Goal: Task Accomplishment & Management: Manage account settings

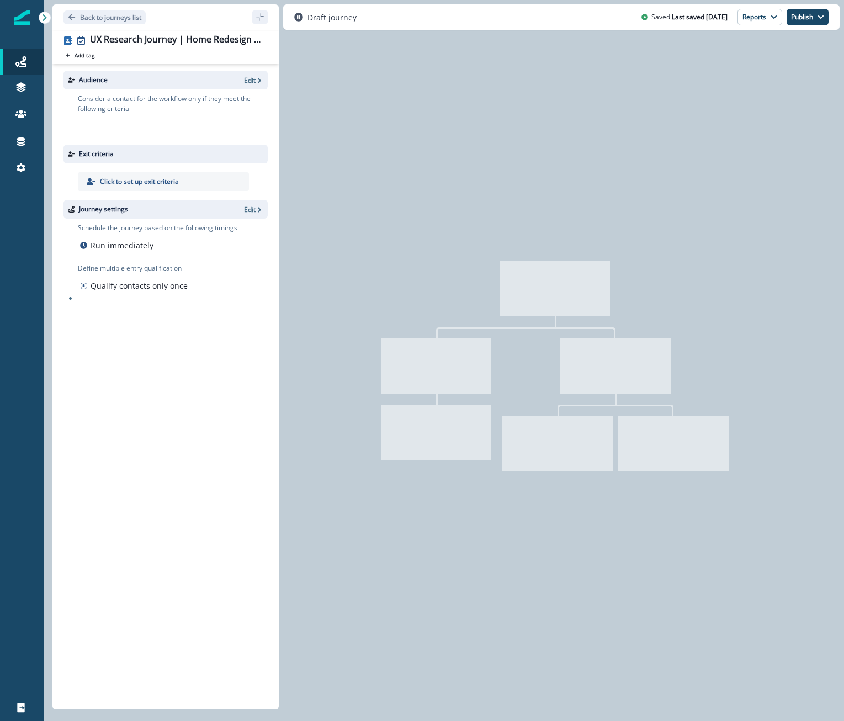
click at [25, 15] on img at bounding box center [21, 17] width 15 height 15
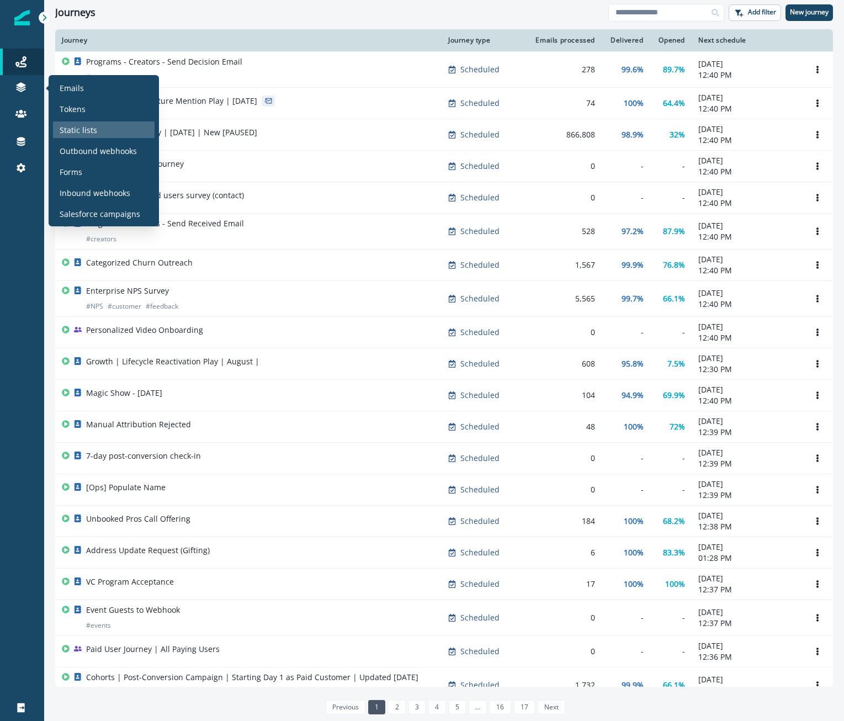
click at [104, 124] on div "Static lists" at bounding box center [104, 129] width 102 height 17
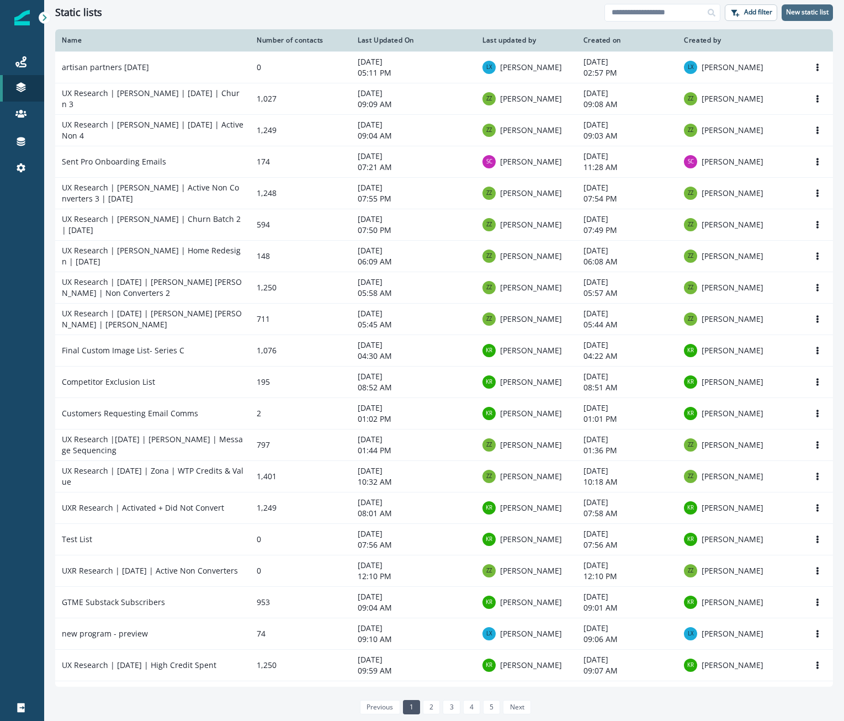
click at [804, 12] on p "New static list" at bounding box center [807, 12] width 42 height 8
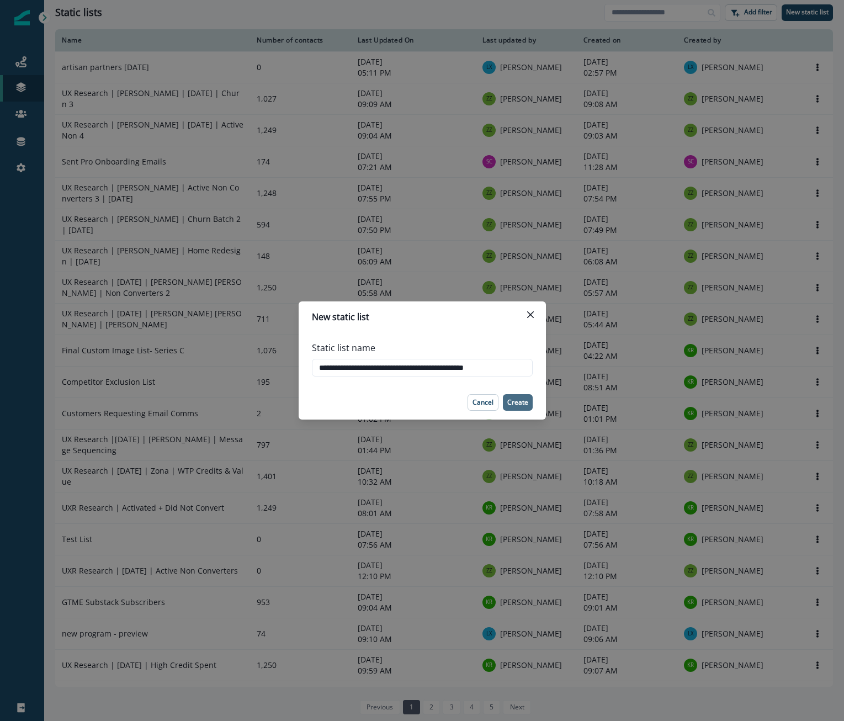
type input "**********"
click at [515, 404] on p "Create" at bounding box center [517, 402] width 21 height 8
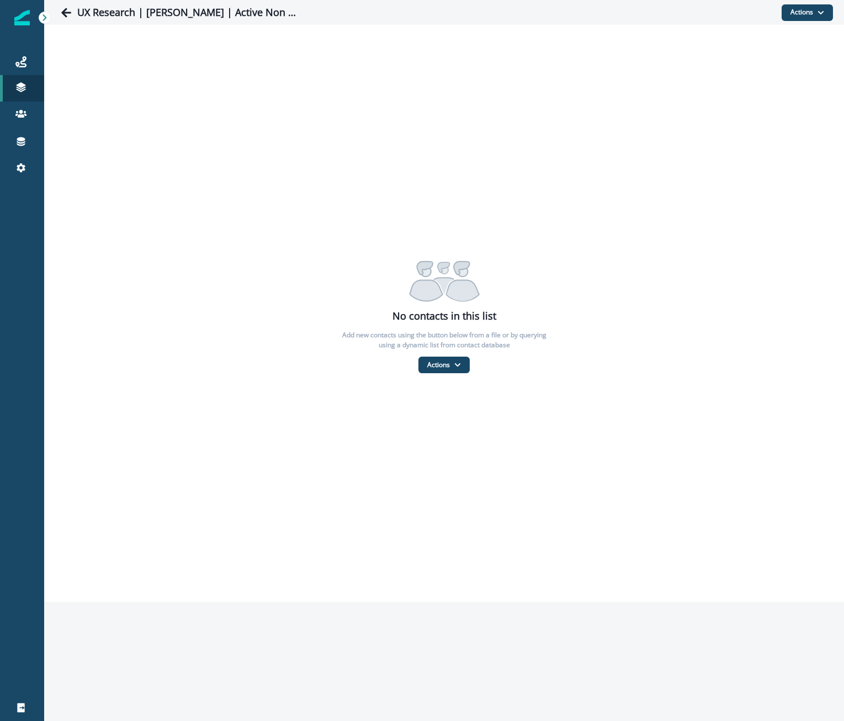
click at [807, 17] on button "Actions" at bounding box center [807, 12] width 51 height 17
click at [791, 52] on button "From a CSV file" at bounding box center [783, 60] width 98 height 18
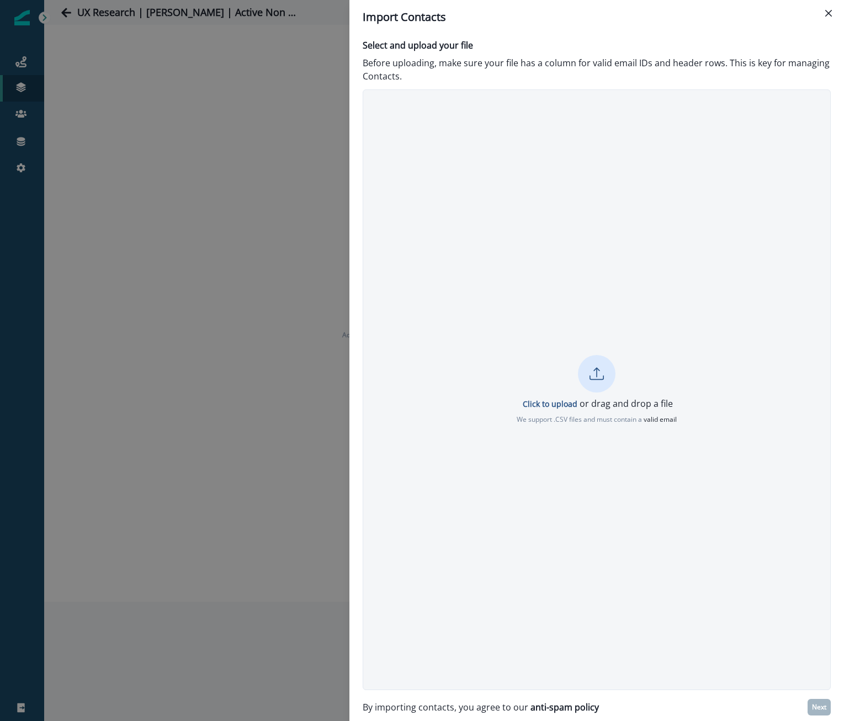
click at [591, 375] on icon at bounding box center [596, 373] width 14 height 14
click at [812, 709] on p "Next" at bounding box center [819, 707] width 14 height 8
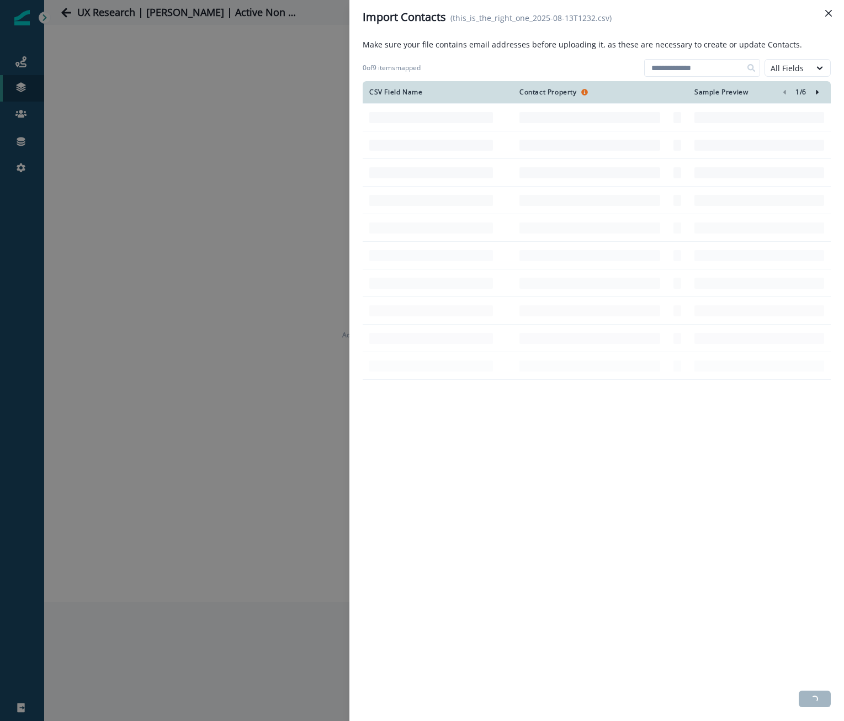
click at [487, 64] on div at bounding box center [532, 68] width 215 height 18
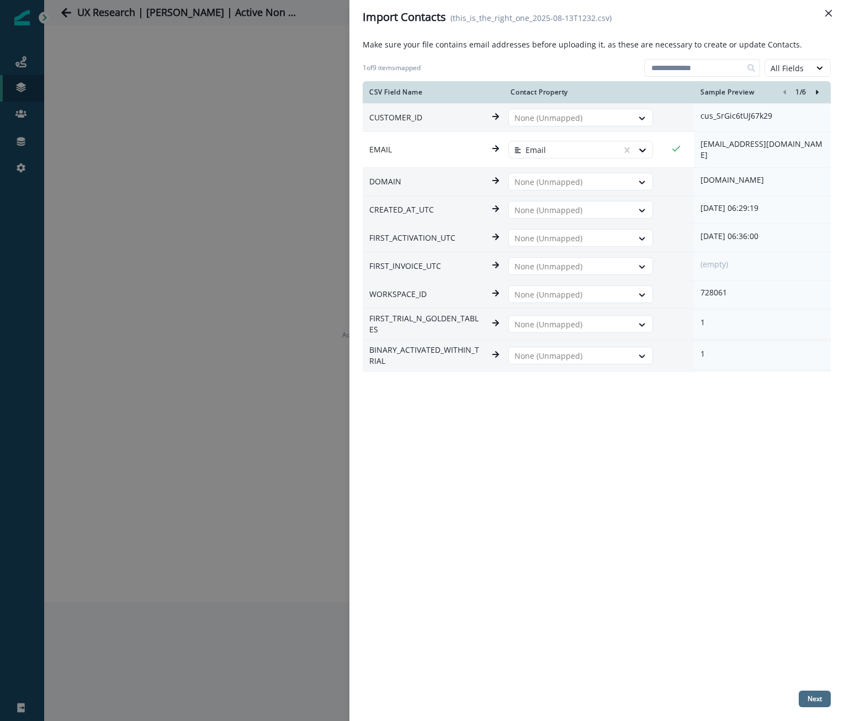
click at [813, 698] on p "Next" at bounding box center [814, 699] width 14 height 8
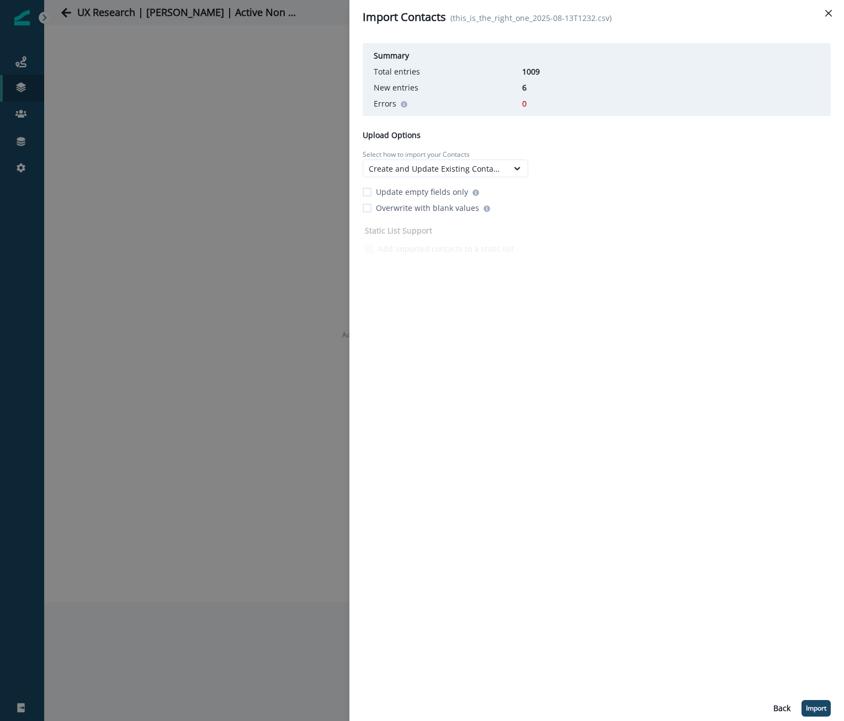
click at [368, 190] on span at bounding box center [367, 192] width 9 height 9
click at [823, 708] on p "Import" at bounding box center [816, 708] width 20 height 8
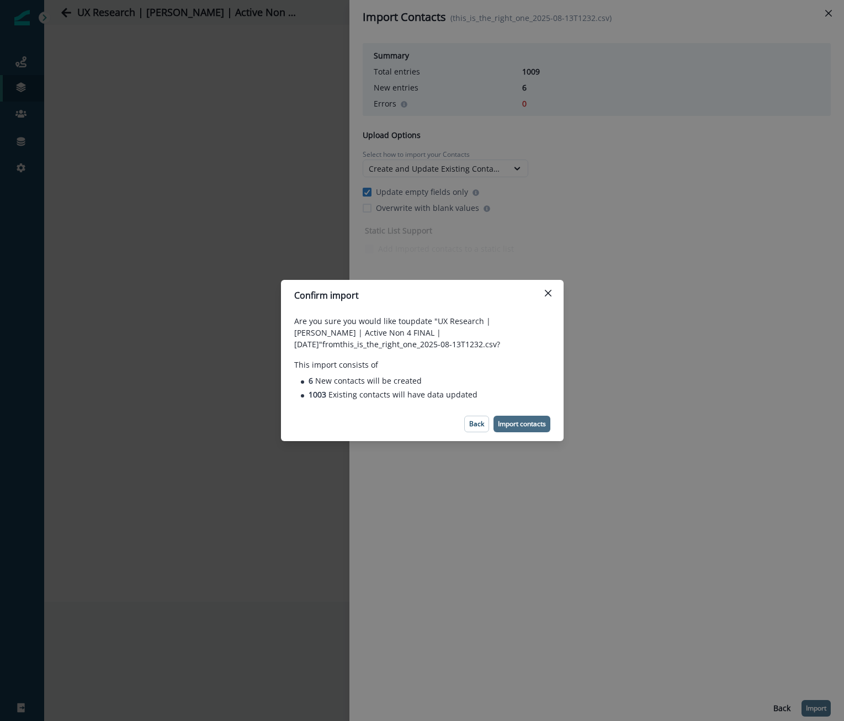
click at [506, 423] on p "Import contacts" at bounding box center [522, 424] width 48 height 8
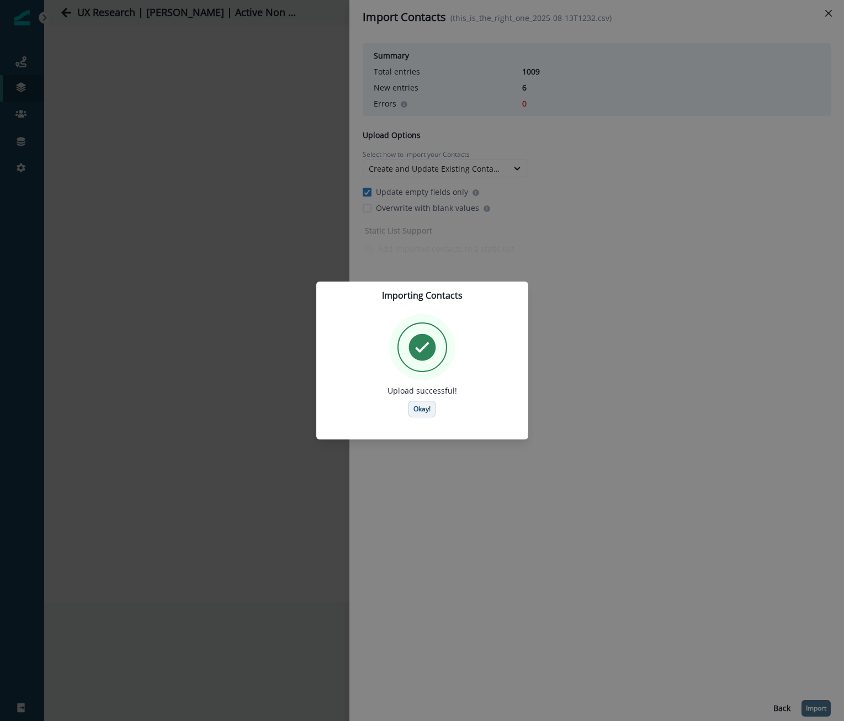
click at [427, 401] on button "Okay!" at bounding box center [421, 409] width 27 height 17
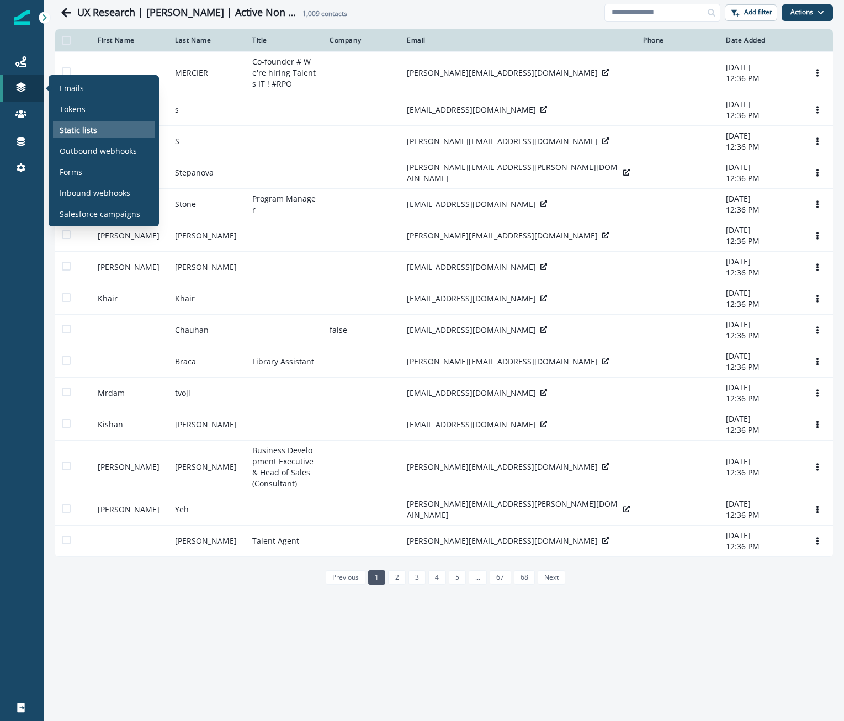
click at [111, 132] on div "Static lists" at bounding box center [104, 129] width 102 height 17
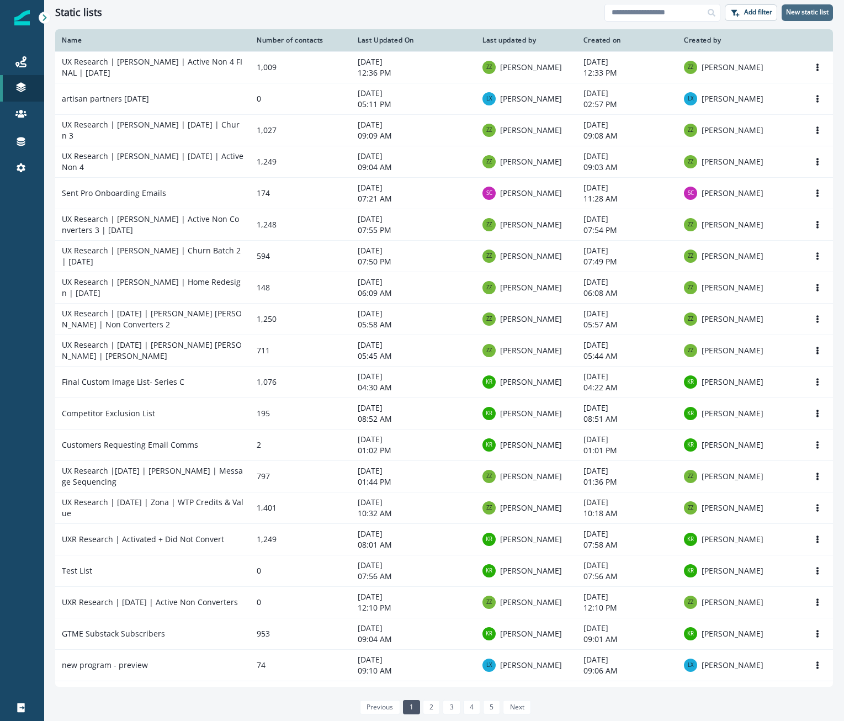
click at [804, 13] on p "New static list" at bounding box center [807, 12] width 42 height 8
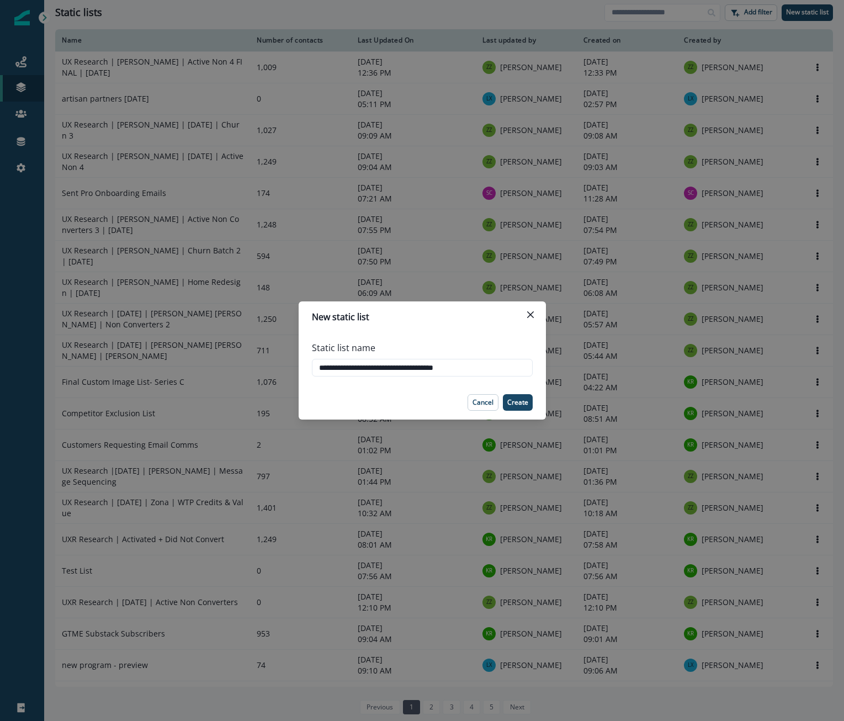
type input "**********"
click at [525, 410] on footer "Cancel Create" at bounding box center [422, 402] width 247 height 34
click at [527, 403] on p "Create" at bounding box center [517, 402] width 21 height 8
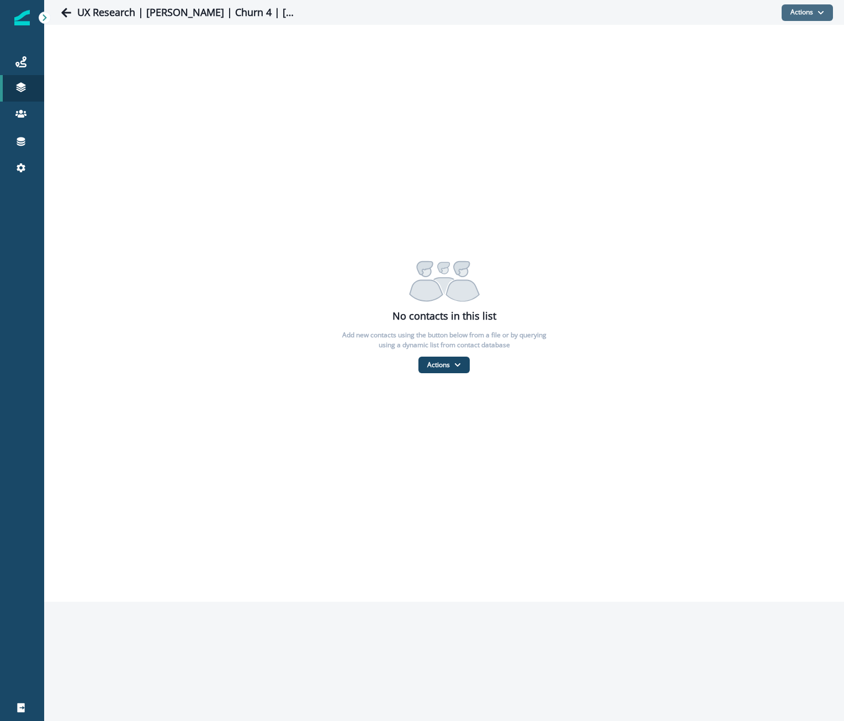
click at [787, 9] on button "Actions" at bounding box center [807, 12] width 51 height 17
click at [773, 67] on button "From a CSV file" at bounding box center [783, 60] width 98 height 18
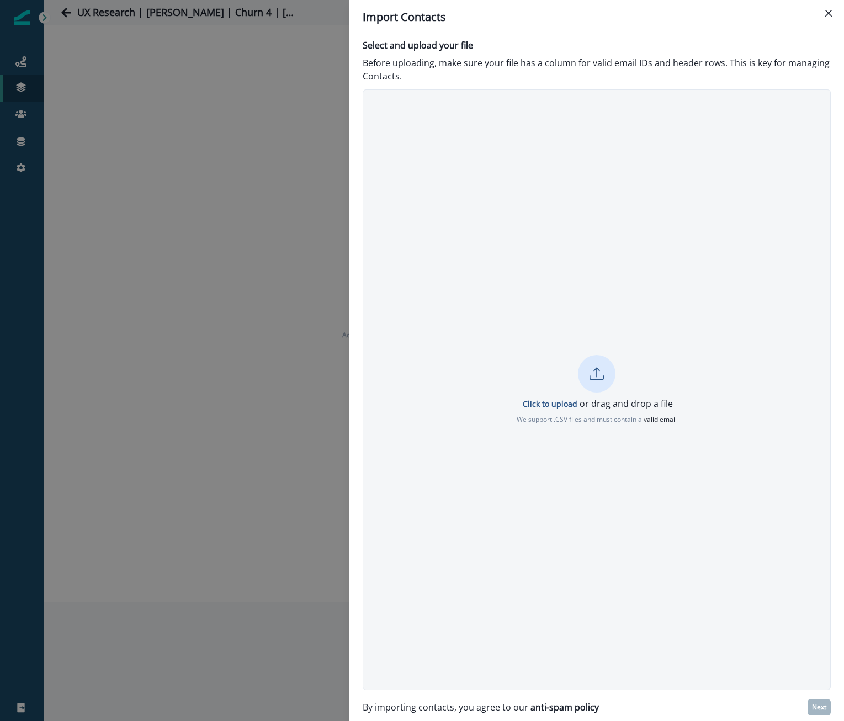
click at [595, 379] on icon at bounding box center [596, 377] width 14 height 4
click at [820, 704] on p "Next" at bounding box center [819, 707] width 14 height 8
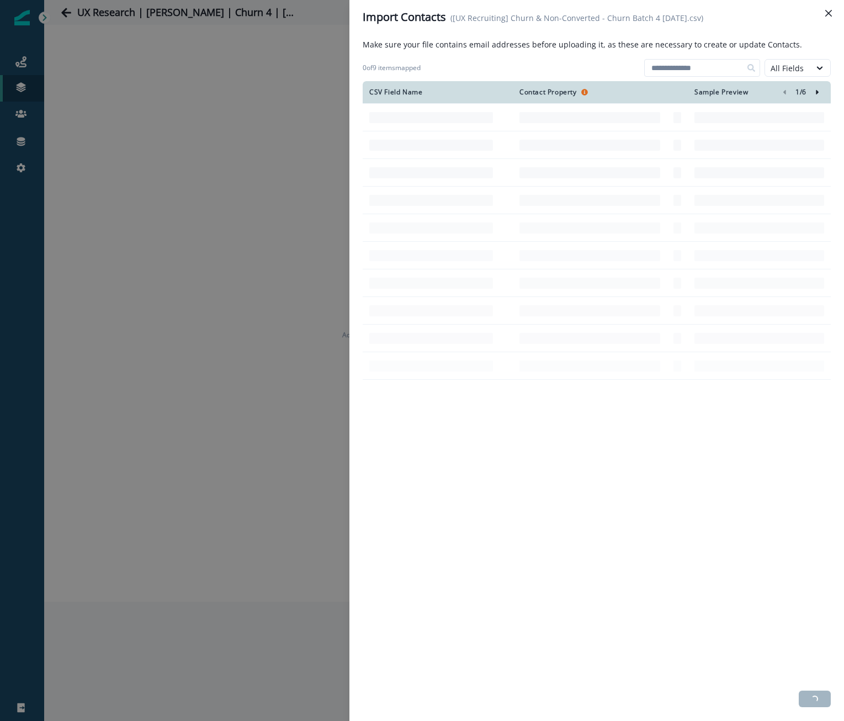
click at [450, 487] on div "CSV Field Name Contact Property Sample Preview 1 / 6" at bounding box center [597, 383] width 468 height 605
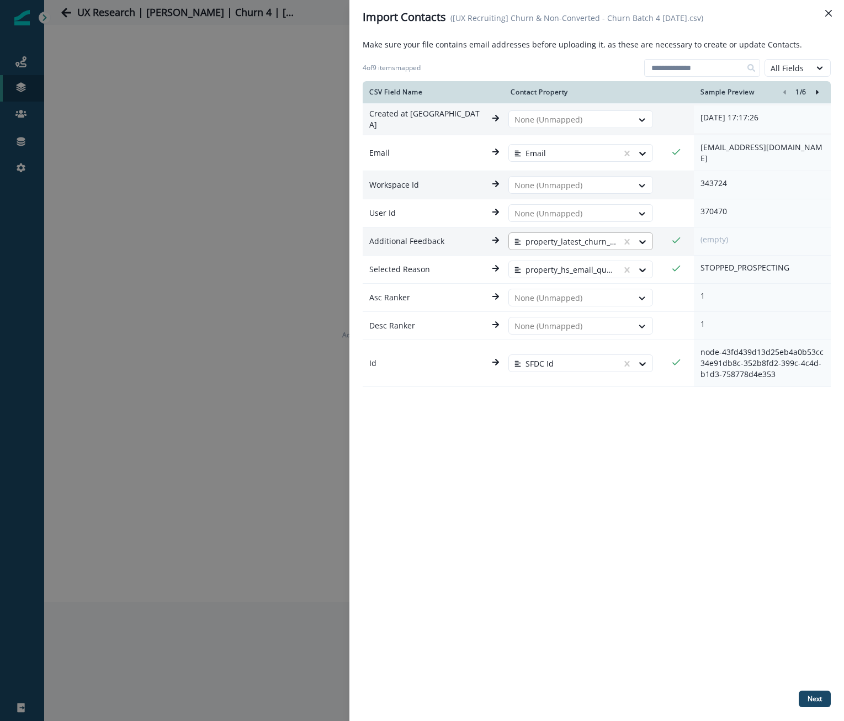
click at [625, 238] on div at bounding box center [636, 242] width 31 height 18
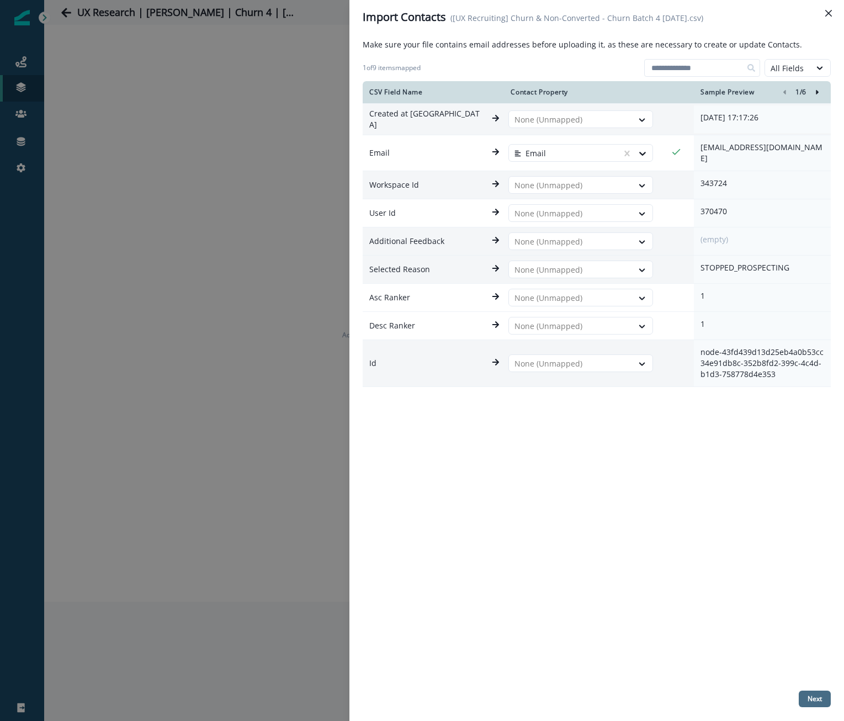
click at [814, 696] on p "Next" at bounding box center [814, 699] width 14 height 8
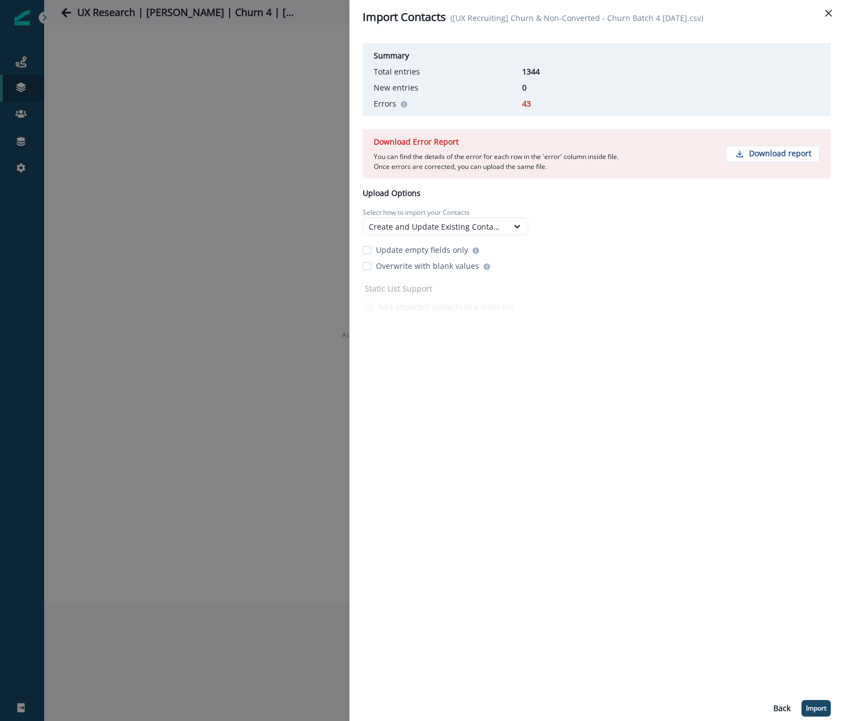
click at [402, 254] on p "Update empty fields only" at bounding box center [422, 250] width 92 height 12
click at [415, 222] on div "Create and Update Existing Contacts" at bounding box center [436, 227] width 134 height 12
click at [824, 710] on p "Import" at bounding box center [816, 708] width 20 height 8
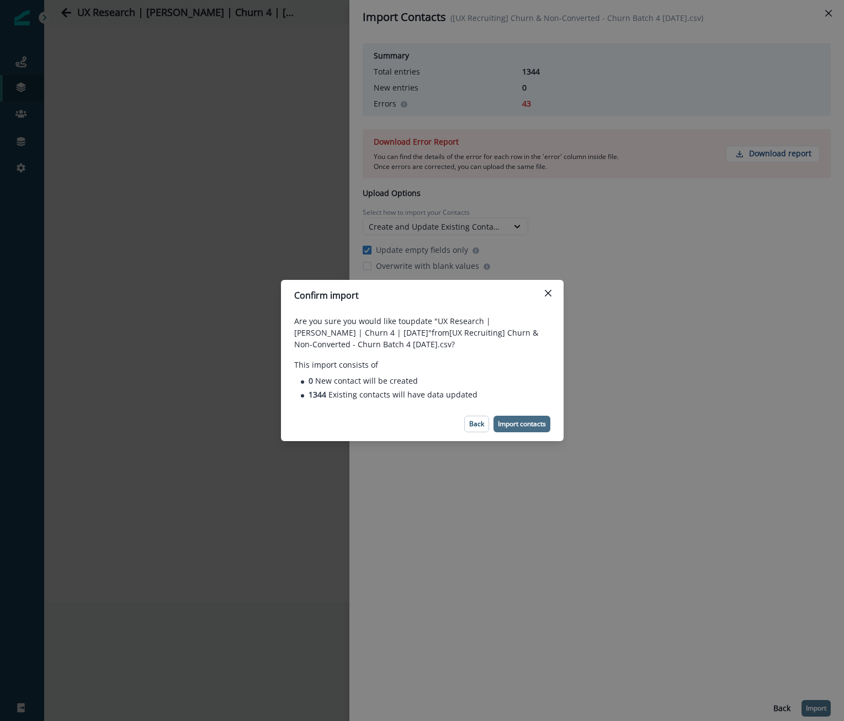
click at [520, 424] on p "Import contacts" at bounding box center [522, 424] width 48 height 8
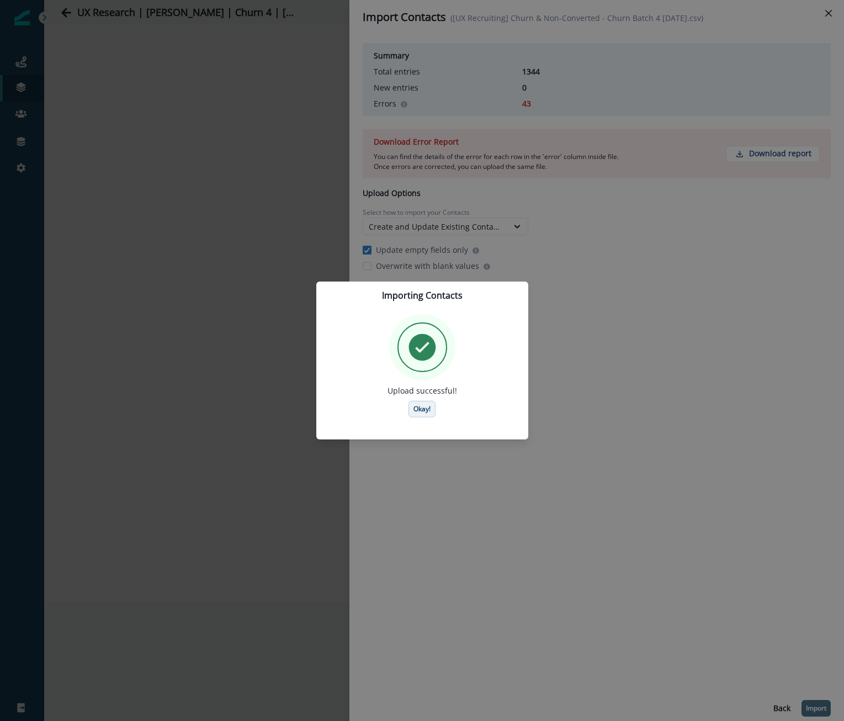
click at [414, 407] on p "Okay!" at bounding box center [421, 409] width 17 height 8
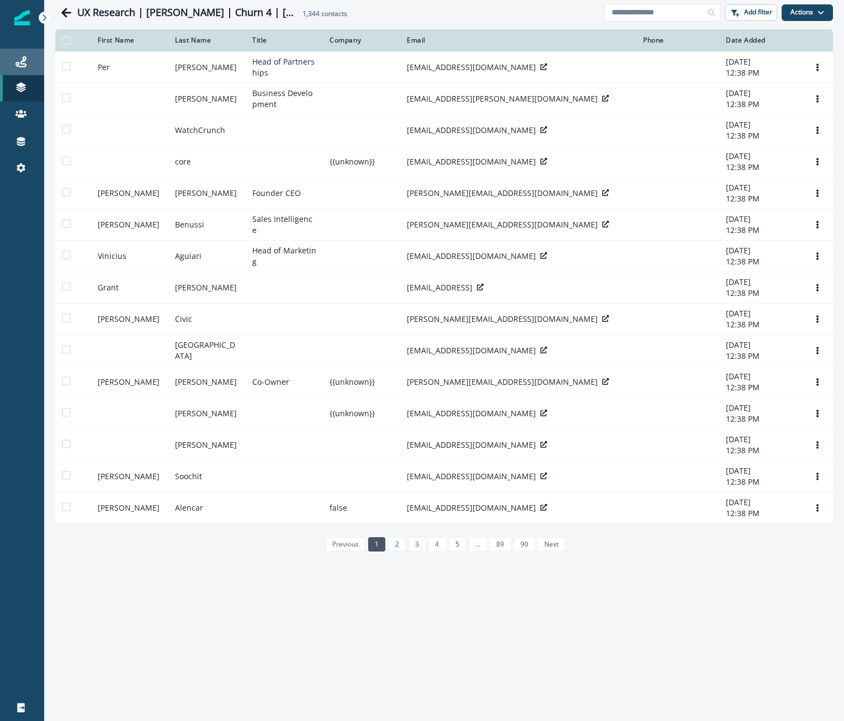
click at [25, 62] on icon at bounding box center [20, 61] width 11 height 11
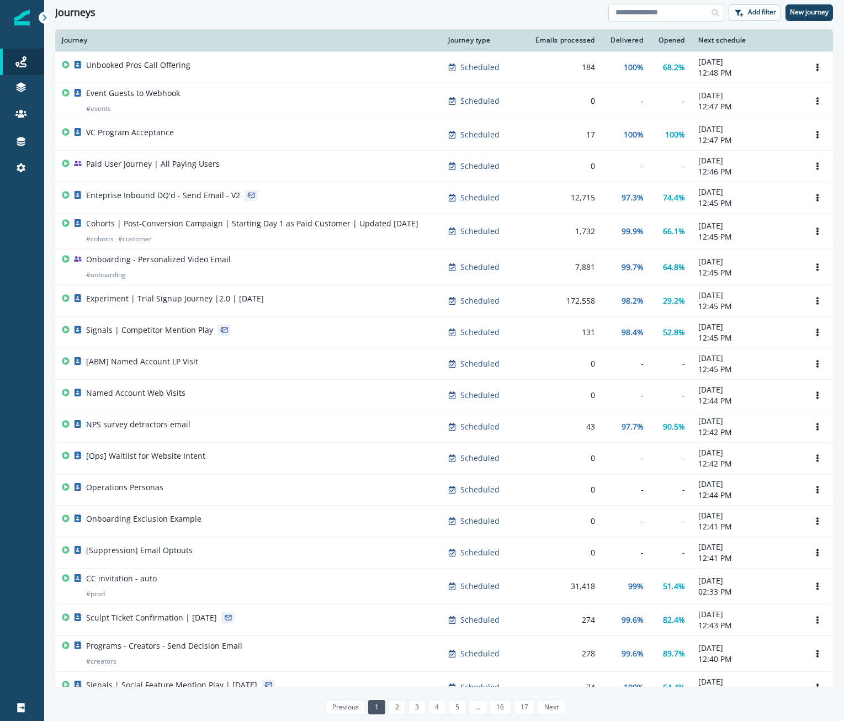
click at [665, 15] on input at bounding box center [666, 13] width 116 height 18
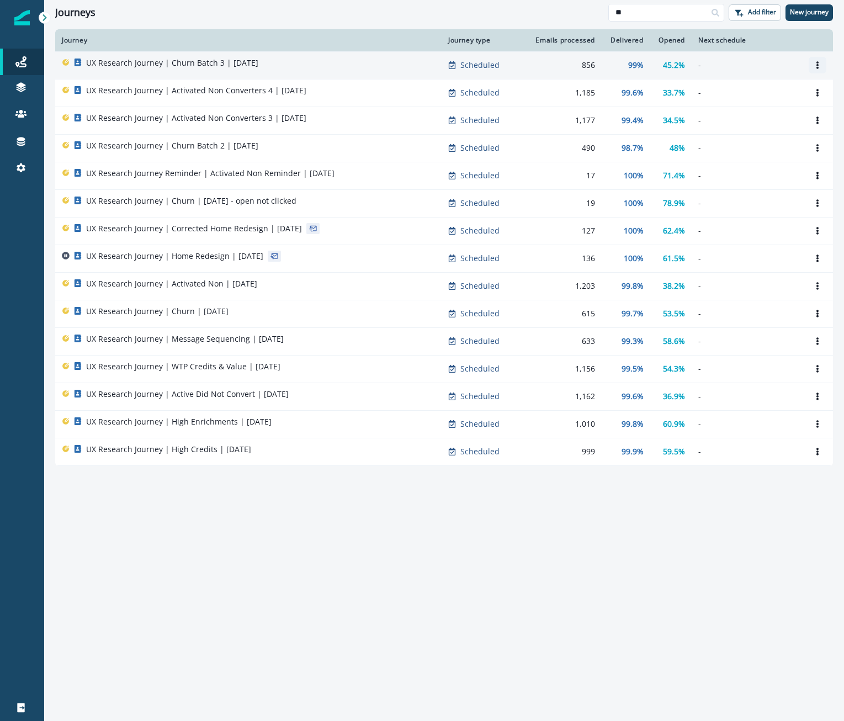
type input "**"
click at [814, 65] on icon "Options" at bounding box center [818, 65] width 8 height 8
click at [770, 95] on button "Clone" at bounding box center [764, 92] width 123 height 18
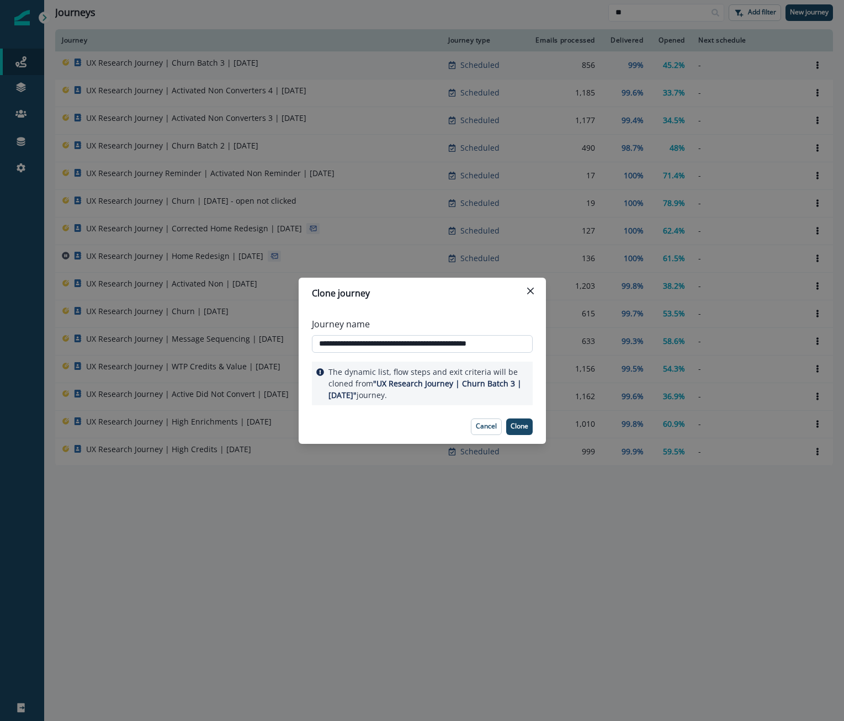
click at [450, 343] on input "**********" at bounding box center [422, 344] width 221 height 18
click at [495, 347] on input "**********" at bounding box center [422, 344] width 221 height 18
type input "**********"
click at [520, 433] on button "Clone" at bounding box center [519, 426] width 26 height 17
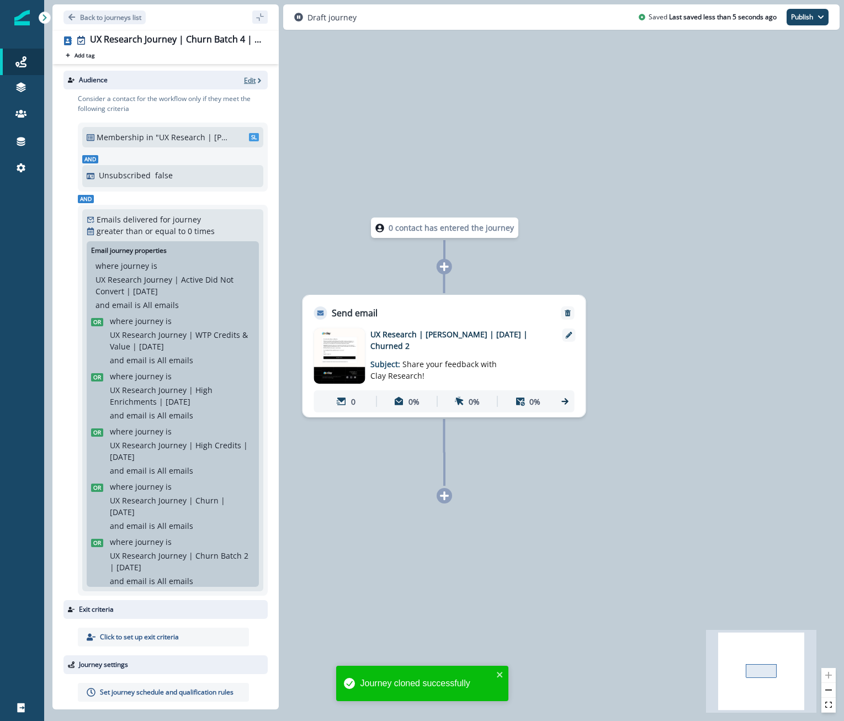
click at [244, 81] on p "Edit" at bounding box center [250, 80] width 12 height 9
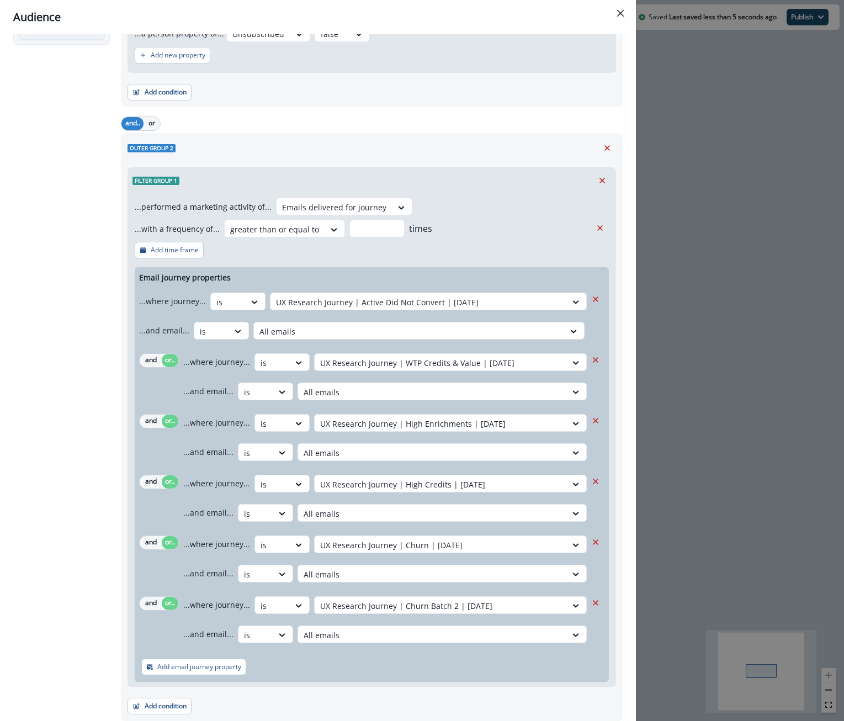
scroll to position [224, 0]
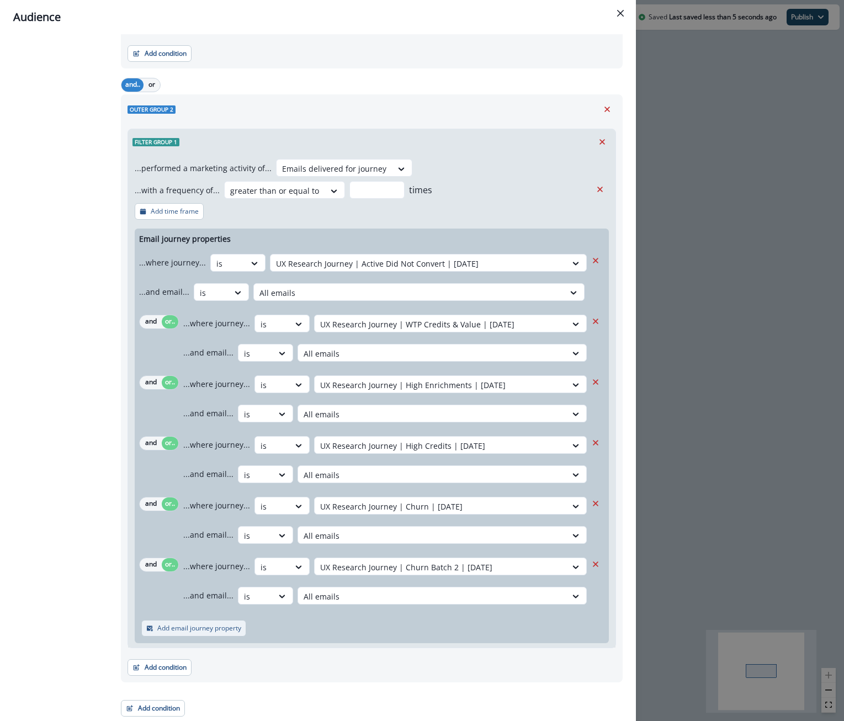
click at [171, 629] on p "Add email journey property" at bounding box center [199, 628] width 84 height 8
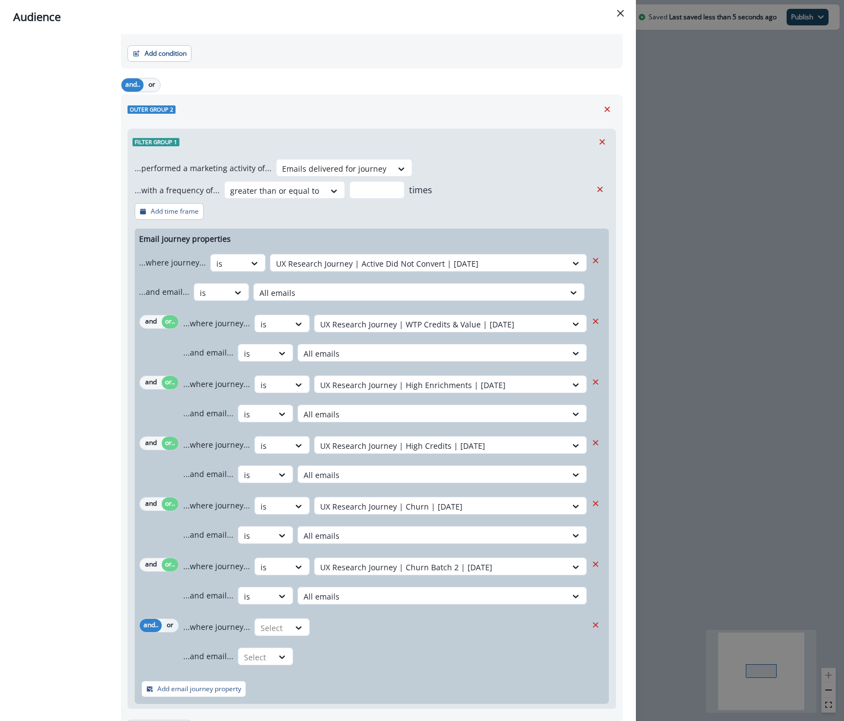
click at [171, 629] on button "or" at bounding box center [170, 625] width 17 height 13
click at [240, 270] on div at bounding box center [227, 264] width 23 height 14
click at [268, 692] on div "is" at bounding box center [303, 693] width 103 height 20
click at [341, 270] on div at bounding box center [418, 264] width 285 height 14
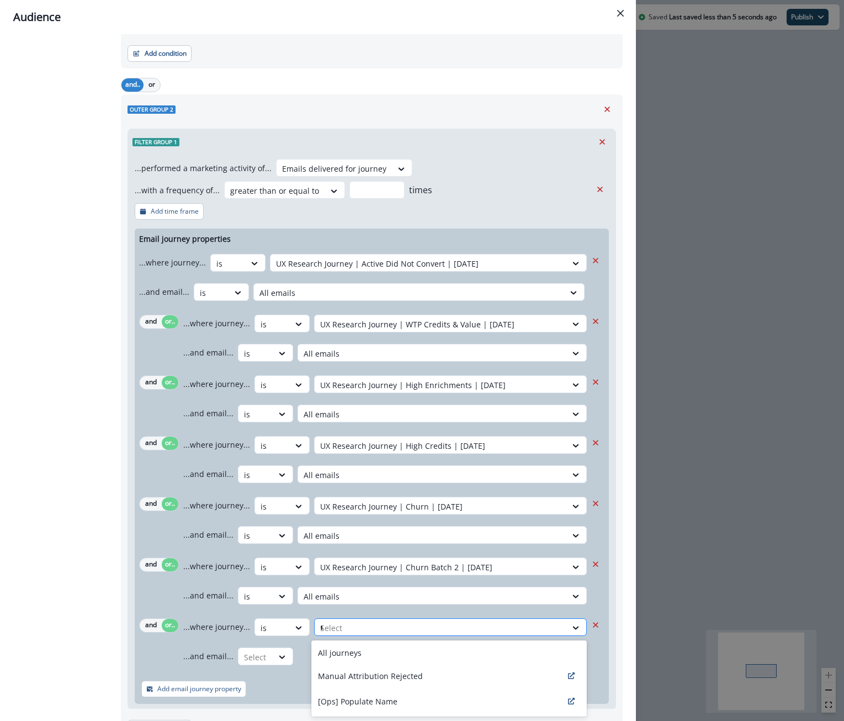
type input "**"
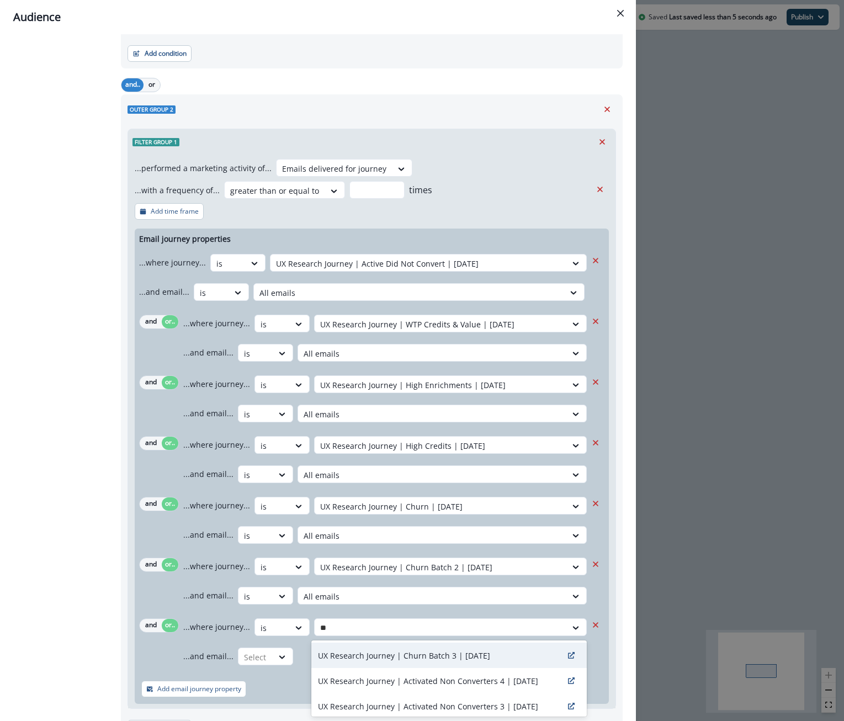
click at [406, 654] on p "UX Research Journey | Churn Batch 3 | August 12" at bounding box center [404, 656] width 172 height 12
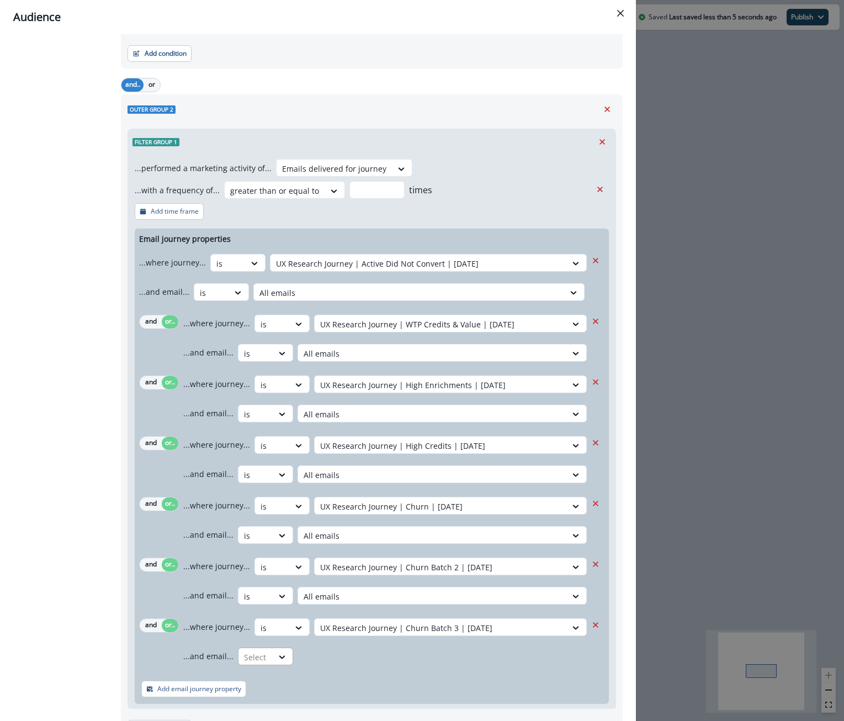
click at [240, 270] on div at bounding box center [227, 264] width 23 height 14
click at [268, 632] on div "is" at bounding box center [286, 630] width 103 height 20
click at [373, 658] on div at bounding box center [432, 657] width 257 height 14
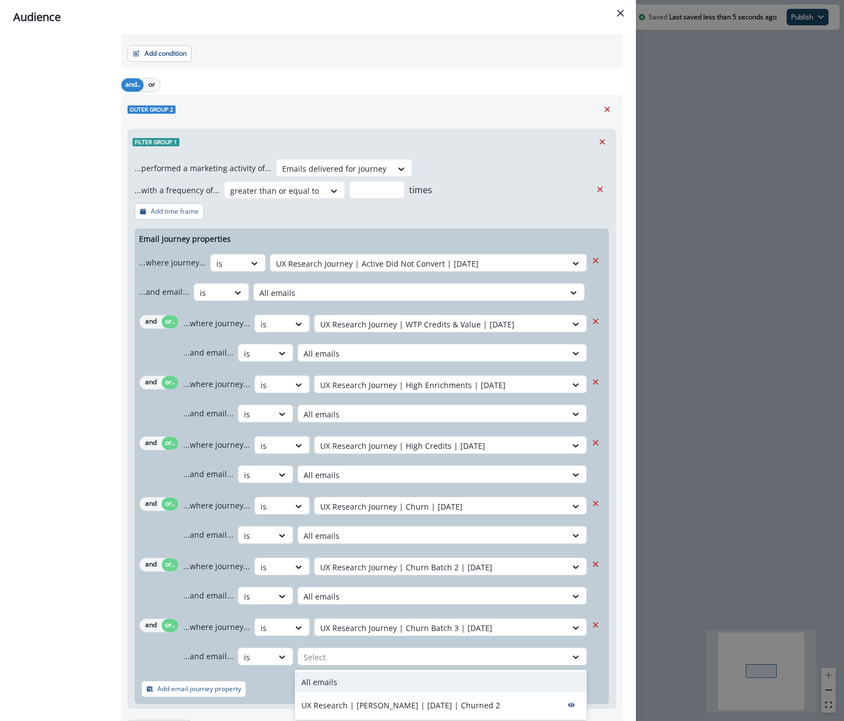
click at [369, 676] on div "All emails" at bounding box center [441, 682] width 292 height 20
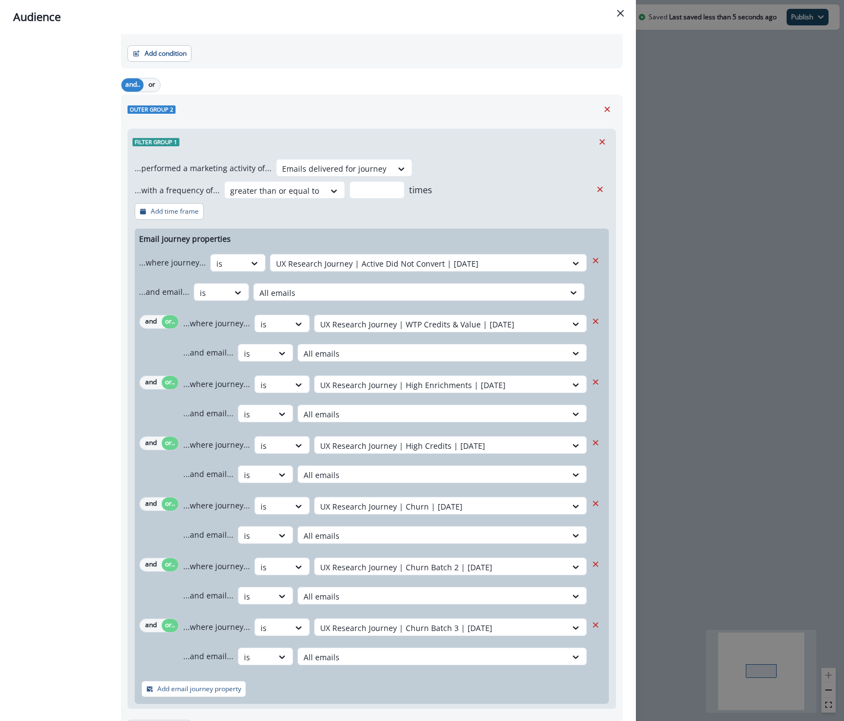
click at [375, 699] on div "Add email journey property" at bounding box center [372, 689] width 474 height 30
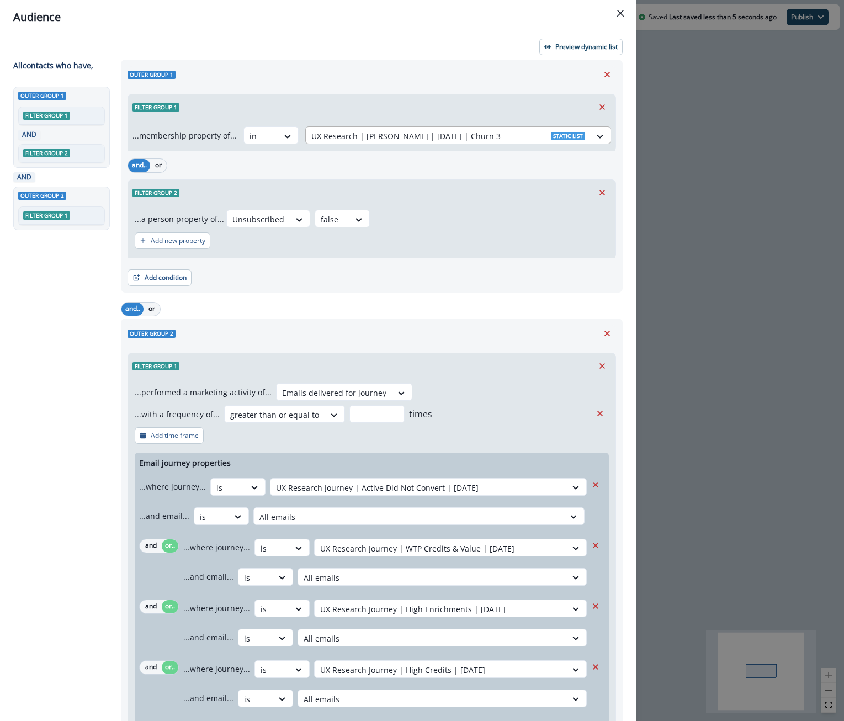
click at [333, 137] on div at bounding box center [448, 136] width 274 height 14
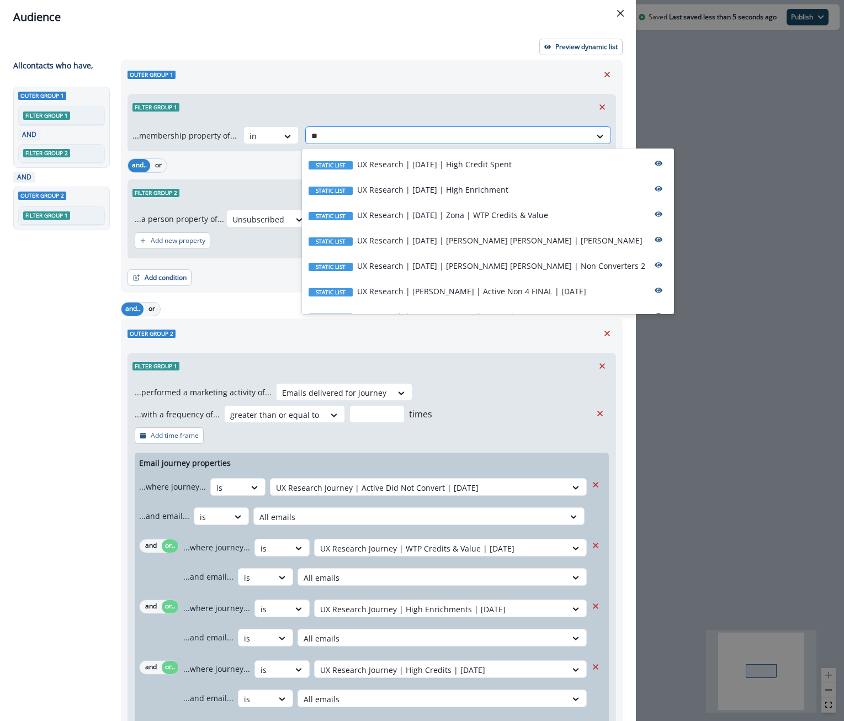
type input "*"
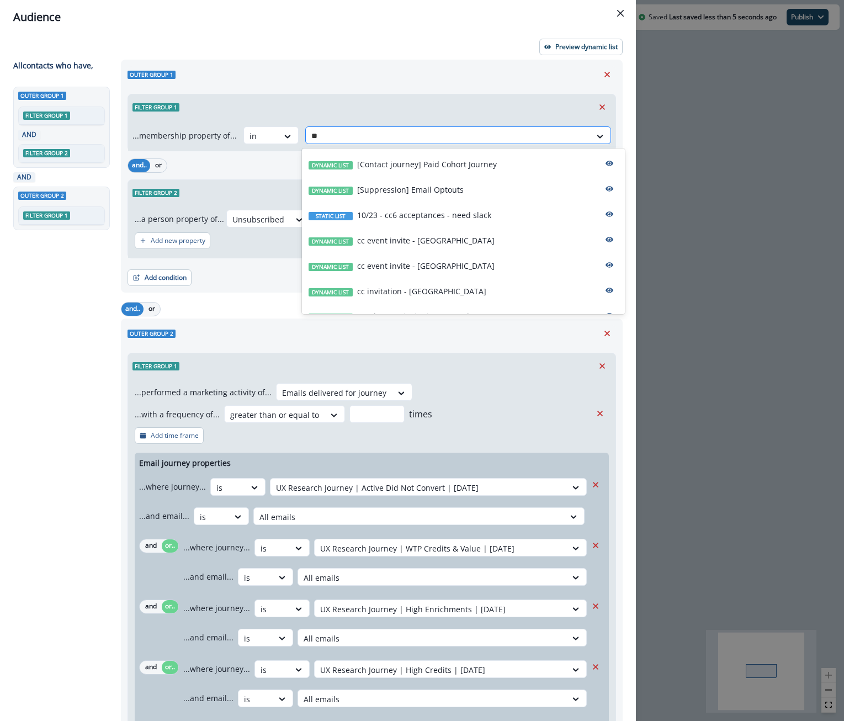
type input "*"
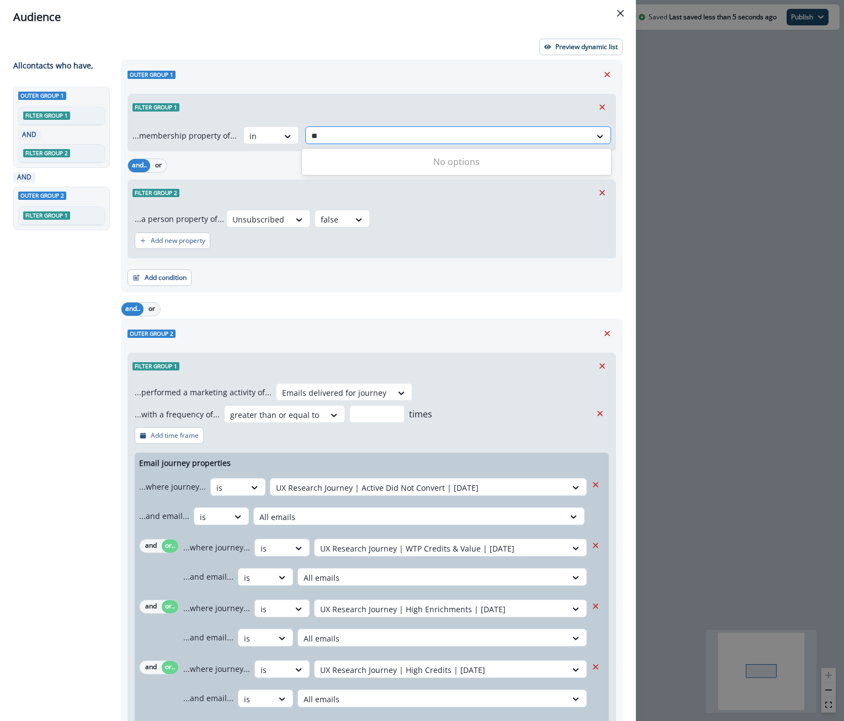
type input "*"
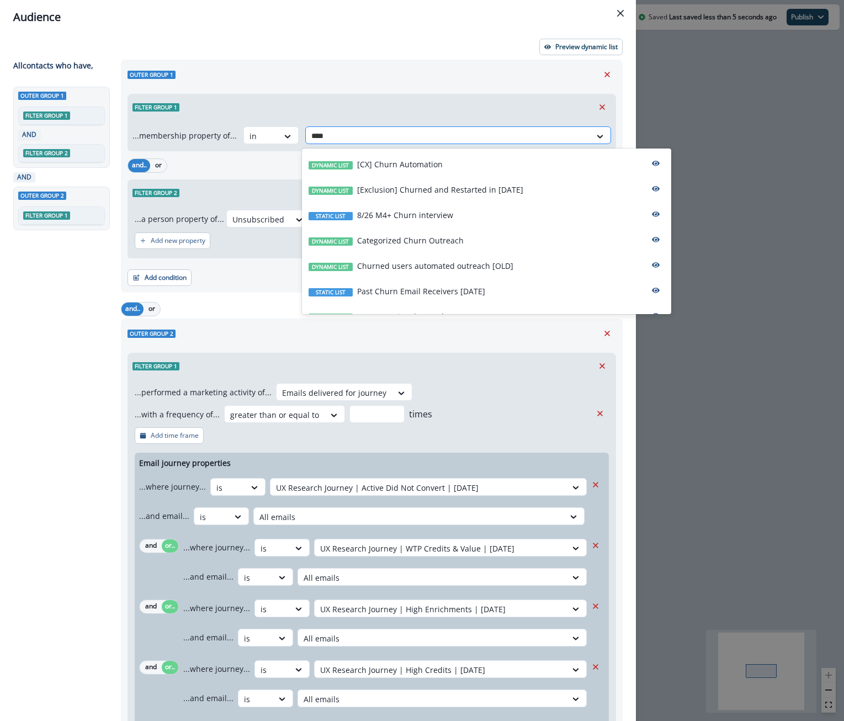
type input "*****"
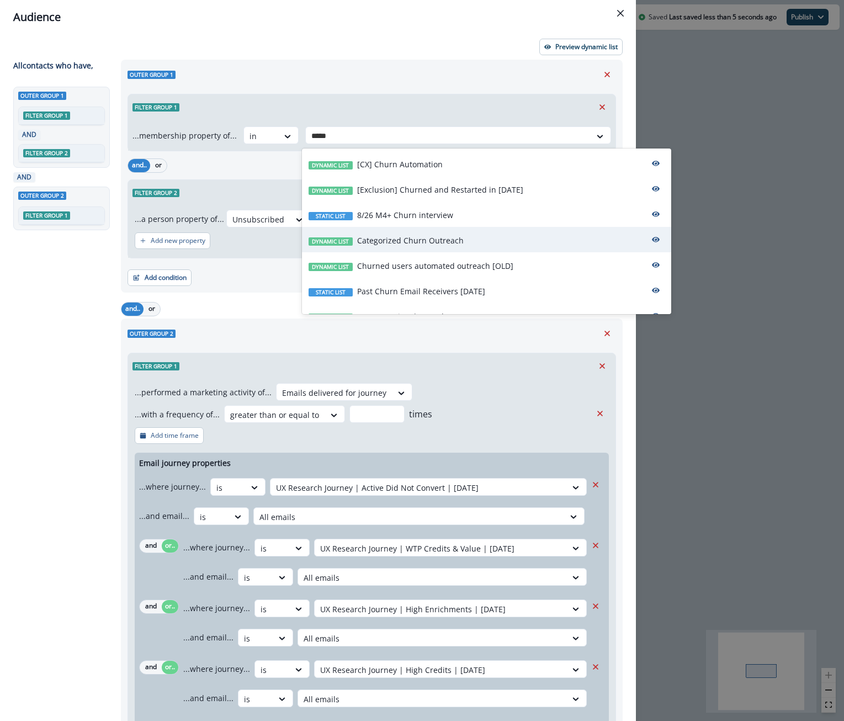
scroll to position [220, 0]
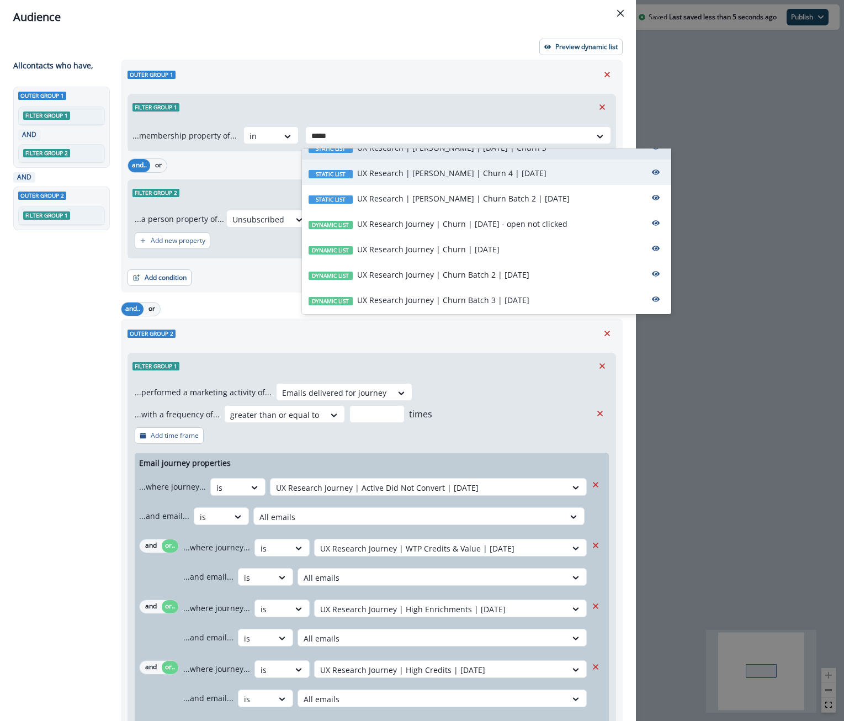
click at [435, 176] on p "UX Research | Julia | Churn 4 | August 13" at bounding box center [451, 173] width 189 height 12
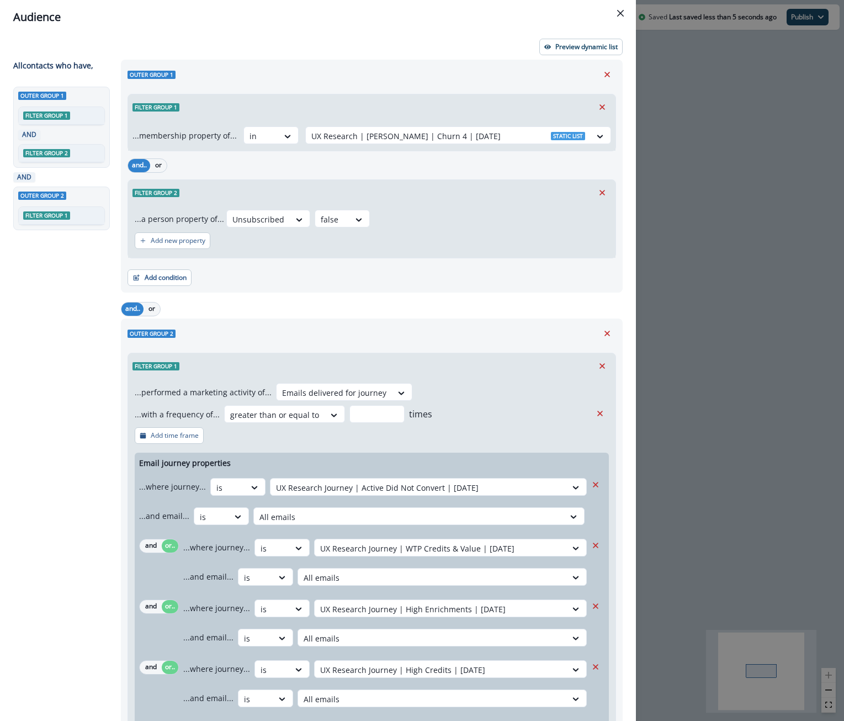
click at [401, 281] on div "Add condition Contact properties A person property Performed a product event Pe…" at bounding box center [371, 272] width 488 height 28
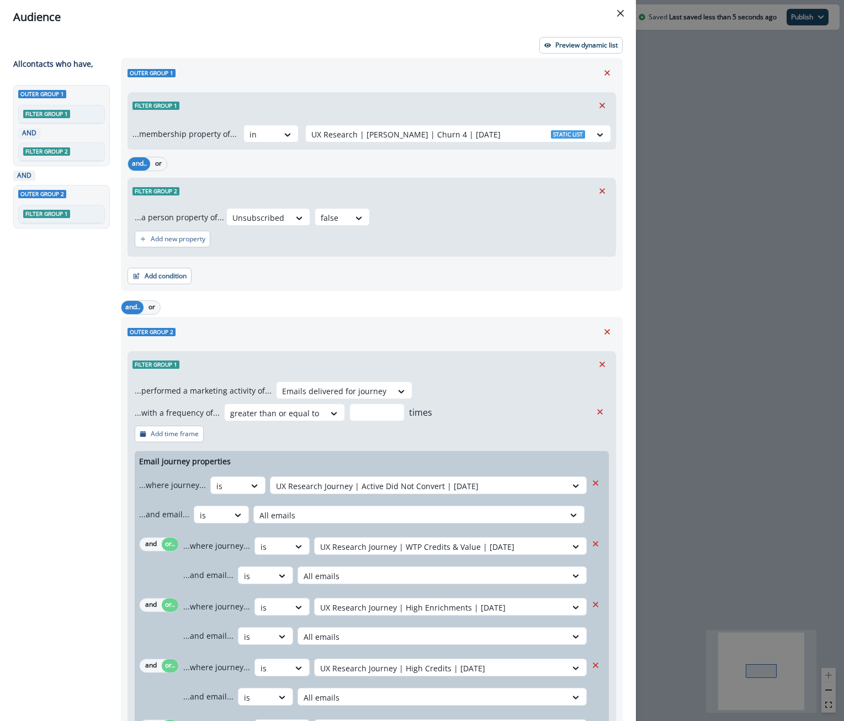
scroll to position [0, 0]
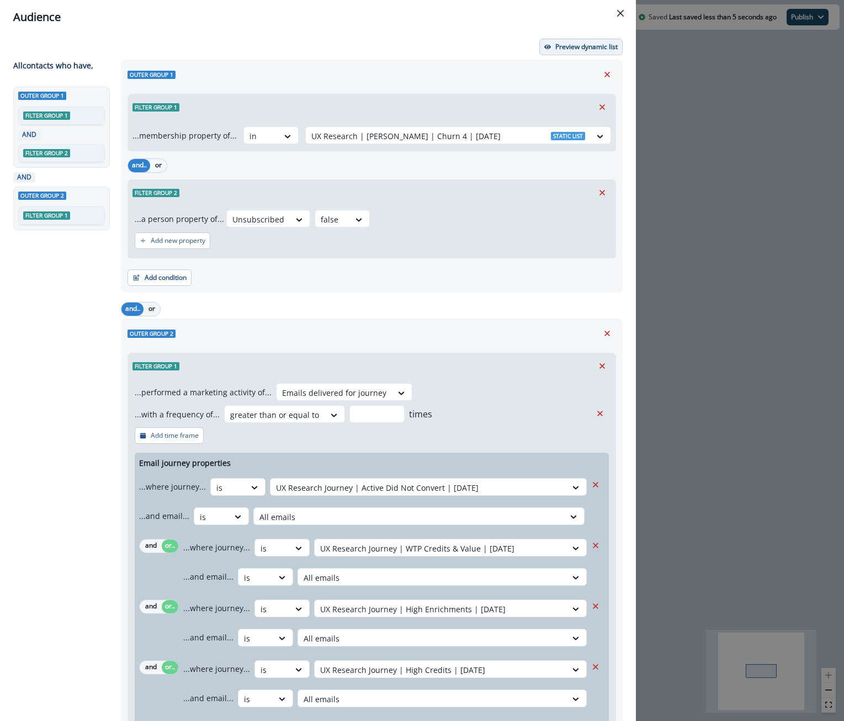
click at [574, 45] on p "Preview dynamic list" at bounding box center [586, 47] width 62 height 8
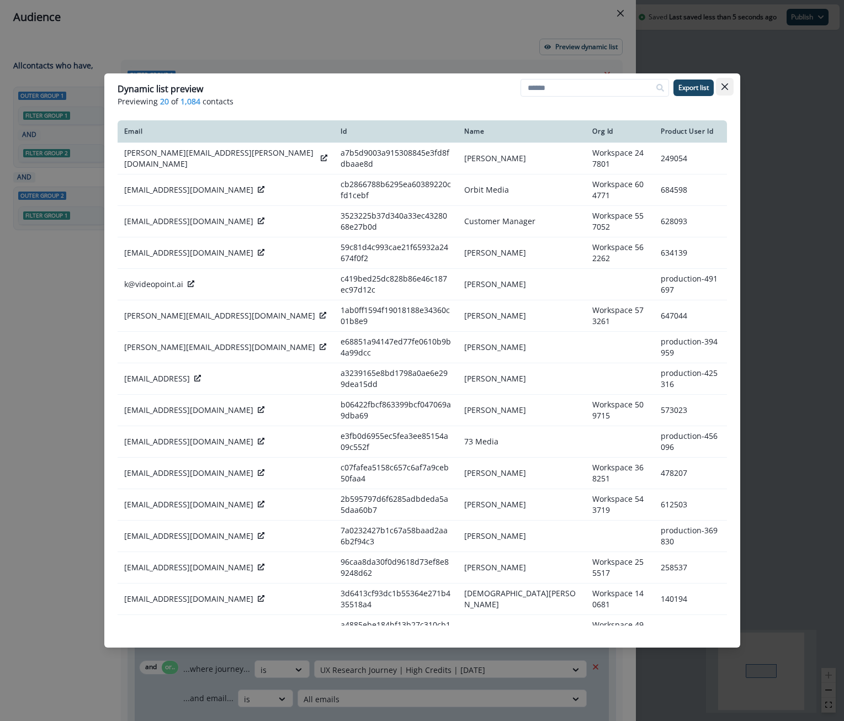
click at [727, 86] on button "Close" at bounding box center [725, 87] width 18 height 18
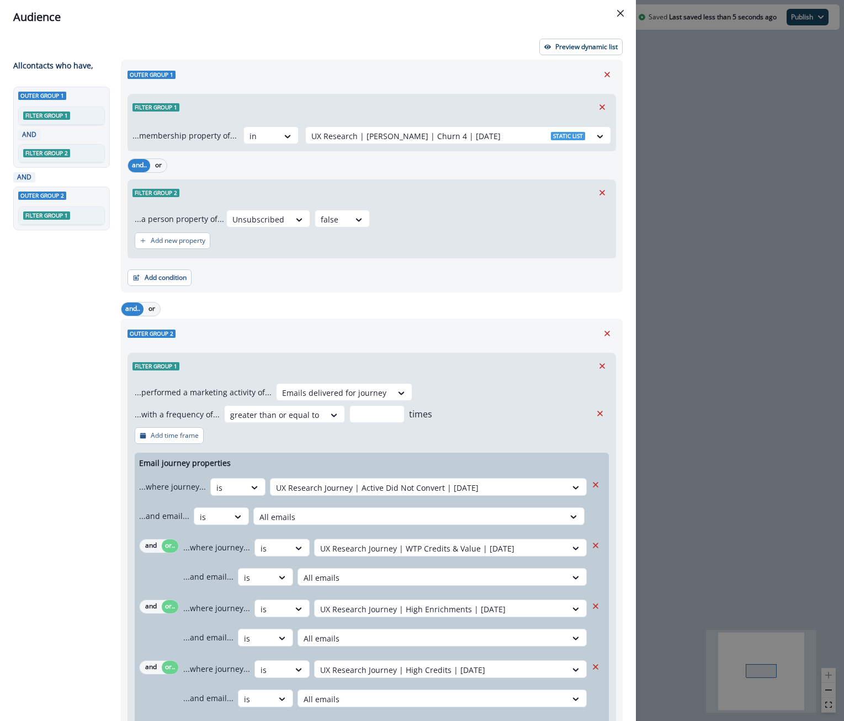
click at [730, 306] on div "Audience Preview dynamic list All contact s who have, Outer group 1 Filter grou…" at bounding box center [422, 360] width 844 height 721
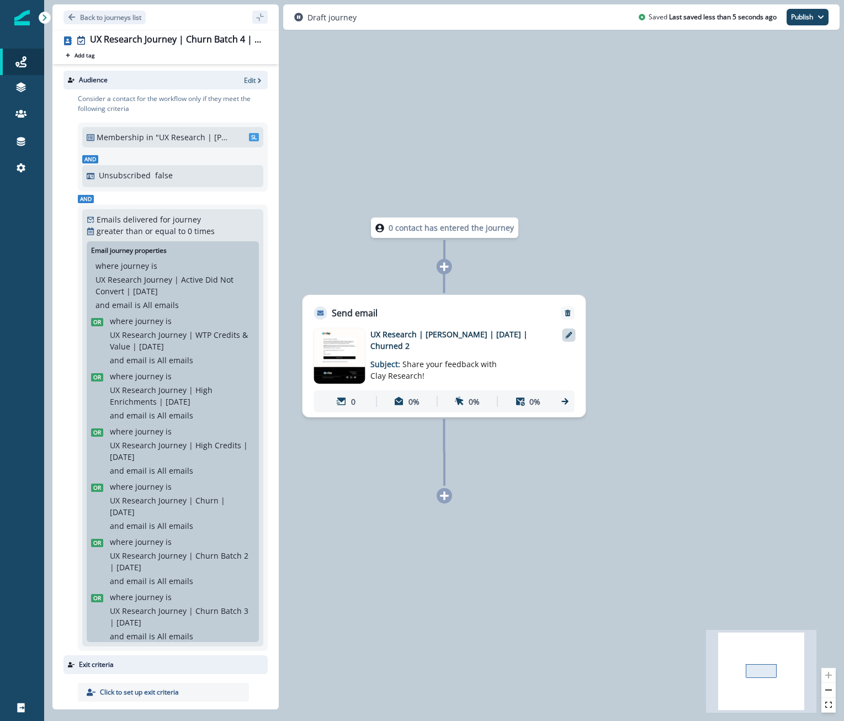
click at [566, 333] on icon at bounding box center [569, 335] width 7 height 7
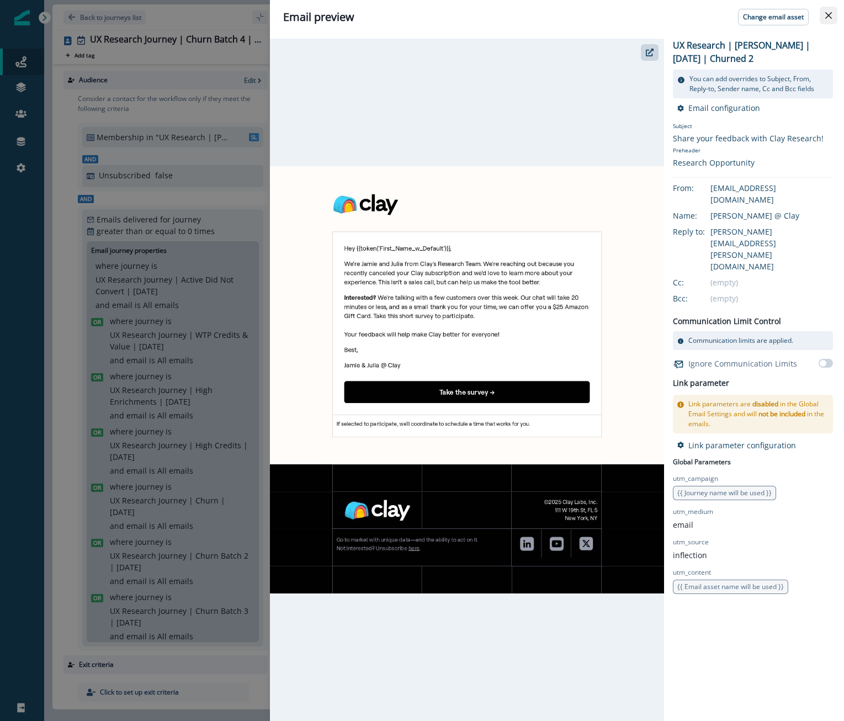
click at [833, 14] on button "Close" at bounding box center [829, 16] width 18 height 18
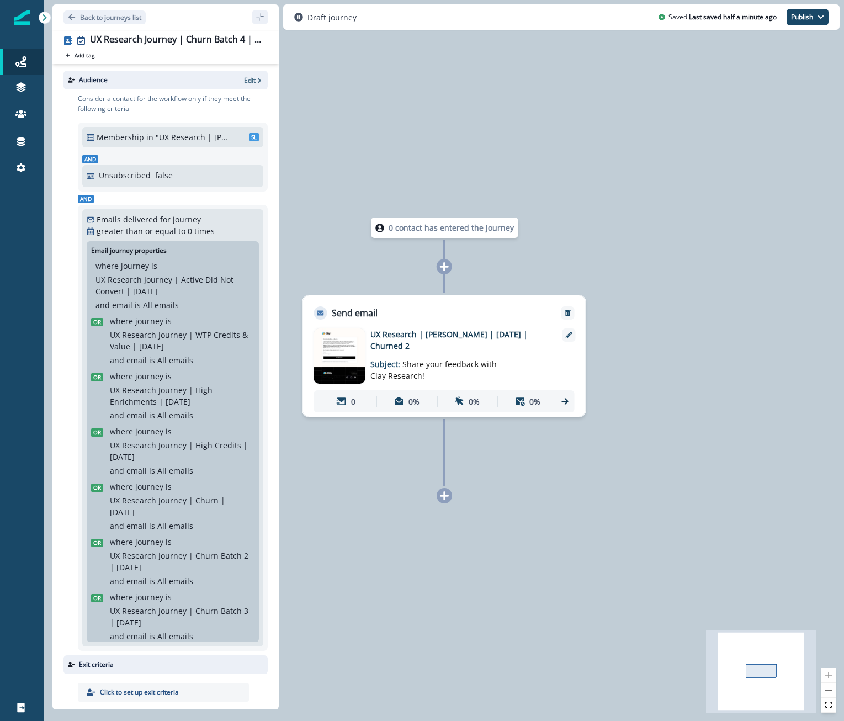
click at [661, 352] on div "0 contact has entered the journey Send email Email asset changed, journey repor…" at bounding box center [444, 360] width 800 height 721
click at [801, 18] on button "Publish" at bounding box center [807, 17] width 42 height 17
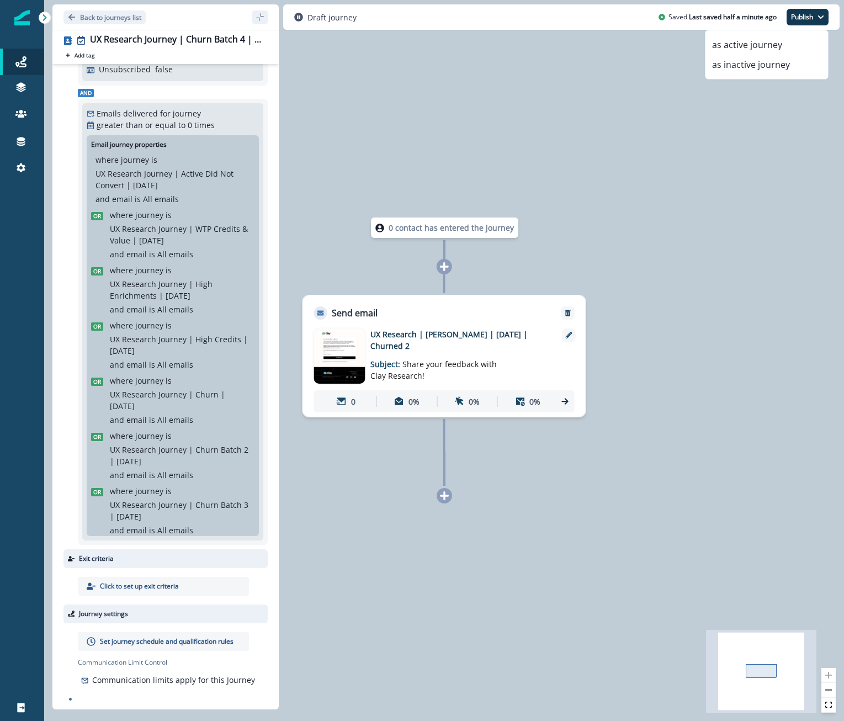
scroll to position [107, 0]
click at [147, 642] on p "Set journey schedule and qualification rules" at bounding box center [167, 641] width 134 height 10
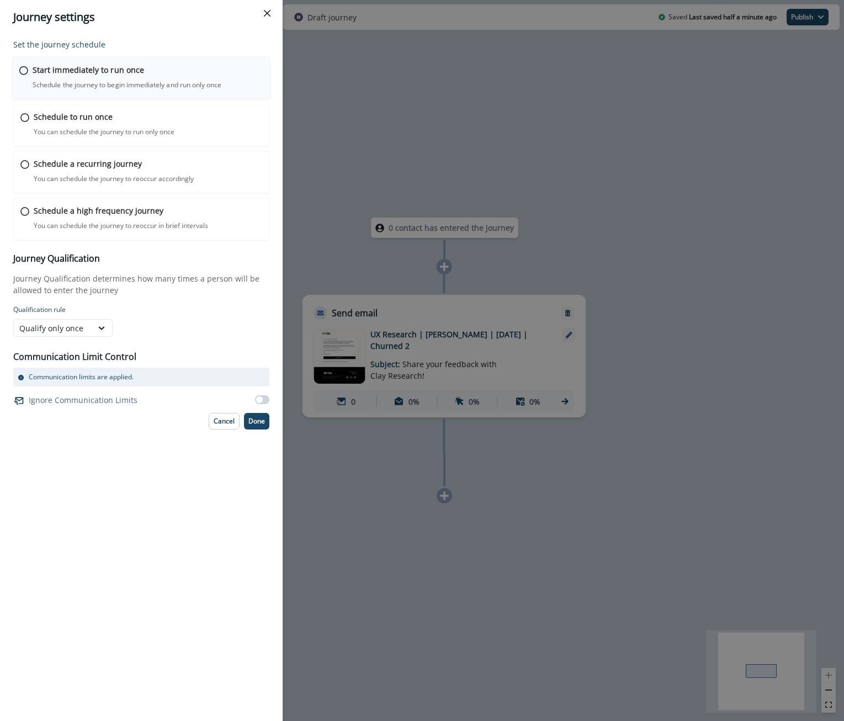
click at [122, 65] on p "Start immediately to run once" at bounding box center [88, 70] width 111 height 12
click at [250, 421] on p "Done" at bounding box center [256, 420] width 17 height 8
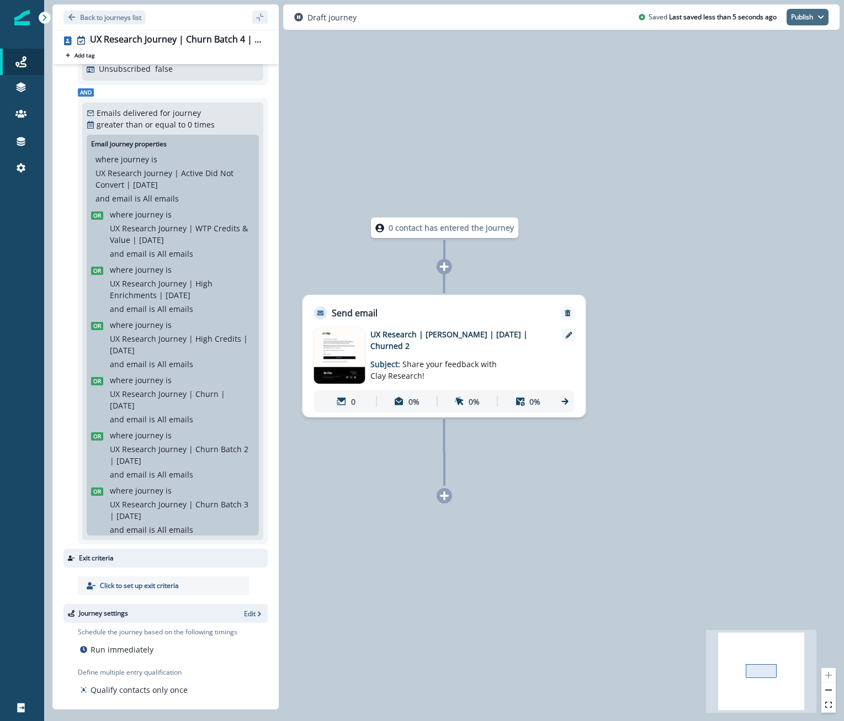
click at [814, 19] on button "Publish" at bounding box center [807, 17] width 42 height 17
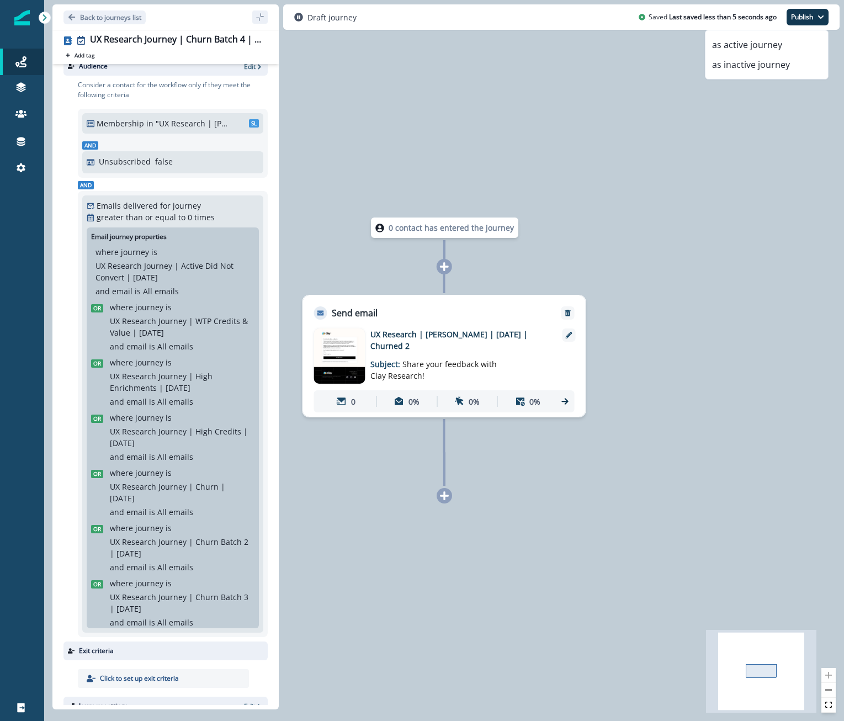
scroll to position [0, 0]
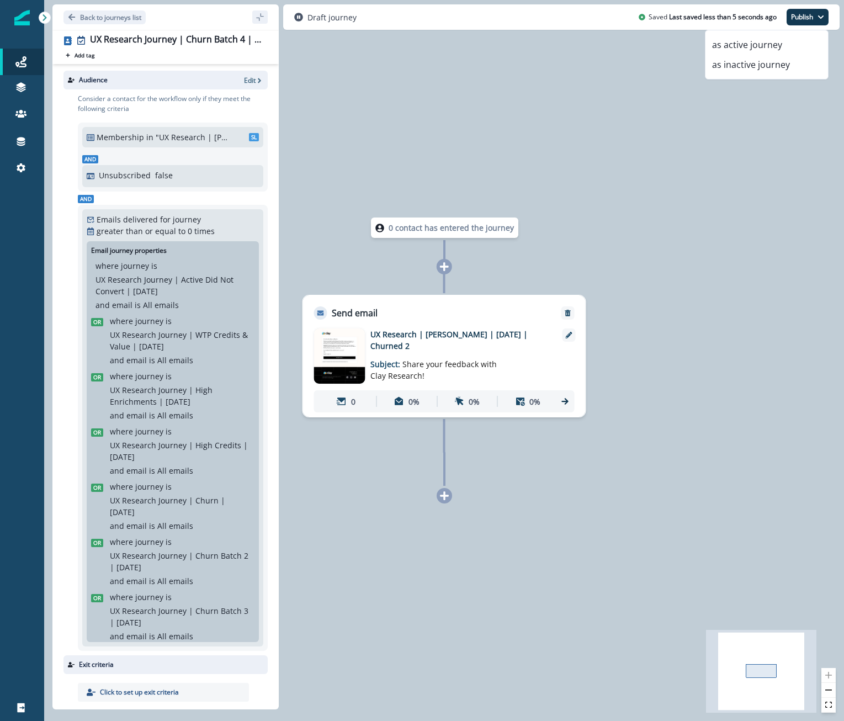
click at [156, 138] on p ""UX Research | Julia | Churn 4 | August 13"" at bounding box center [193, 137] width 75 height 12
click at [248, 131] on div ""UX Research | Julia | Churn 4 | August 13" SL" at bounding box center [207, 137] width 103 height 12
click at [251, 89] on div "Consider a contact for the workflow only if they meet the following criteria Me…" at bounding box center [169, 372] width 198 height 566
click at [254, 83] on p "Edit" at bounding box center [250, 80] width 12 height 9
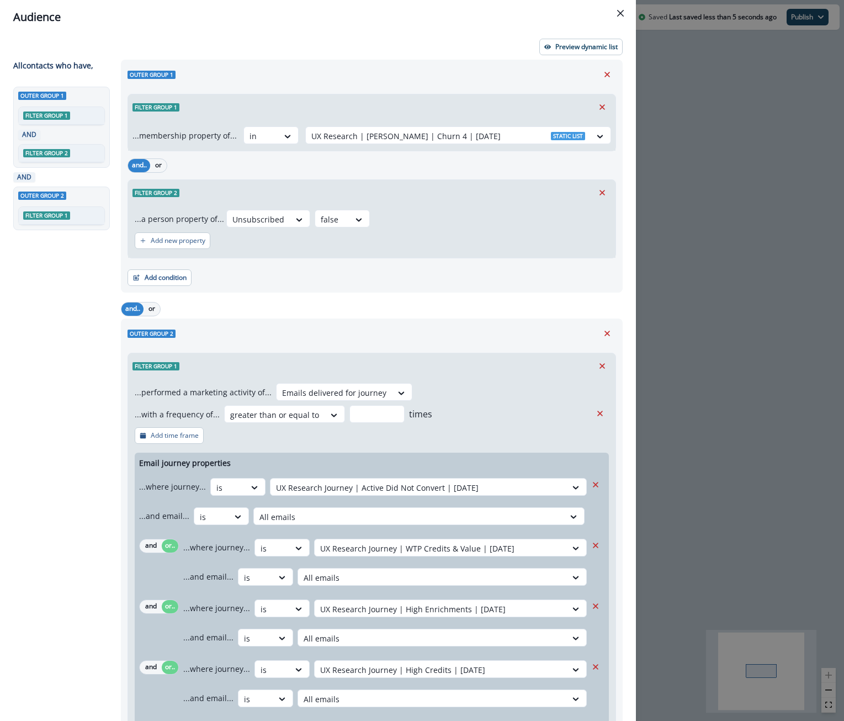
click at [673, 107] on div "Audience Preview dynamic list All contact s who have, Outer group 1 Filter grou…" at bounding box center [422, 360] width 844 height 721
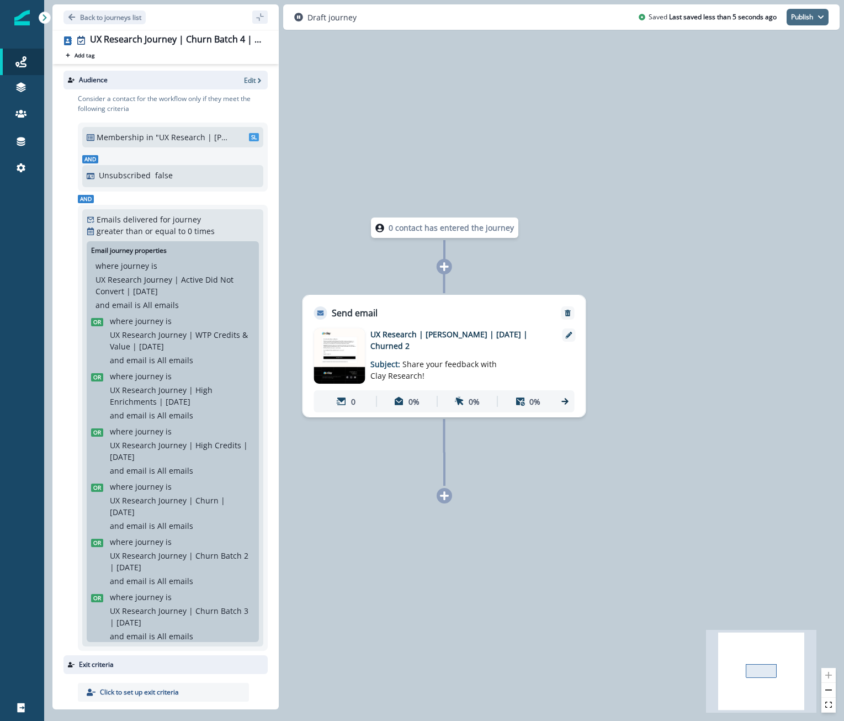
click at [809, 23] on button "Publish" at bounding box center [807, 17] width 42 height 17
click at [796, 47] on button "as active journey" at bounding box center [766, 45] width 123 height 20
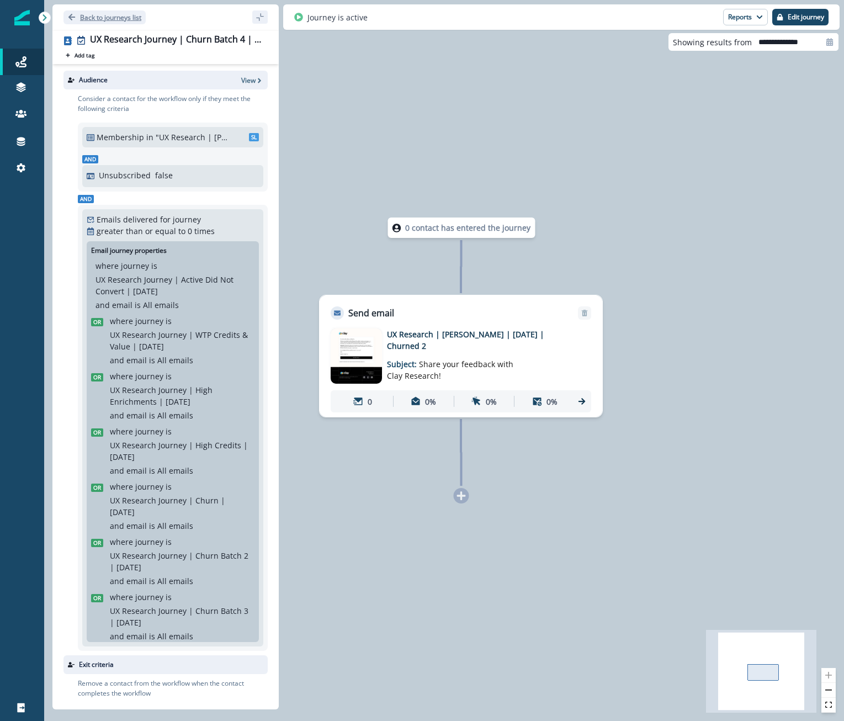
click at [76, 17] on button "Back to journeys list" at bounding box center [104, 17] width 82 height 14
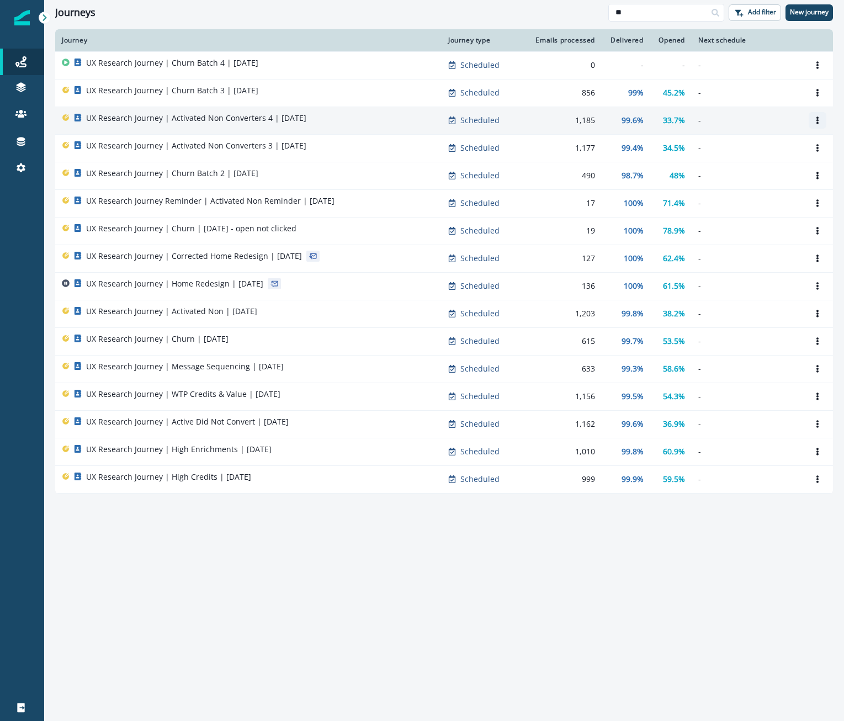
click at [815, 116] on icon "Options" at bounding box center [818, 120] width 8 height 8
drag, startPoint x: 815, startPoint y: 116, endPoint x: 760, endPoint y: 145, distance: 61.7
click at [760, 145] on button "Clone" at bounding box center [764, 147] width 123 height 18
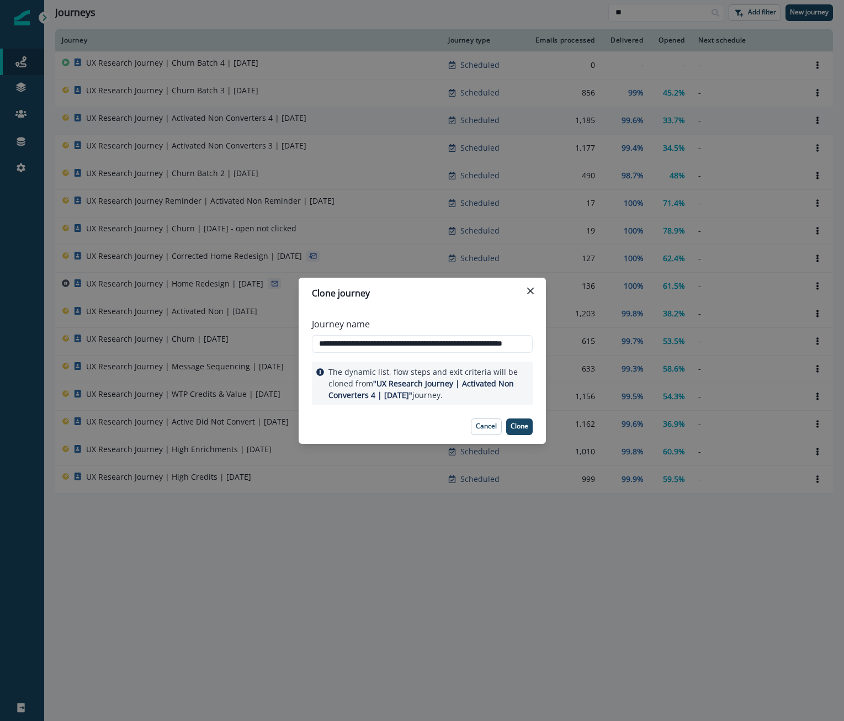
click at [494, 346] on input "**********" at bounding box center [422, 344] width 221 height 18
click at [497, 344] on input "**********" at bounding box center [422, 344] width 221 height 18
type input "**********"
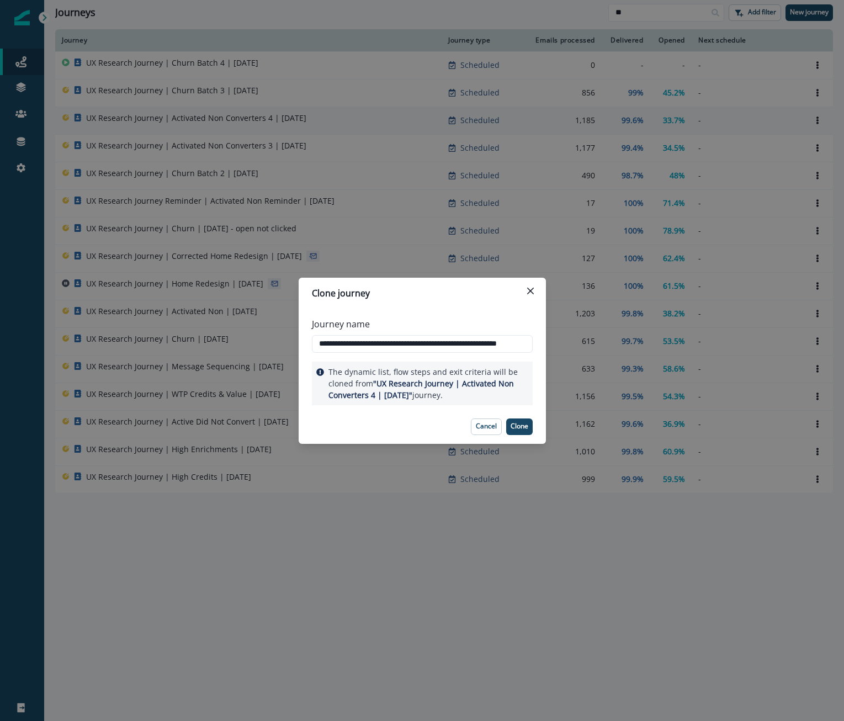
click at [525, 427] on p "Clone" at bounding box center [520, 426] width 18 height 8
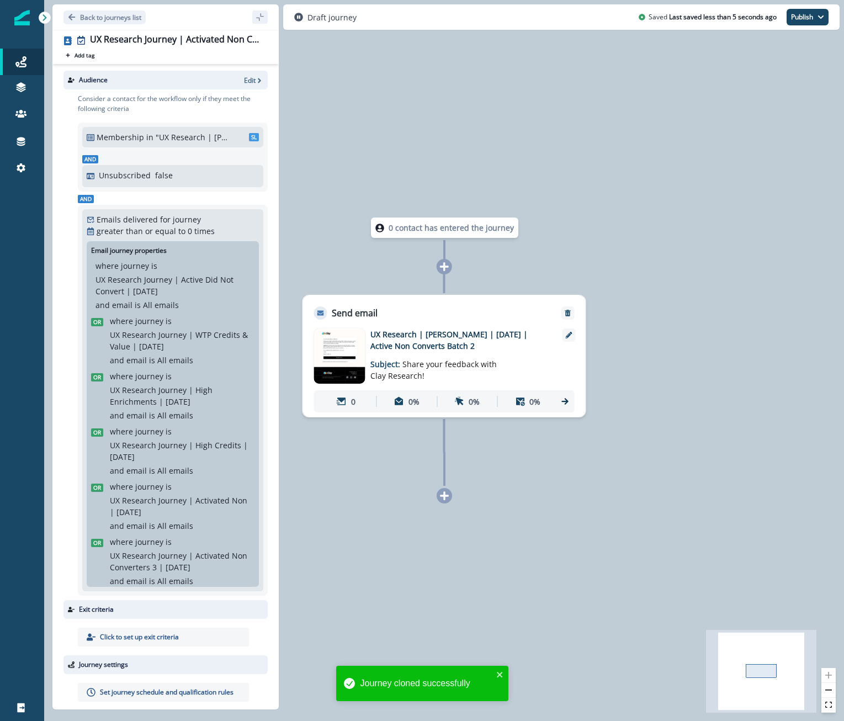
drag, startPoint x: 760, startPoint y: 145, endPoint x: 166, endPoint y: 150, distance: 593.9
click at [166, 150] on div "Membership in "UX Research | Julia | August 12 | Active Non 4" SL And Unsubscri…" at bounding box center [172, 157] width 181 height 60
click at [167, 140] on p ""UX Research | Julia | August 12 | Active Non 4"" at bounding box center [193, 137] width 75 height 12
click at [246, 83] on p "Edit" at bounding box center [250, 80] width 12 height 9
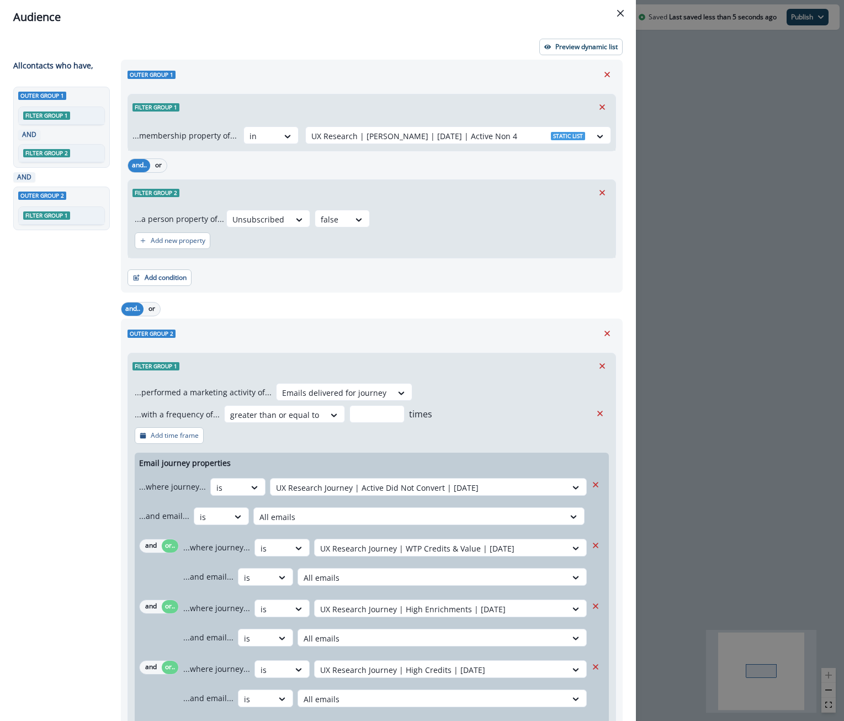
scroll to position [224, 0]
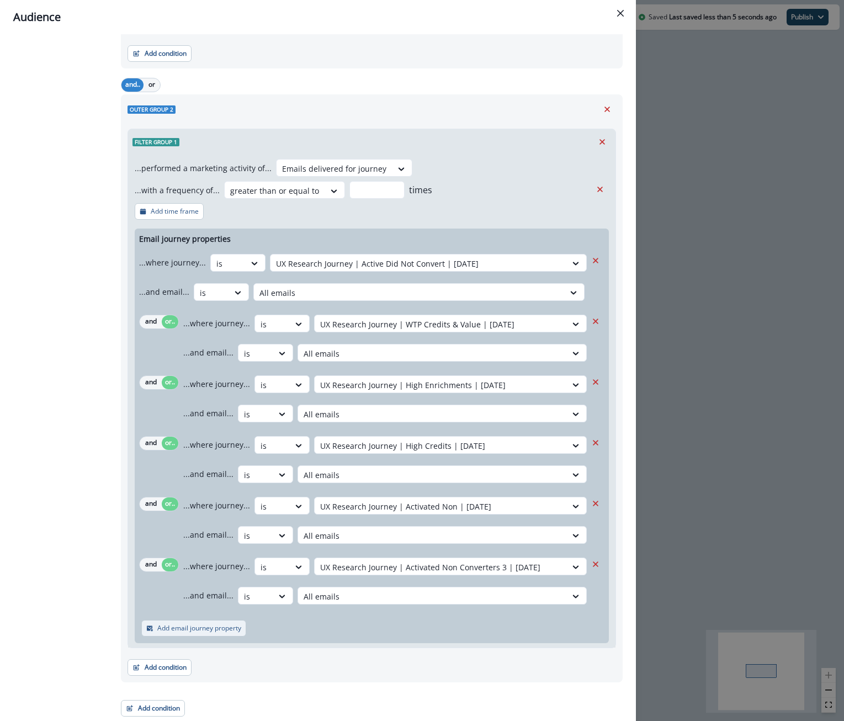
drag, startPoint x: 166, startPoint y: 150, endPoint x: 199, endPoint y: 632, distance: 484.1
click at [199, 632] on button "Add email journey property" at bounding box center [193, 628] width 105 height 17
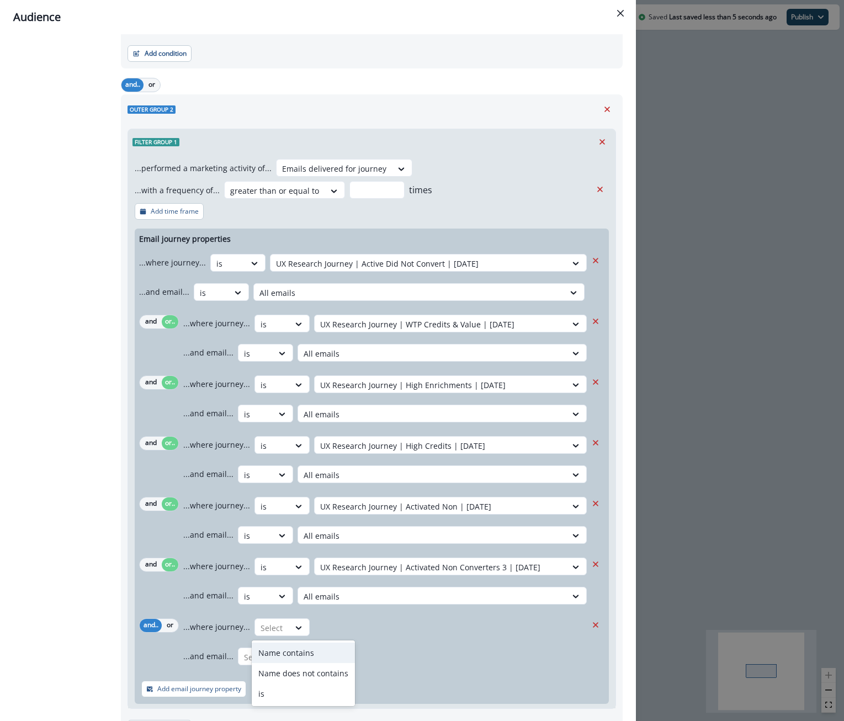
click at [273, 623] on div at bounding box center [272, 628] width 23 height 14
click at [155, 628] on button "and.." at bounding box center [151, 625] width 22 height 13
click at [167, 626] on button "or" at bounding box center [170, 625] width 17 height 13
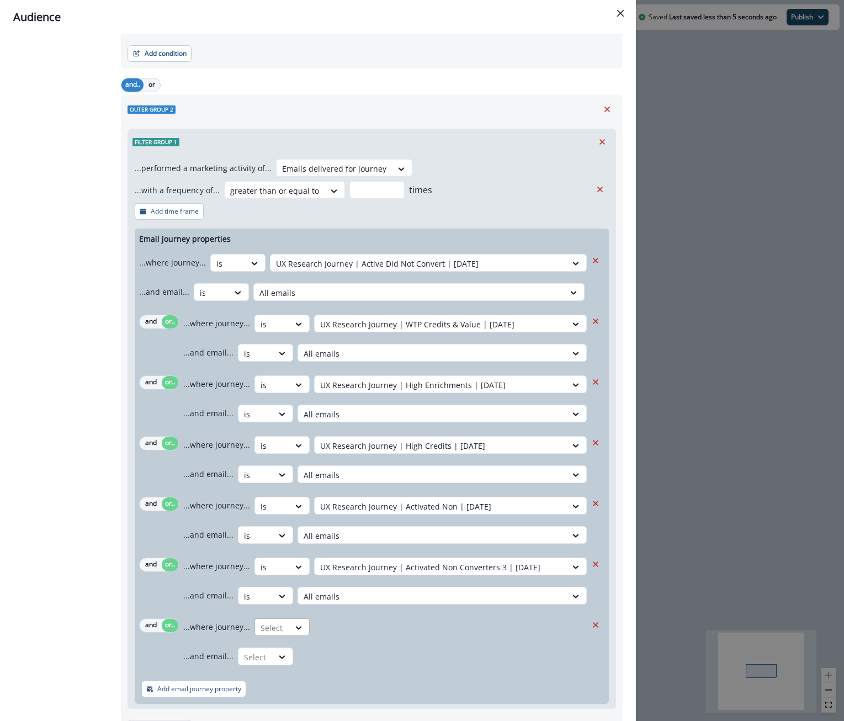
drag, startPoint x: 199, startPoint y: 632, endPoint x: 265, endPoint y: 625, distance: 66.1
click at [240, 270] on div at bounding box center [227, 264] width 23 height 14
drag, startPoint x: 265, startPoint y: 625, endPoint x: 302, endPoint y: 696, distance: 79.7
click at [302, 696] on div "is" at bounding box center [303, 693] width 103 height 20
drag, startPoint x: 302, startPoint y: 696, endPoint x: 357, endPoint y: 624, distance: 90.5
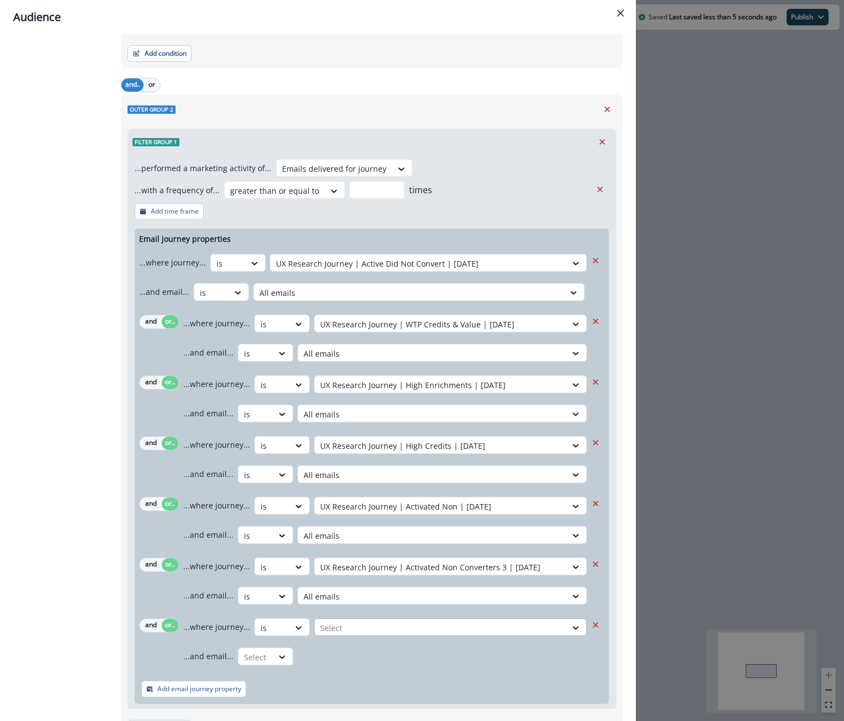
click at [357, 270] on div at bounding box center [418, 264] width 285 height 14
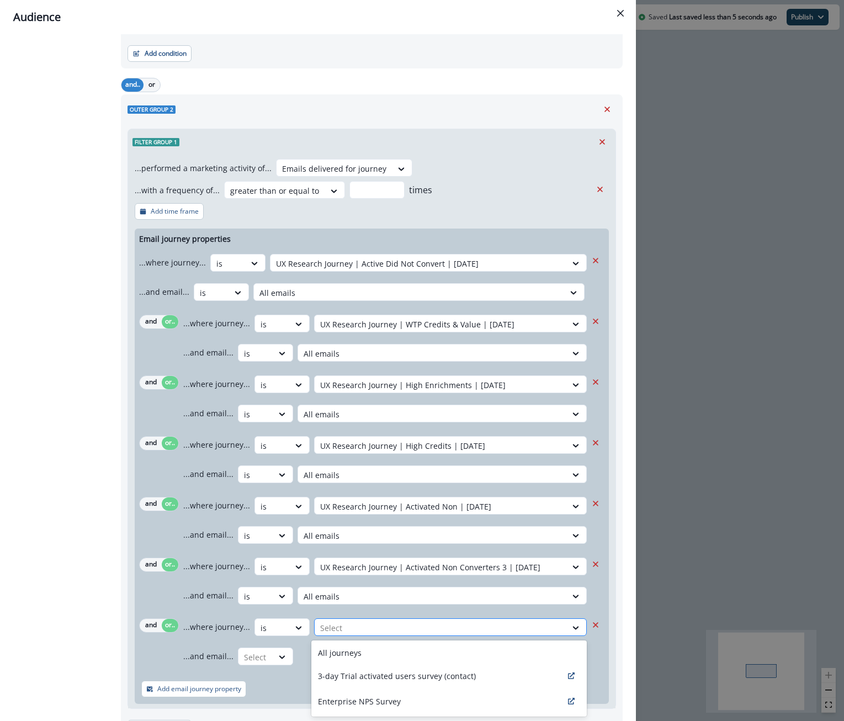
type input "*"
type input "**"
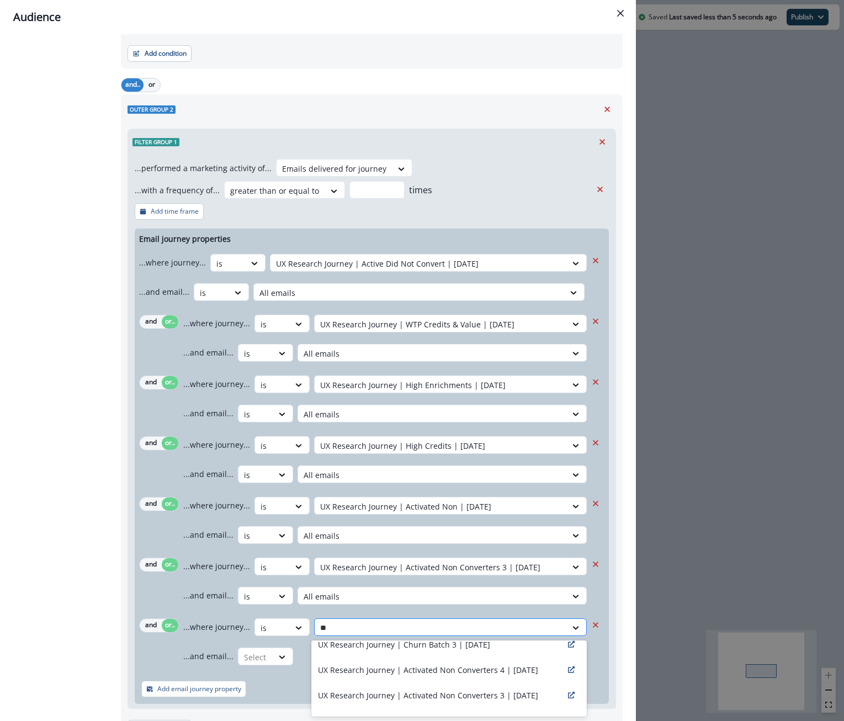
scroll to position [37, 0]
click at [434, 697] on p "UX Research Journey | Activated Non Converters 3 | August 11" at bounding box center [428, 695] width 220 height 12
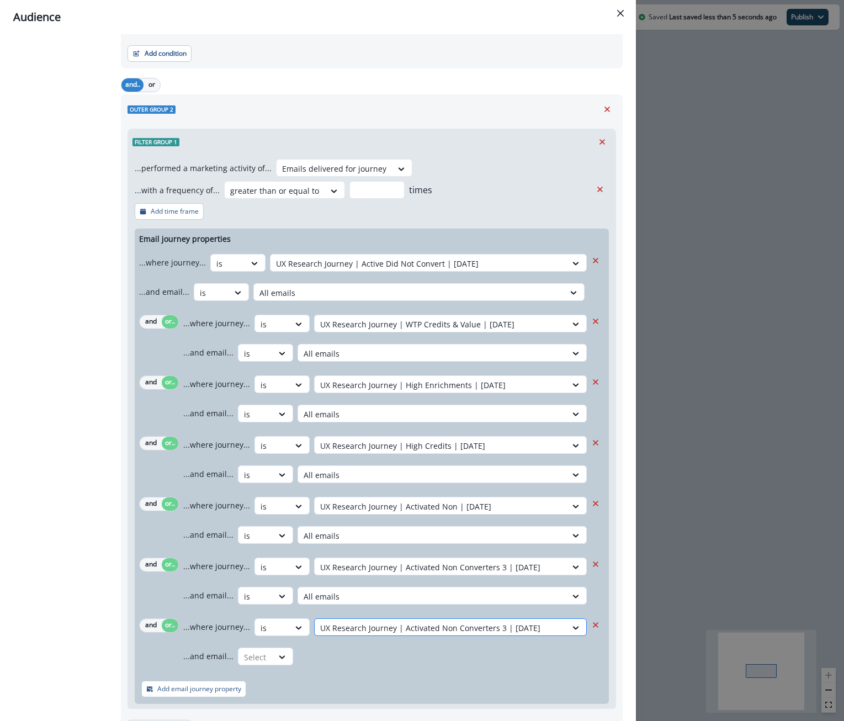
click at [240, 270] on div at bounding box center [227, 264] width 23 height 14
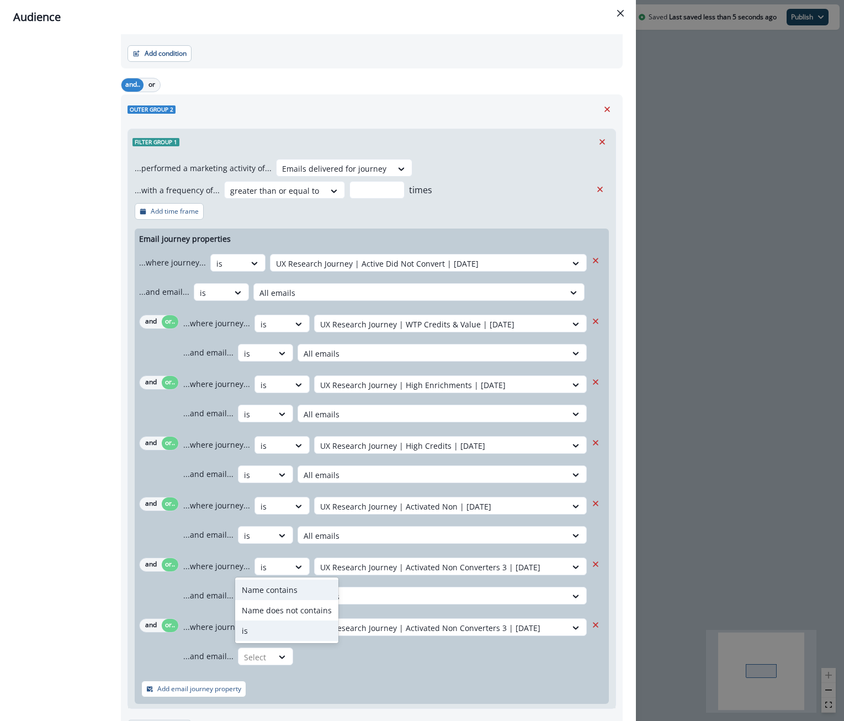
drag, startPoint x: 357, startPoint y: 624, endPoint x: 267, endPoint y: 628, distance: 90.6
click at [267, 628] on div "is" at bounding box center [286, 630] width 103 height 20
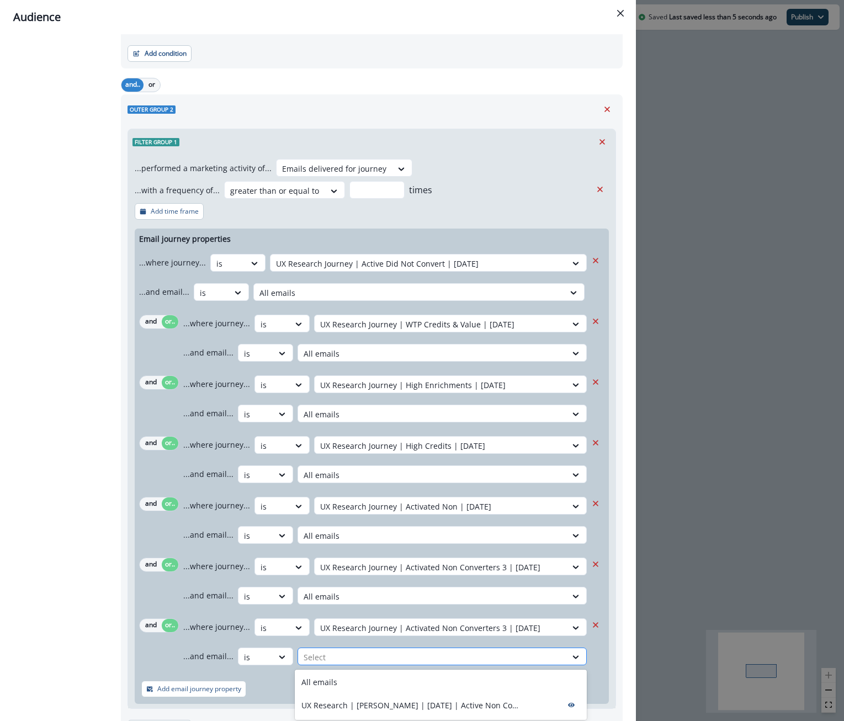
drag, startPoint x: 267, startPoint y: 628, endPoint x: 370, endPoint y: 650, distance: 105.4
click at [370, 650] on div "Select" at bounding box center [432, 657] width 268 height 18
drag, startPoint x: 370, startPoint y: 650, endPoint x: 369, endPoint y: 677, distance: 27.1
click at [369, 677] on div "All emails" at bounding box center [441, 682] width 292 height 20
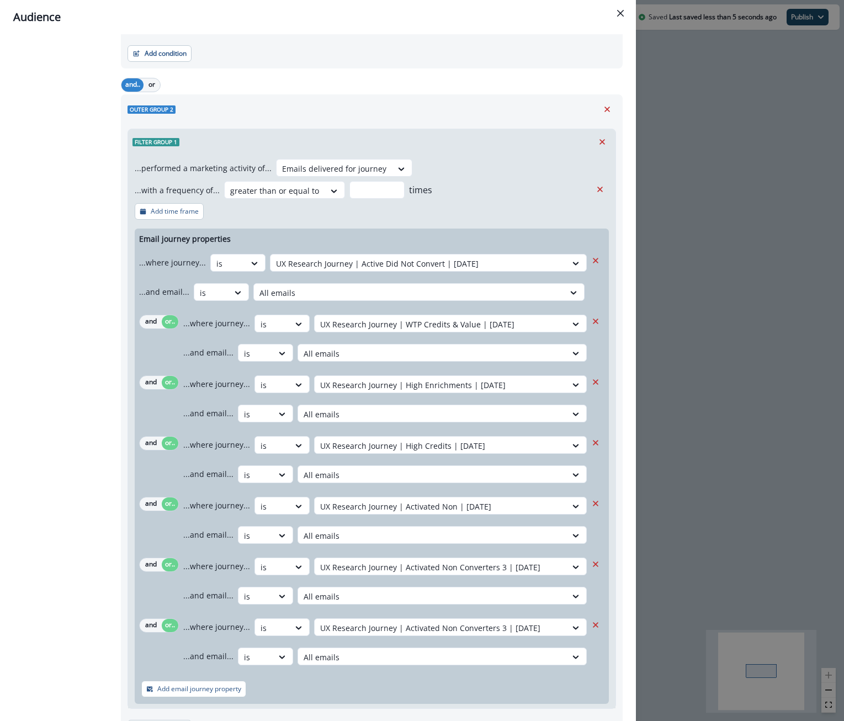
click at [368, 682] on div "Add email journey property" at bounding box center [372, 689] width 474 height 30
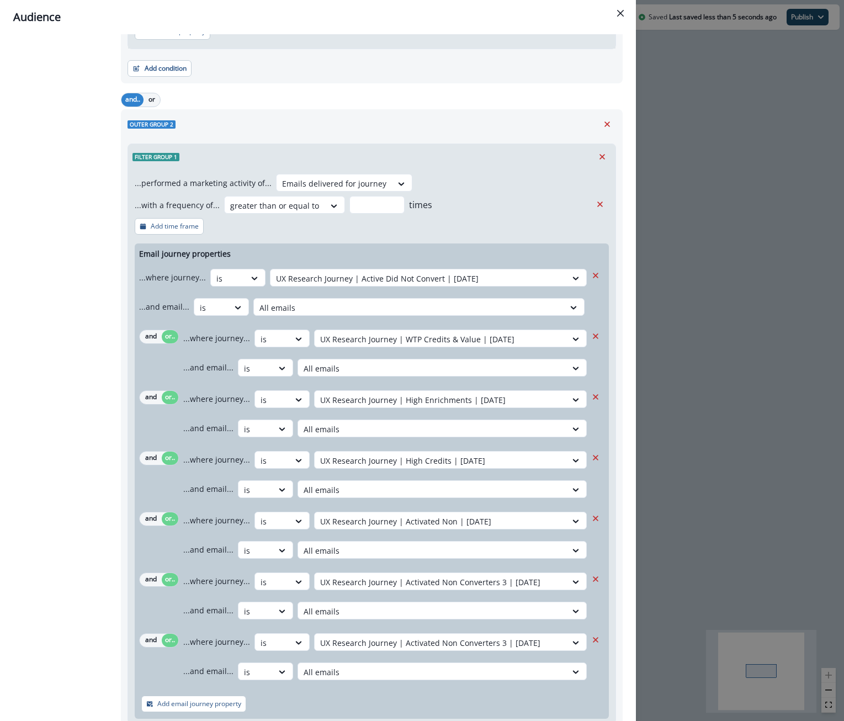
scroll to position [285, 0]
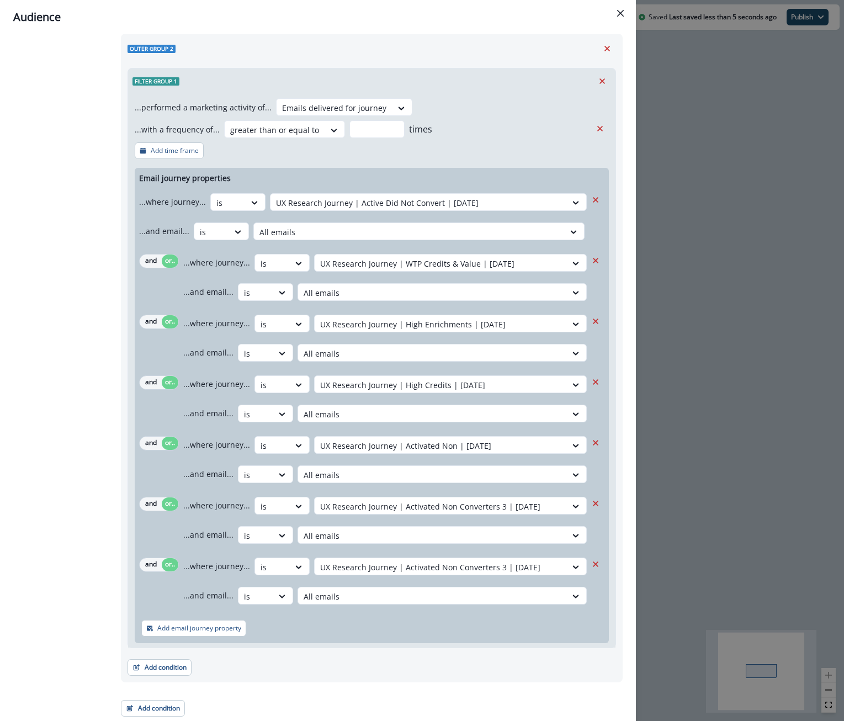
click at [428, 210] on div at bounding box center [418, 203] width 285 height 14
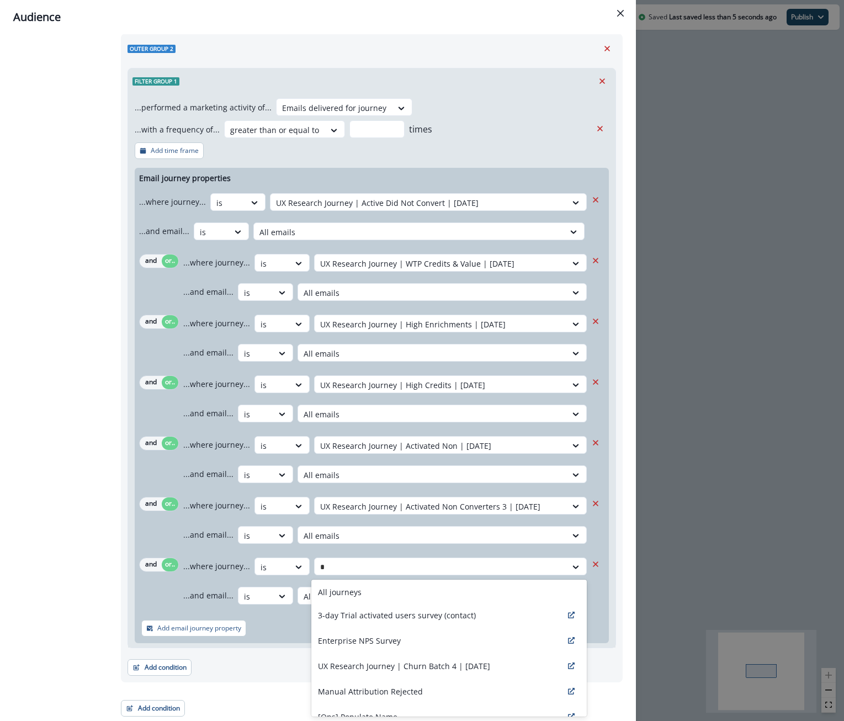
type input "**"
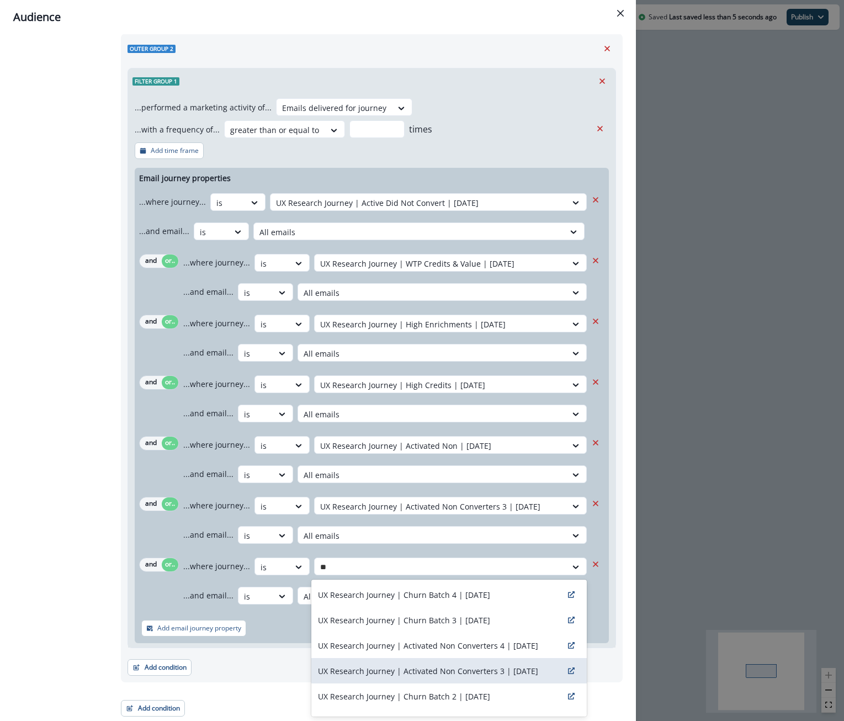
click at [459, 651] on div "UX Research Journey | Activated Non Converters 4 | August 12" at bounding box center [448, 644] width 275 height 25
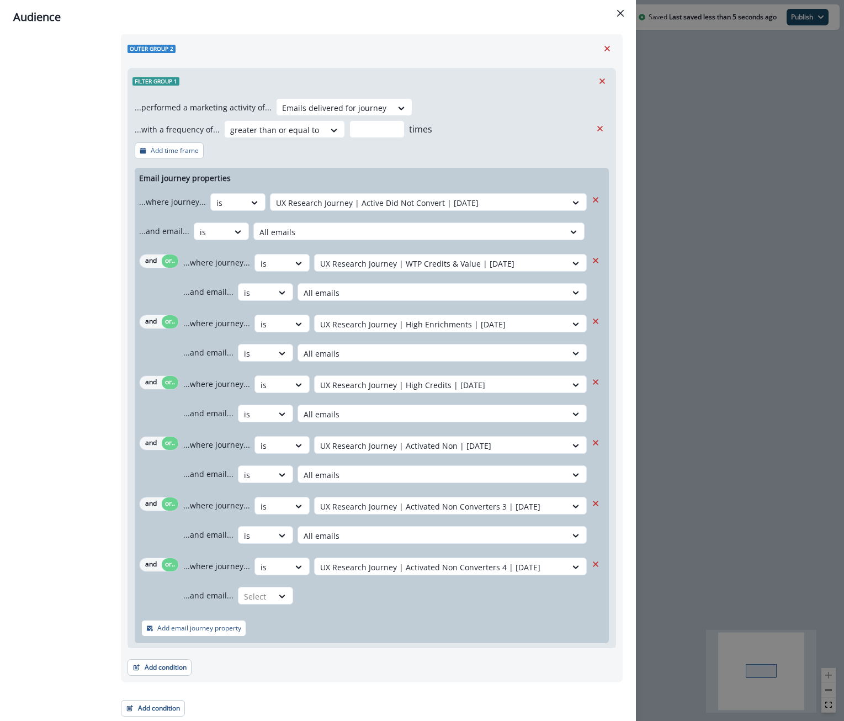
click at [441, 601] on div "...and email... Select" at bounding box center [384, 595] width 403 height 27
click at [259, 208] on icon at bounding box center [254, 202] width 10 height 11
click at [271, 667] on div "is" at bounding box center [286, 662] width 103 height 20
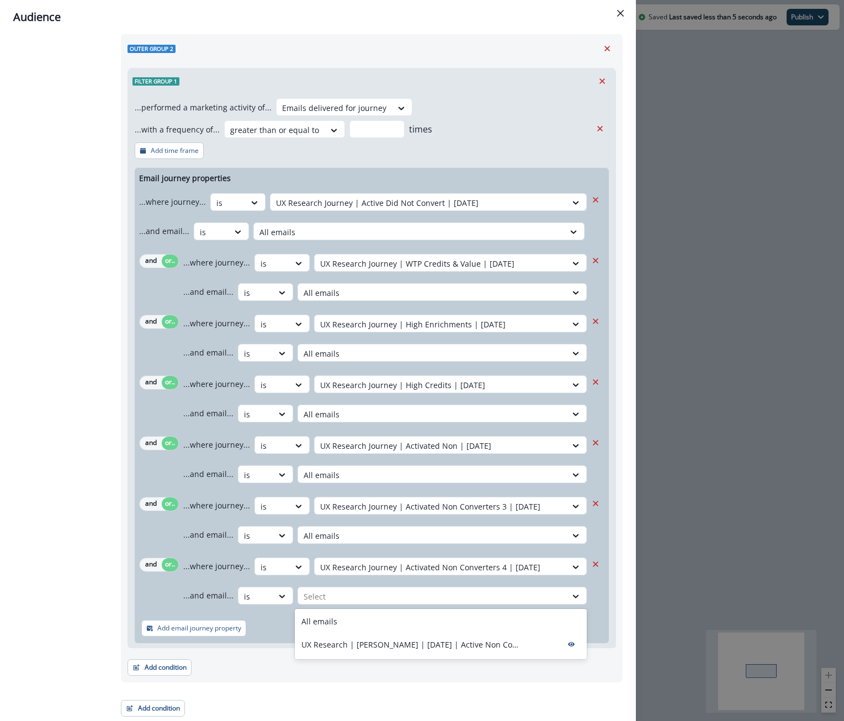
click at [341, 600] on div at bounding box center [432, 596] width 257 height 14
click at [351, 623] on div "All emails" at bounding box center [441, 621] width 292 height 20
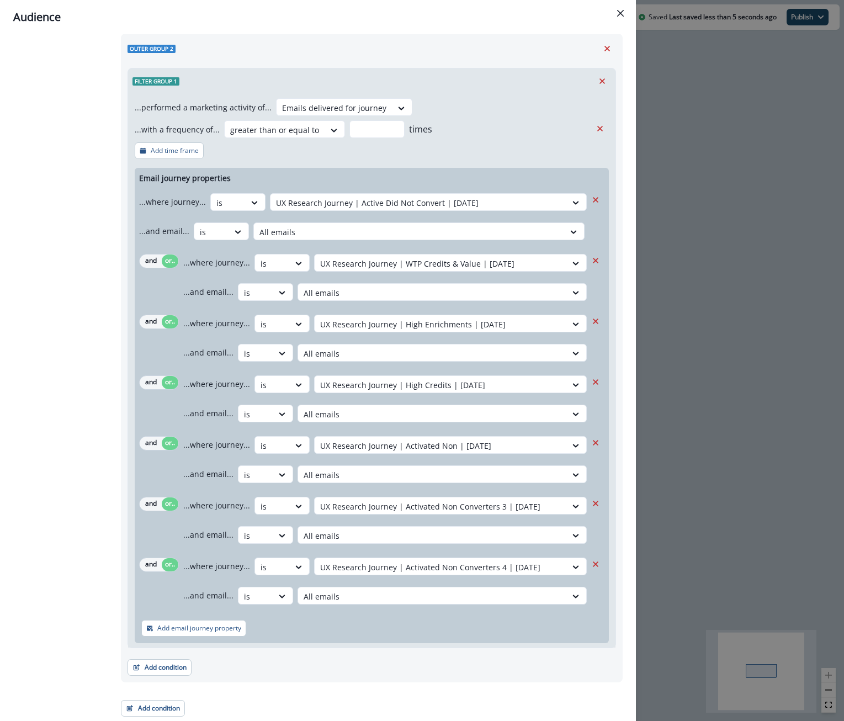
drag, startPoint x: 369, startPoint y: 677, endPoint x: 374, endPoint y: 626, distance: 51.1
click at [374, 626] on div "Add email journey property" at bounding box center [372, 628] width 474 height 30
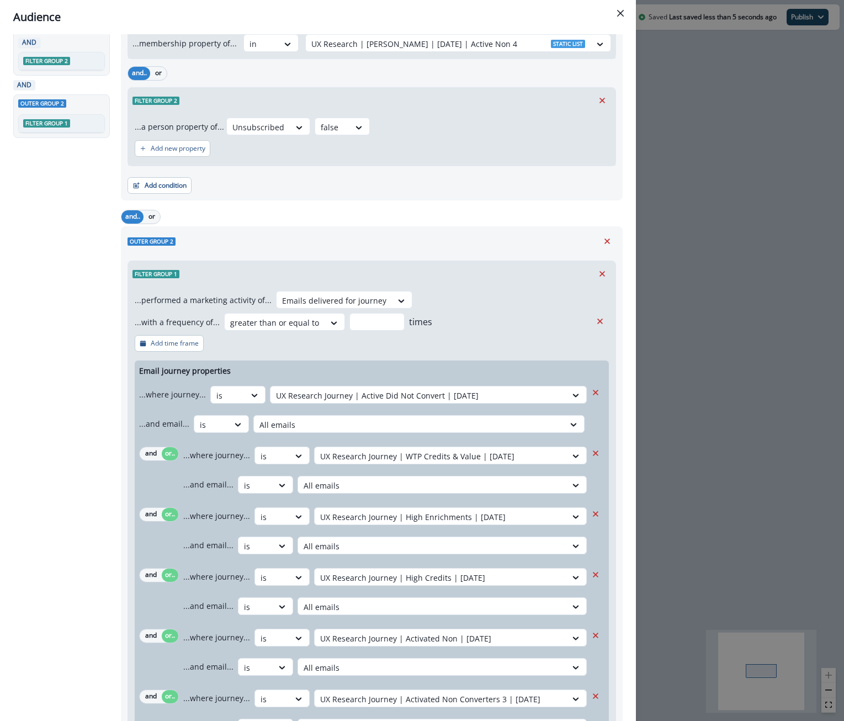
scroll to position [0, 0]
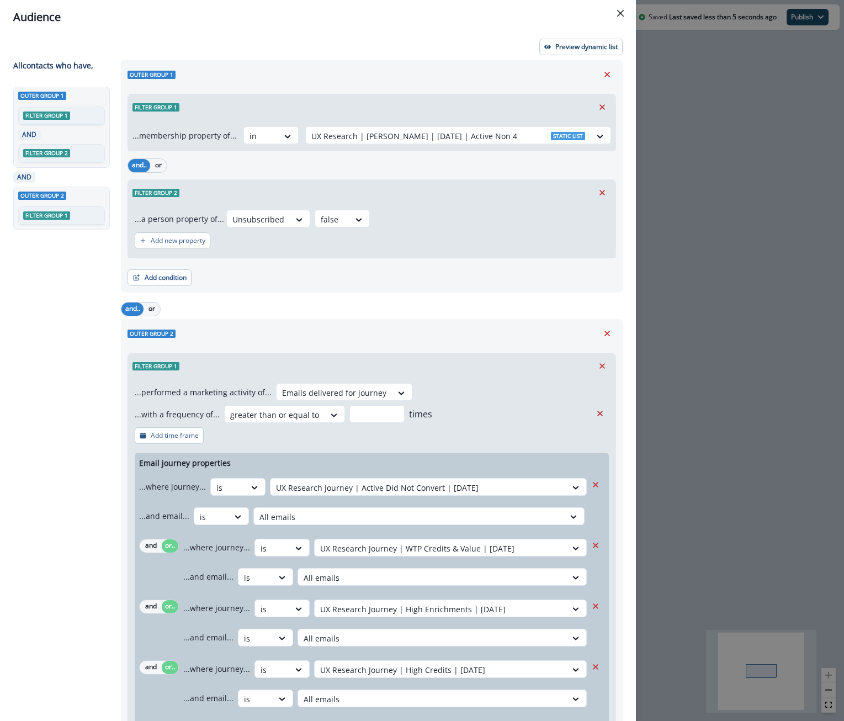
click at [331, 139] on div at bounding box center [448, 136] width 274 height 14
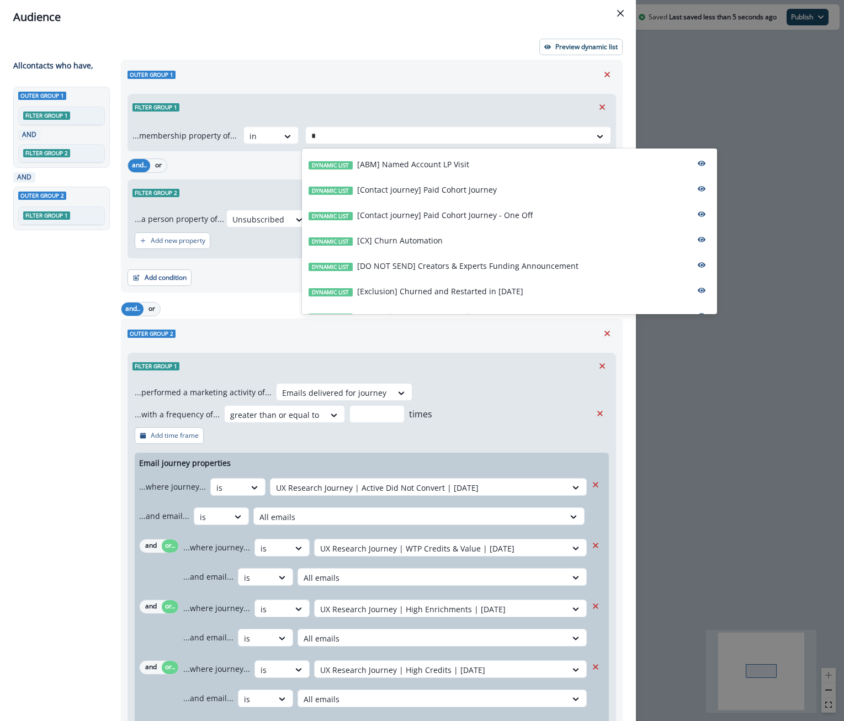
type input "**"
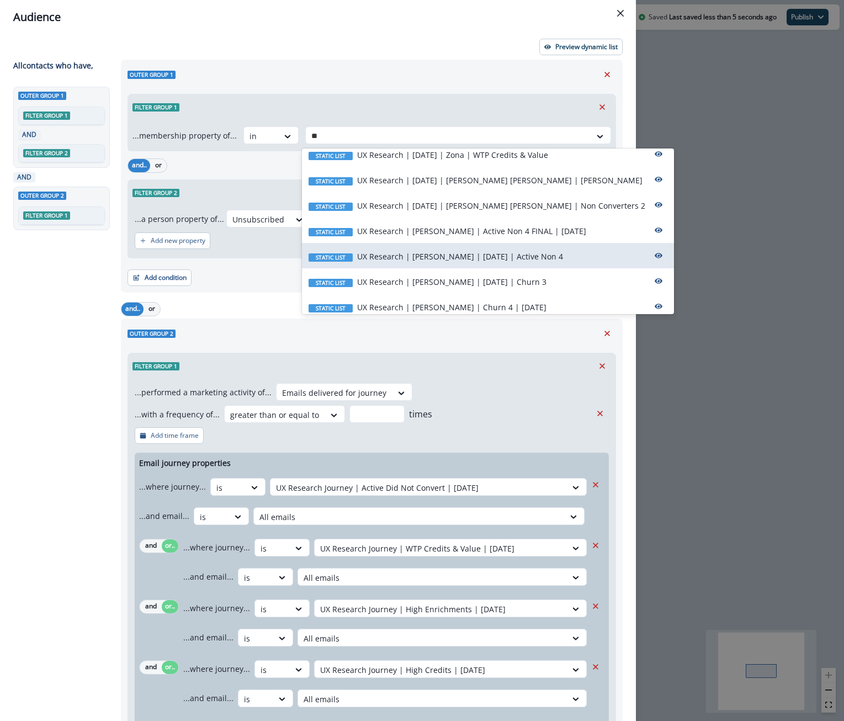
scroll to position [70, 0]
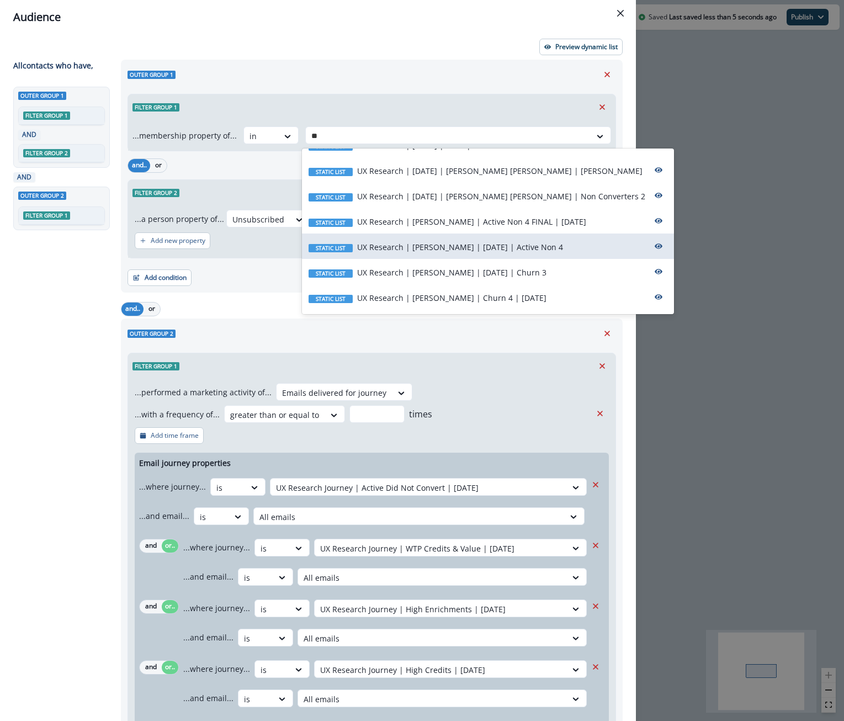
click at [487, 220] on p "UX Research | Julia | Active Non 4 FINAL | August 13" at bounding box center [471, 222] width 229 height 12
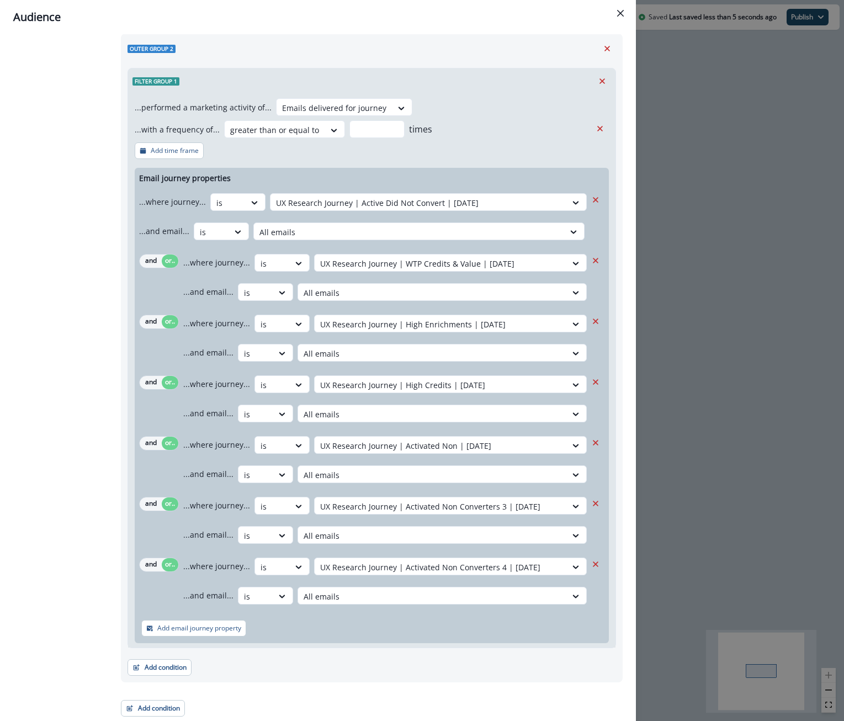
scroll to position [0, 0]
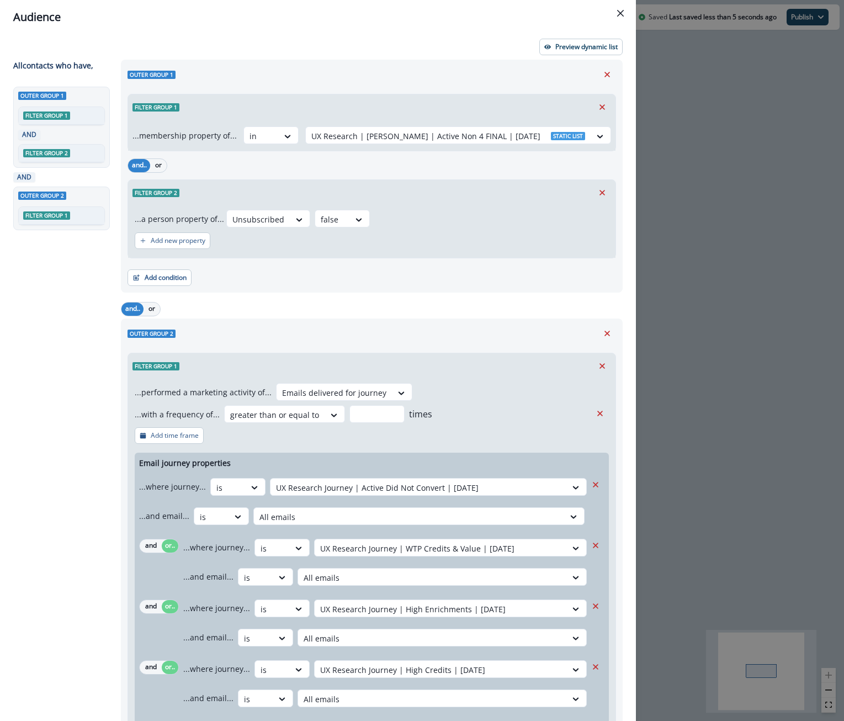
click at [545, 49] on icon "button" at bounding box center [547, 47] width 7 height 7
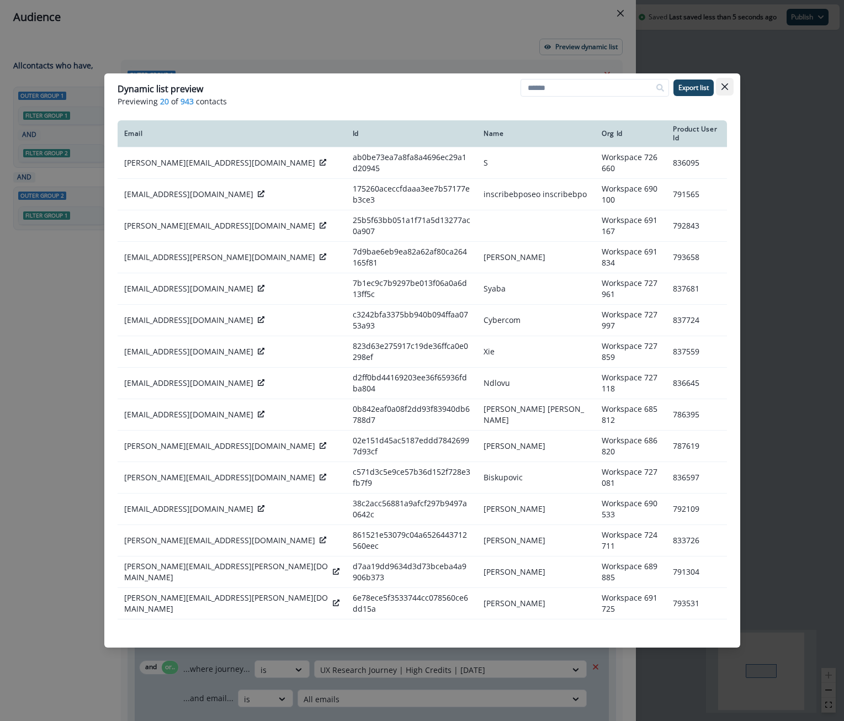
drag, startPoint x: 374, startPoint y: 626, endPoint x: 721, endPoint y: 89, distance: 639.1
click at [721, 89] on icon "Close" at bounding box center [724, 86] width 7 height 7
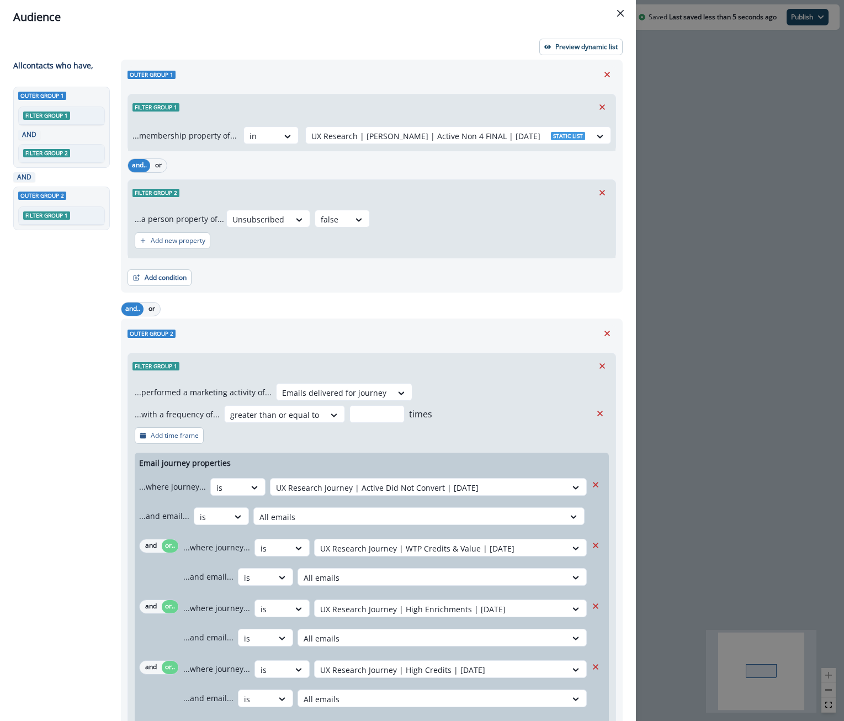
drag, startPoint x: 721, startPoint y: 89, endPoint x: 685, endPoint y: 194, distance: 110.8
click at [685, 194] on div "Audience Preview dynamic list All contact s who have, Outer group 1 Filter grou…" at bounding box center [422, 360] width 844 height 721
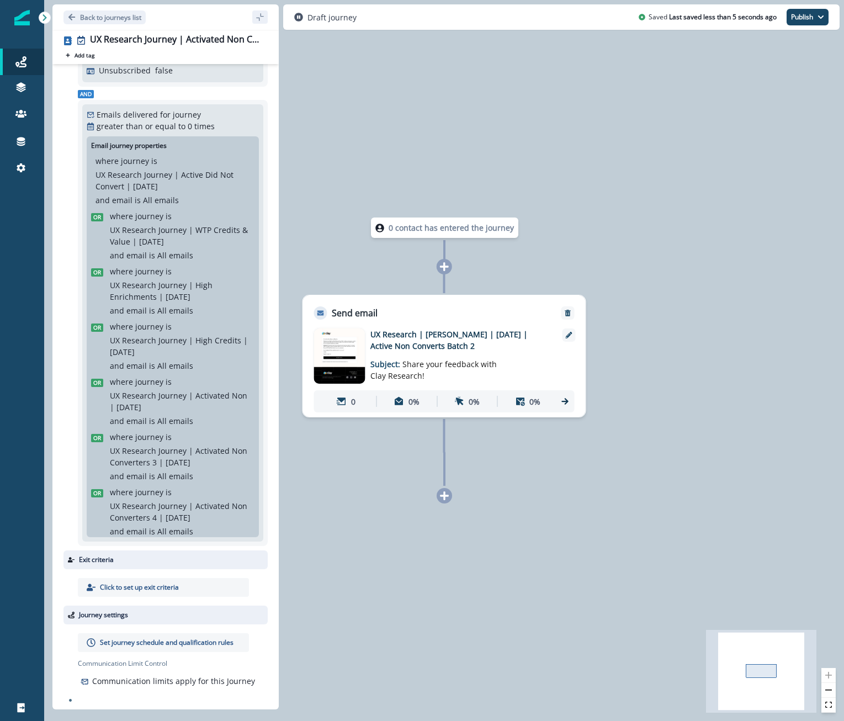
scroll to position [104, 0]
click at [188, 643] on p "Set journey schedule and qualification rules" at bounding box center [167, 643] width 134 height 10
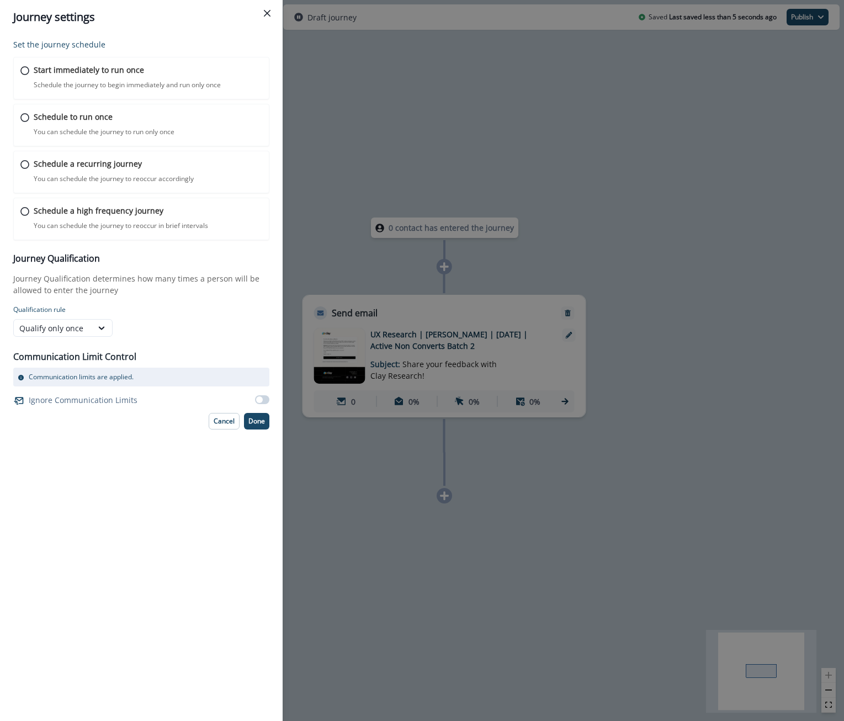
click at [167, 75] on div "Start immediately to run once Schedule the journey to begin immediately and run…" at bounding box center [148, 77] width 228 height 26
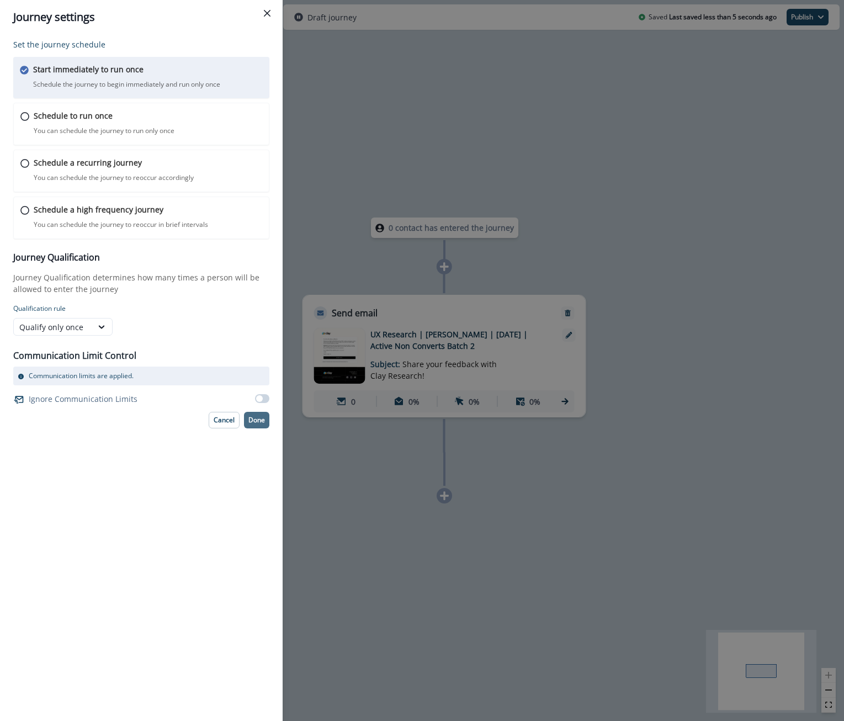
drag, startPoint x: 685, startPoint y: 194, endPoint x: 256, endPoint y: 416, distance: 483.3
click at [256, 416] on p "Done" at bounding box center [256, 420] width 17 height 8
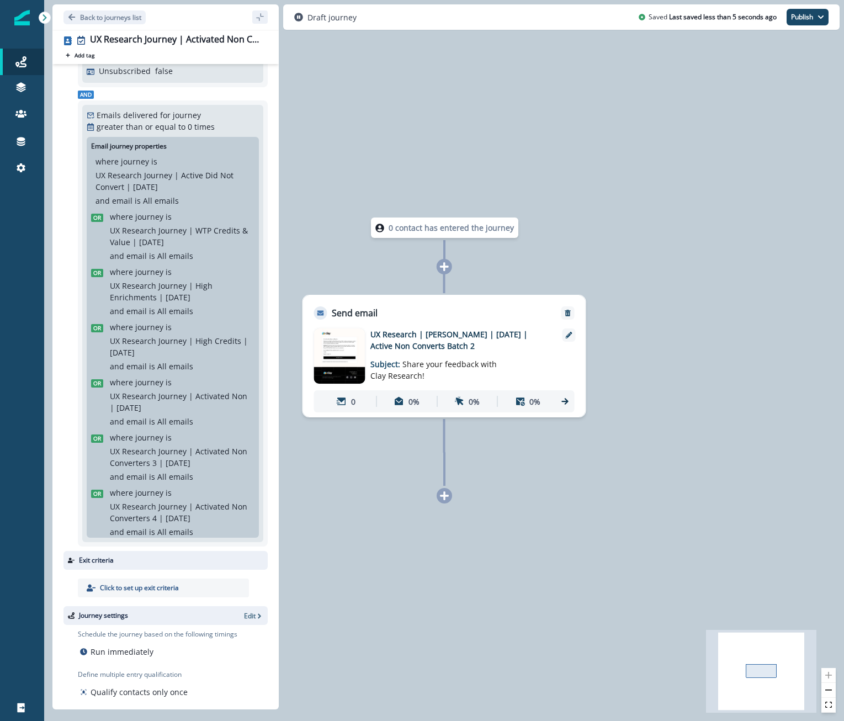
click at [461, 332] on p "UX Research | Julia | August 7 | Active Non Converts Batch 2" at bounding box center [458, 339] width 177 height 23
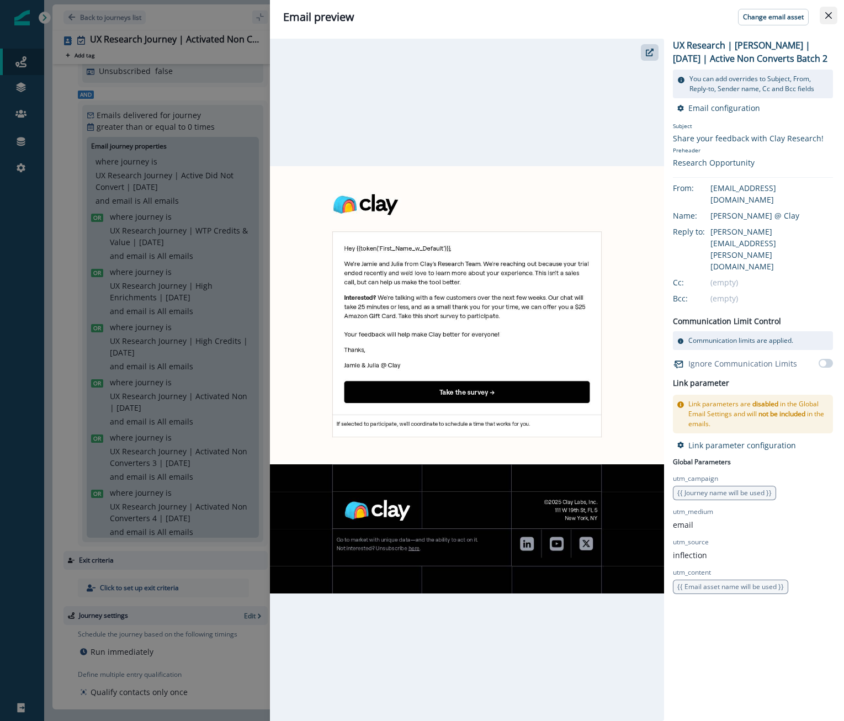
click at [832, 14] on button "Close" at bounding box center [829, 16] width 18 height 18
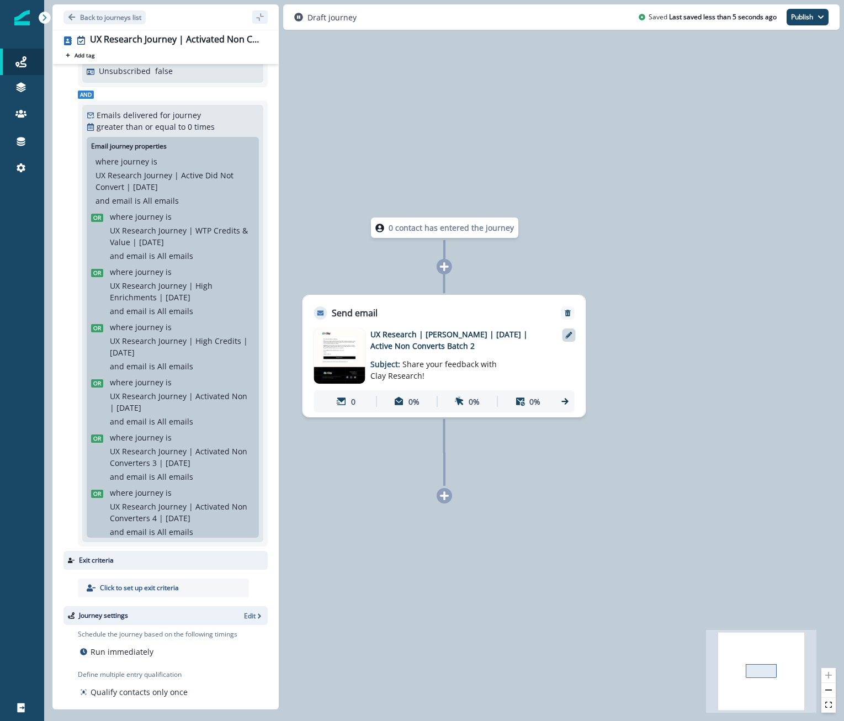
click at [571, 331] on div at bounding box center [568, 334] width 13 height 13
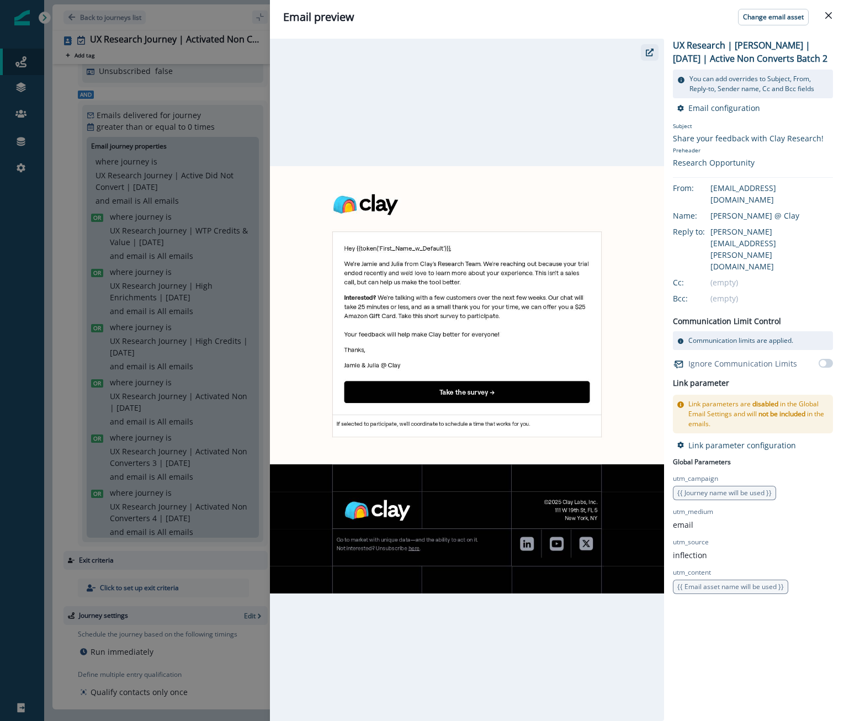
click at [650, 49] on icon "button" at bounding box center [650, 53] width 8 height 8
click at [826, 17] on icon "Close" at bounding box center [828, 15] width 7 height 7
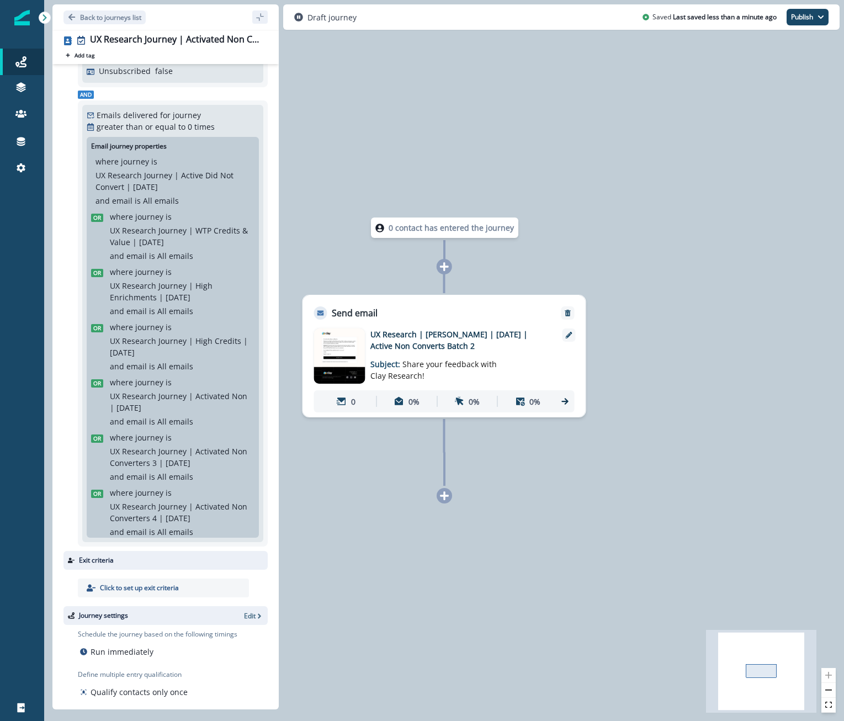
click at [493, 344] on p "UX Research | Julia | August 7 | Active Non Converts Batch 2" at bounding box center [458, 339] width 177 height 23
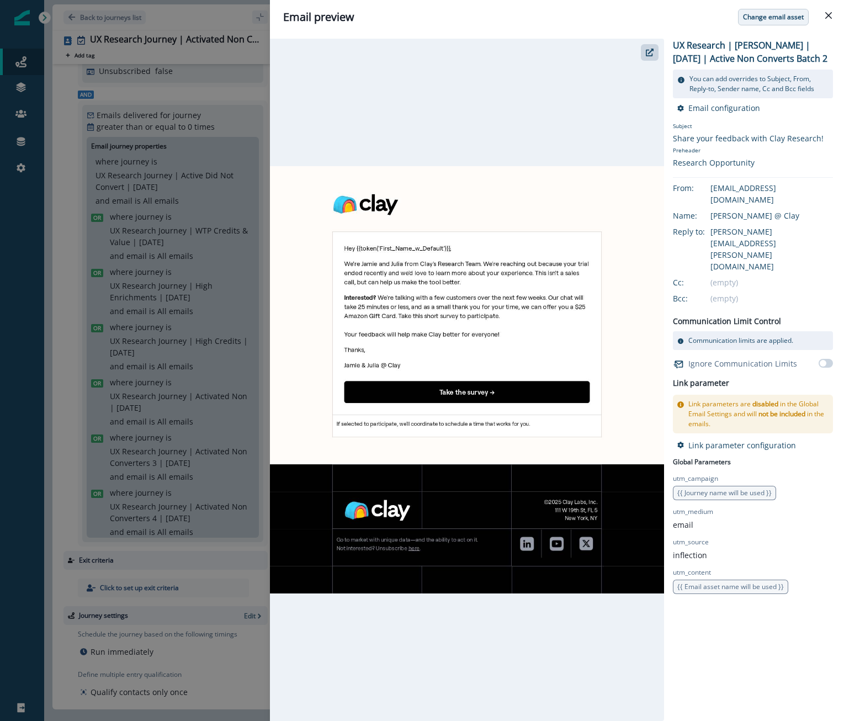
click at [752, 25] on button "Change email asset" at bounding box center [773, 17] width 71 height 17
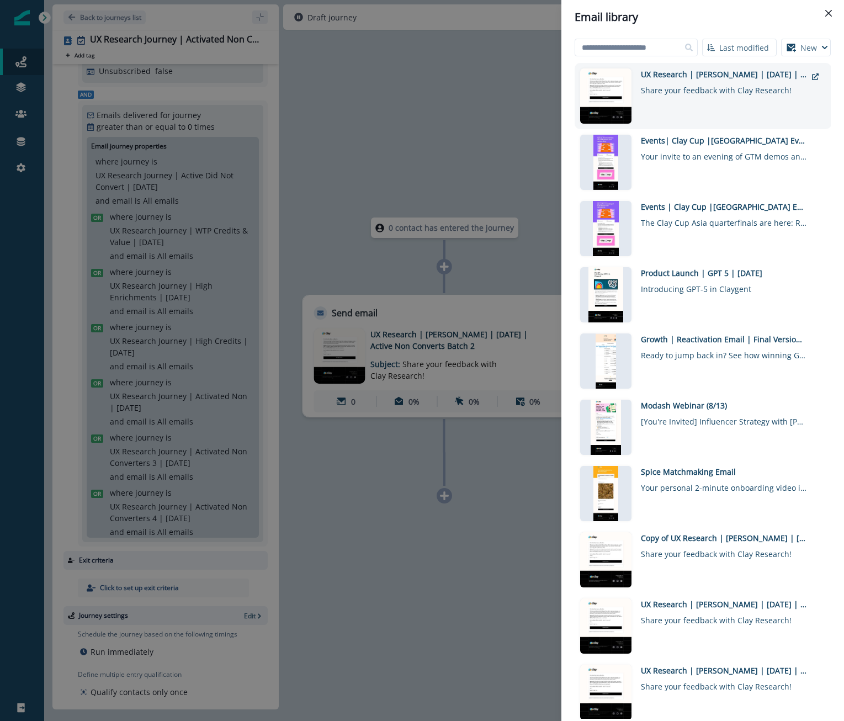
click at [704, 89] on div "Share your feedback with Clay Research!" at bounding box center [724, 88] width 166 height 16
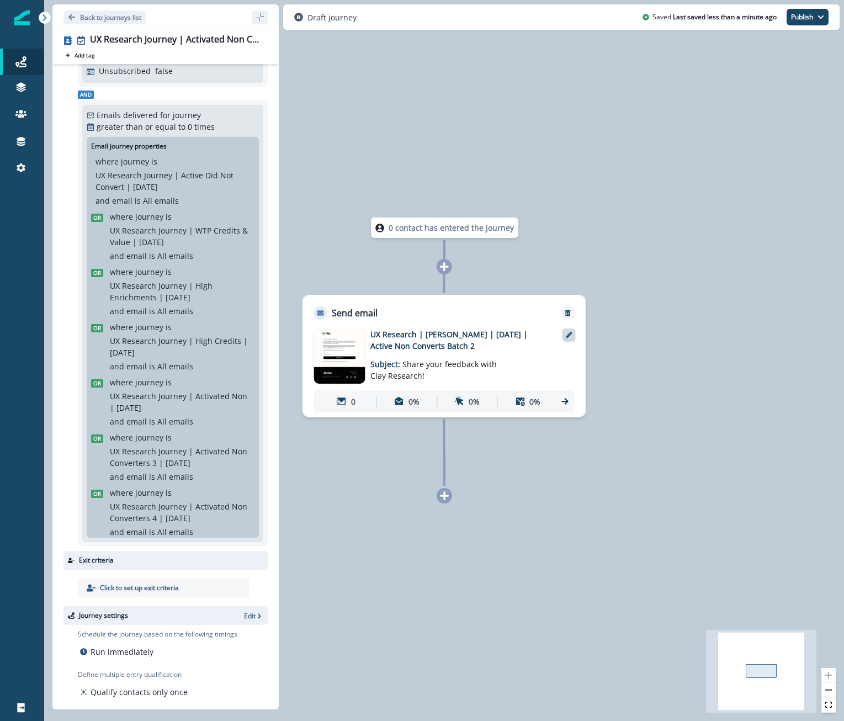
click at [566, 336] on icon at bounding box center [569, 335] width 7 height 7
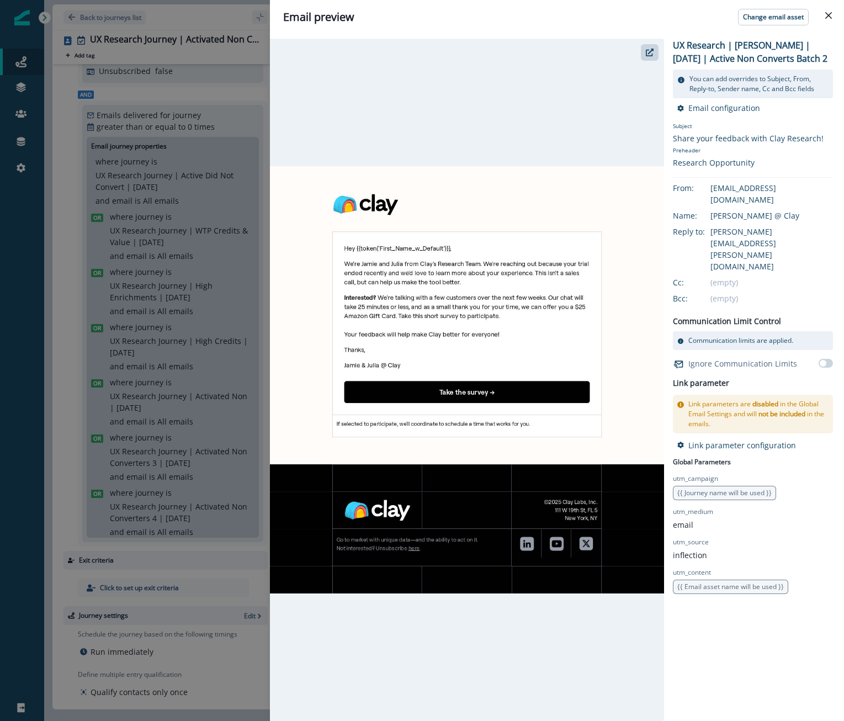
click at [479, 327] on img at bounding box center [467, 380] width 394 height 428
click at [651, 55] on icon "button" at bounding box center [650, 53] width 8 height 8
click at [830, 15] on icon "Close" at bounding box center [828, 15] width 7 height 7
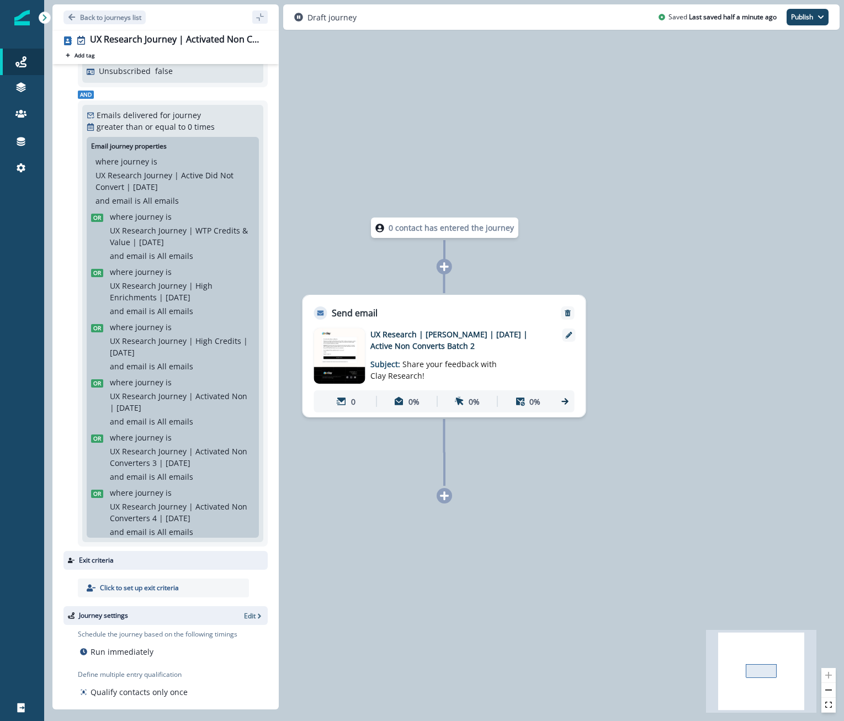
click at [736, 253] on div "0 contact has entered the journey Send email Email asset changed, journey repor…" at bounding box center [444, 360] width 800 height 721
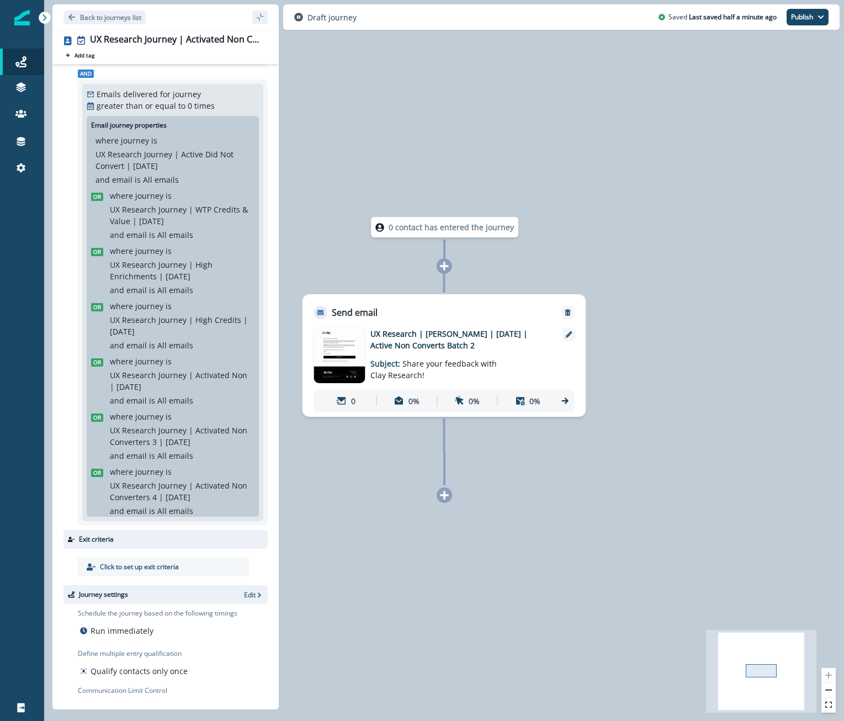
scroll to position [154, 0]
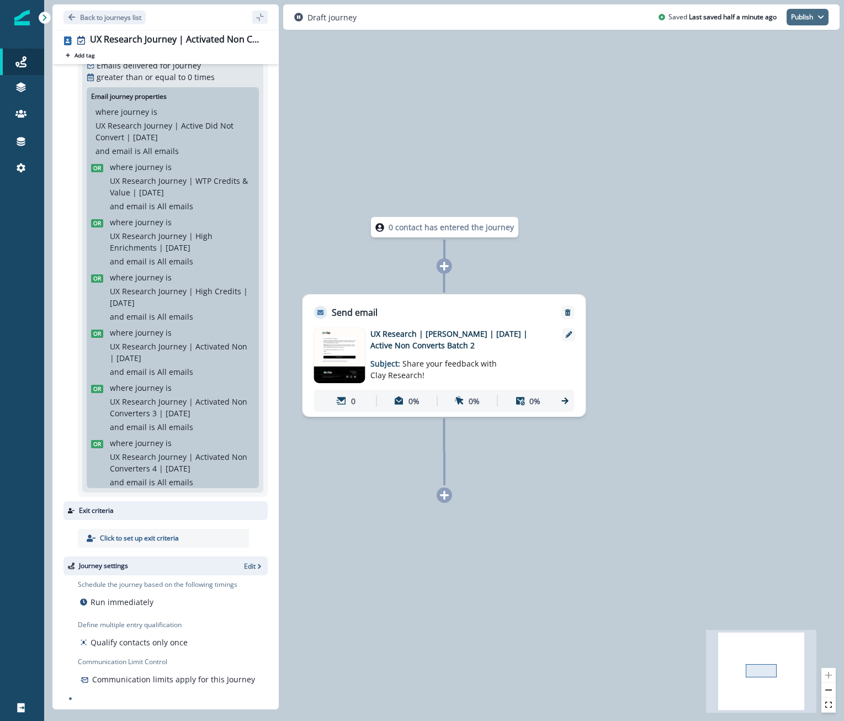
click at [813, 15] on button "Publish" at bounding box center [807, 17] width 42 height 17
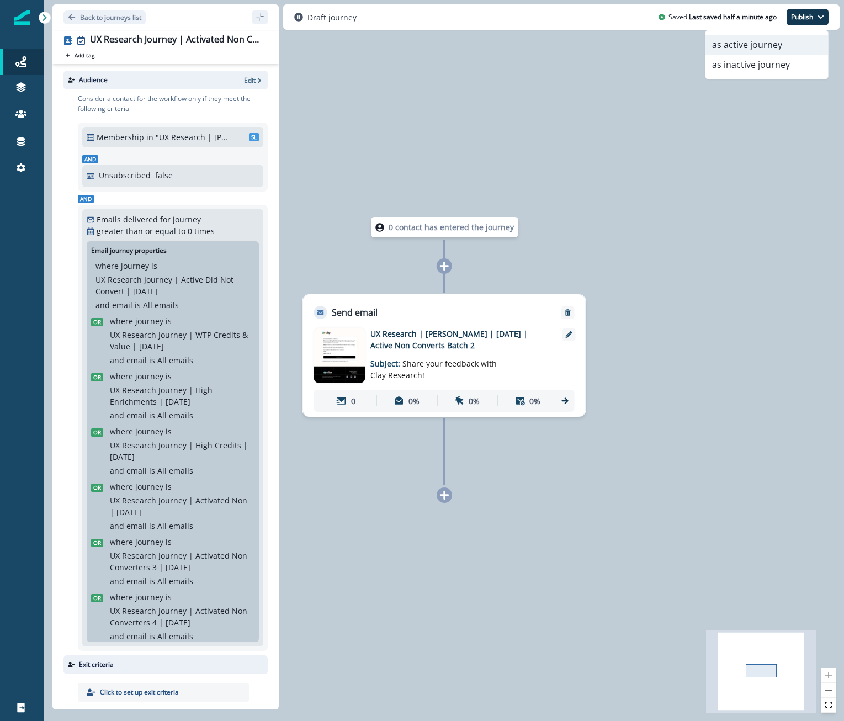
click at [755, 45] on button "as active journey" at bounding box center [766, 45] width 123 height 20
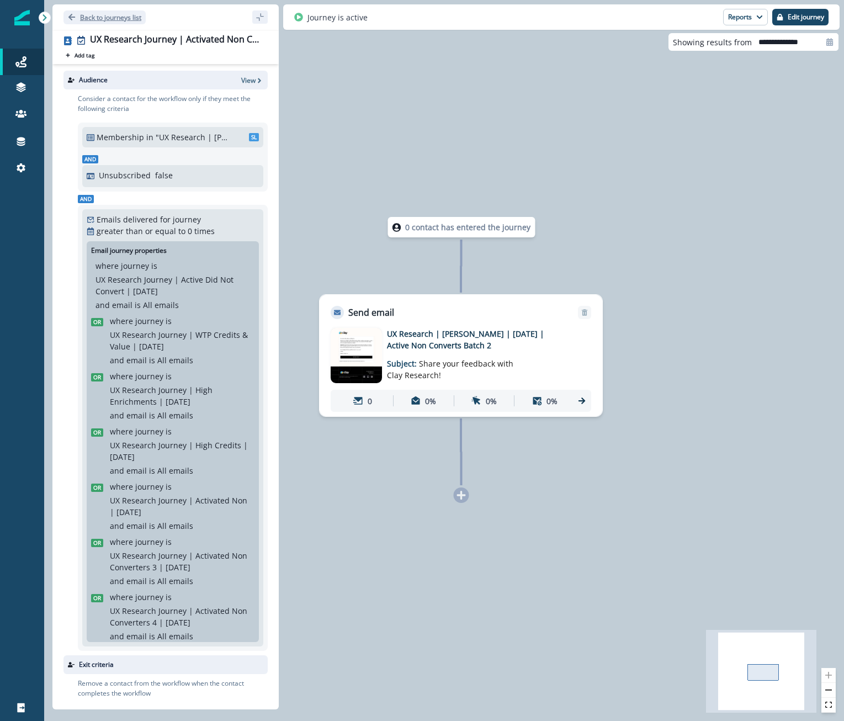
click at [121, 16] on p "Back to journeys list" at bounding box center [110, 17] width 61 height 9
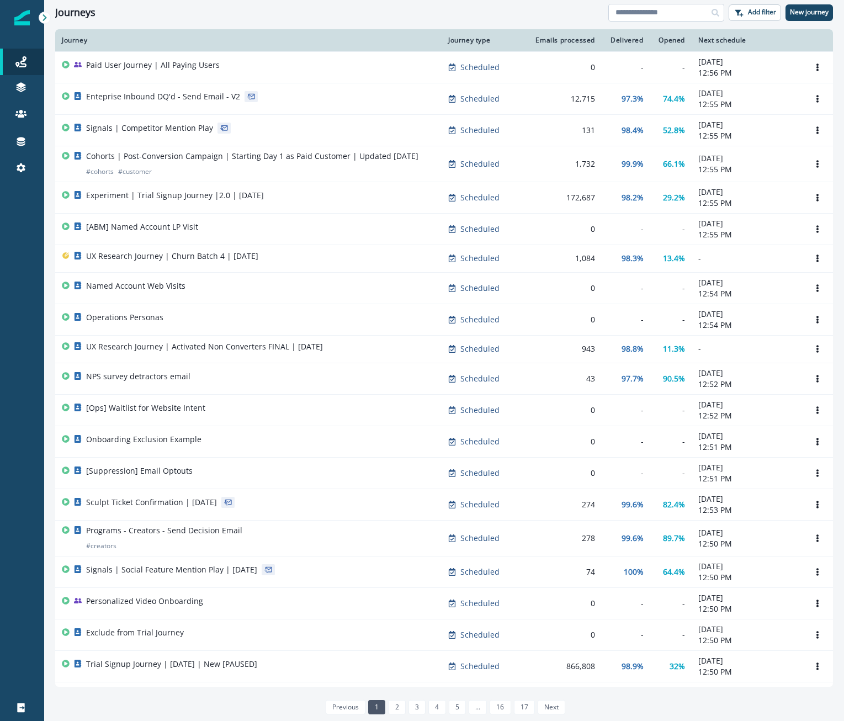
click at [632, 13] on input at bounding box center [666, 13] width 116 height 18
type input "**"
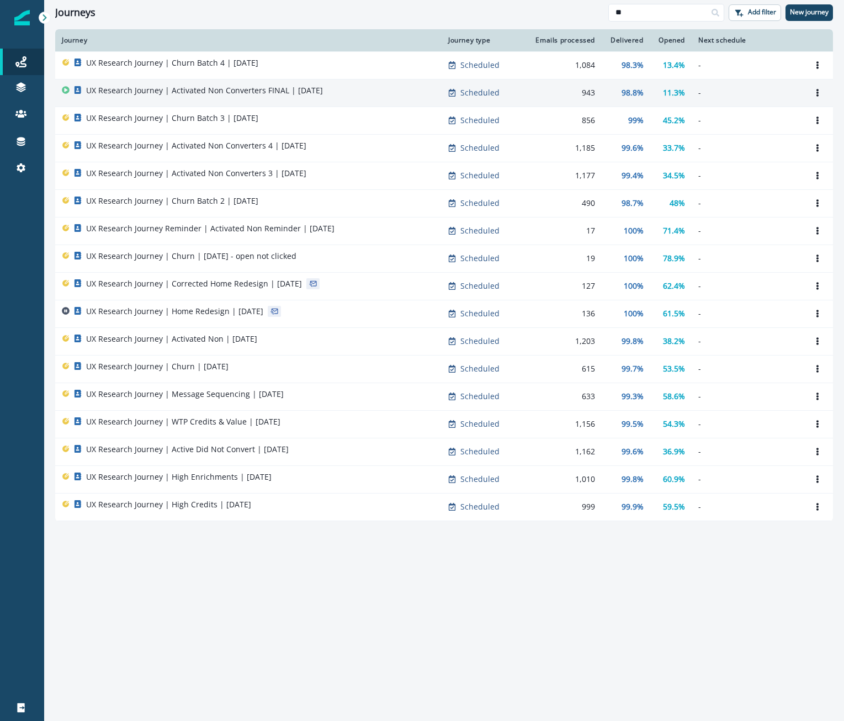
click at [584, 87] on div "943" at bounding box center [563, 92] width 64 height 11
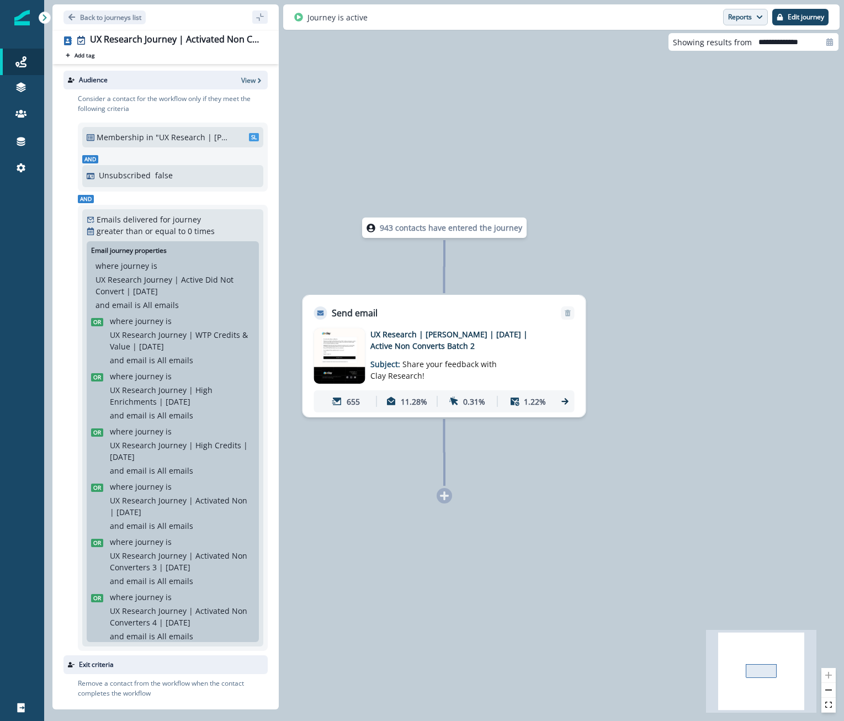
click at [725, 25] on button "Reports" at bounding box center [745, 17] width 45 height 17
click at [704, 49] on p "Email Report" at bounding box center [687, 44] width 54 height 13
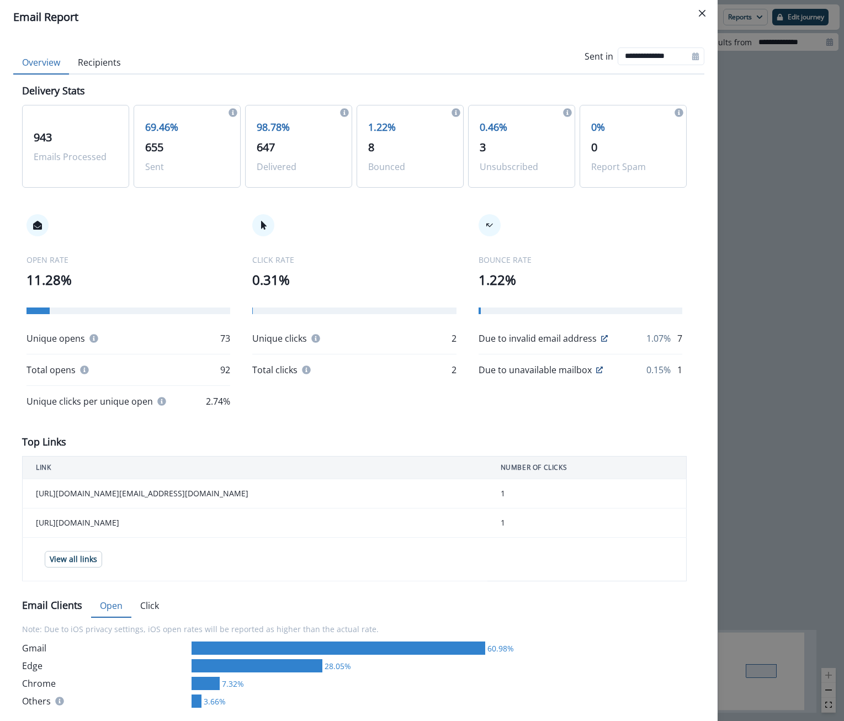
click at [783, 202] on div "**********" at bounding box center [422, 360] width 844 height 721
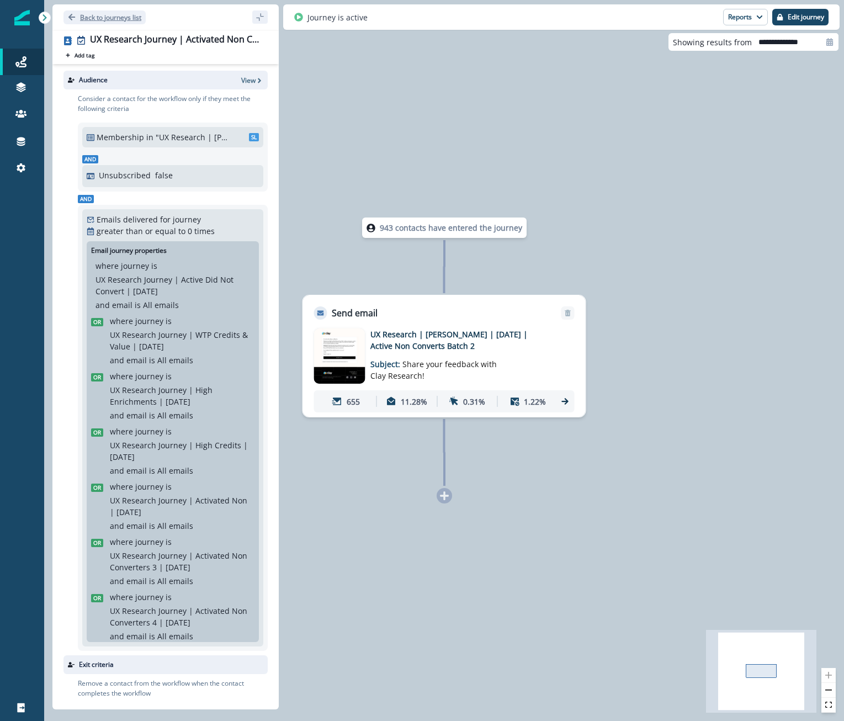
click at [104, 10] on button "Back to journeys list" at bounding box center [104, 17] width 82 height 14
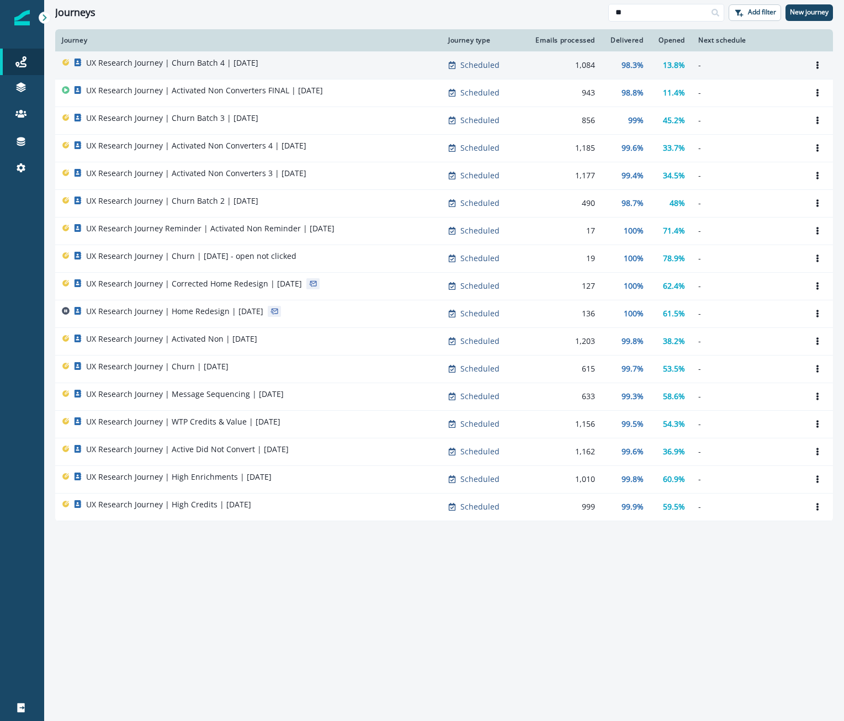
click at [538, 65] on div "1,084" at bounding box center [563, 65] width 64 height 11
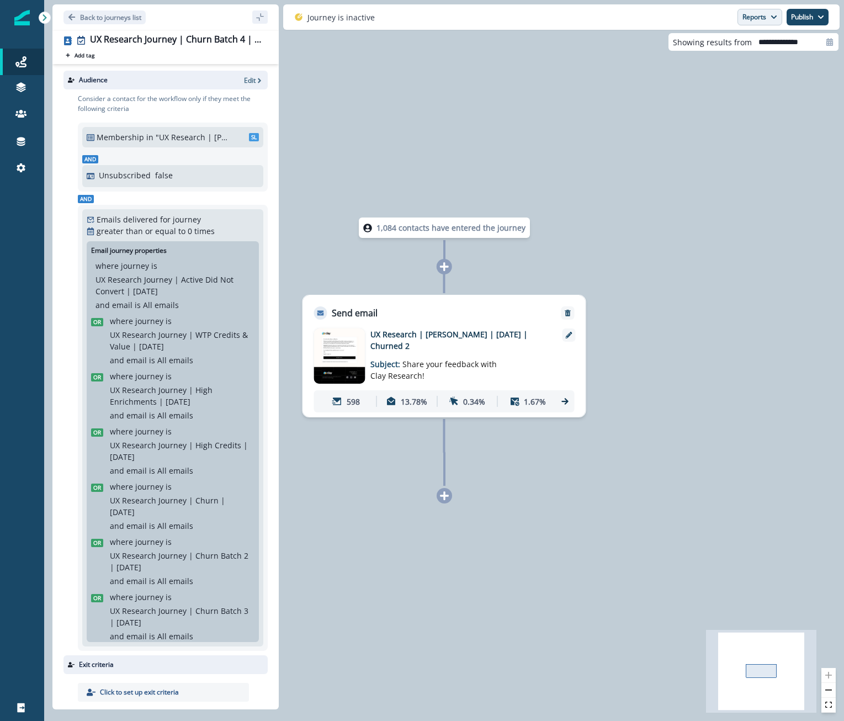
click at [754, 22] on button "Reports" at bounding box center [759, 17] width 45 height 17
click at [742, 44] on button "Email Report" at bounding box center [718, 45] width 125 height 20
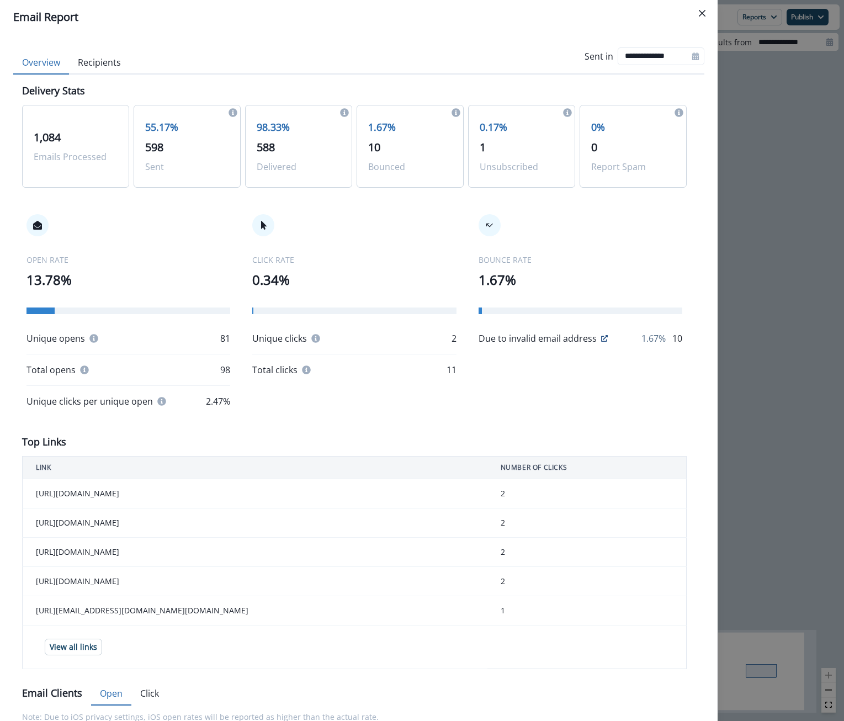
click at [739, 113] on div "**********" at bounding box center [422, 360] width 844 height 721
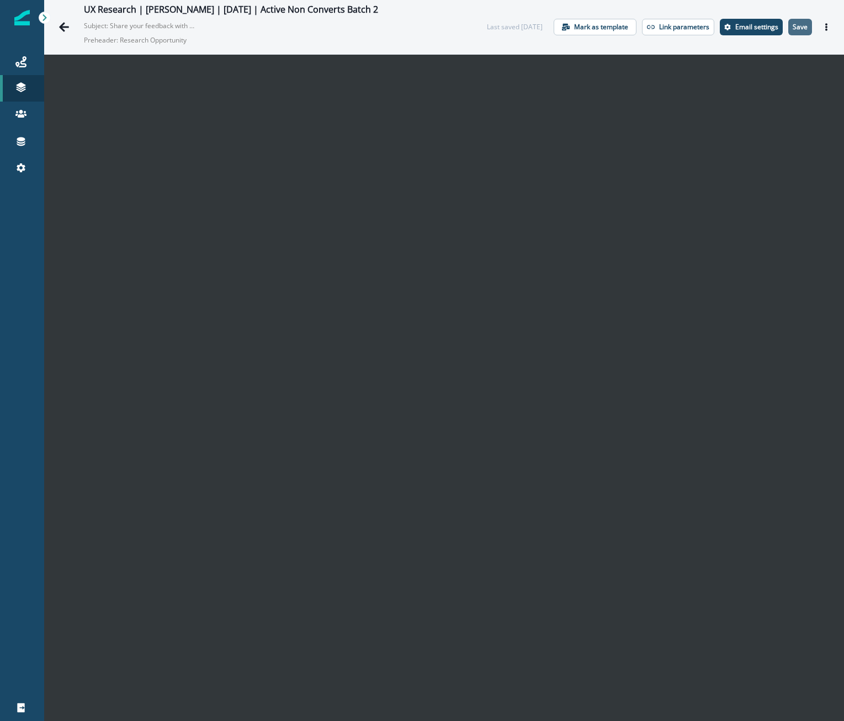
click at [804, 31] on p "Save" at bounding box center [800, 27] width 15 height 8
click at [63, 30] on icon "Go back" at bounding box center [64, 26] width 10 height 9
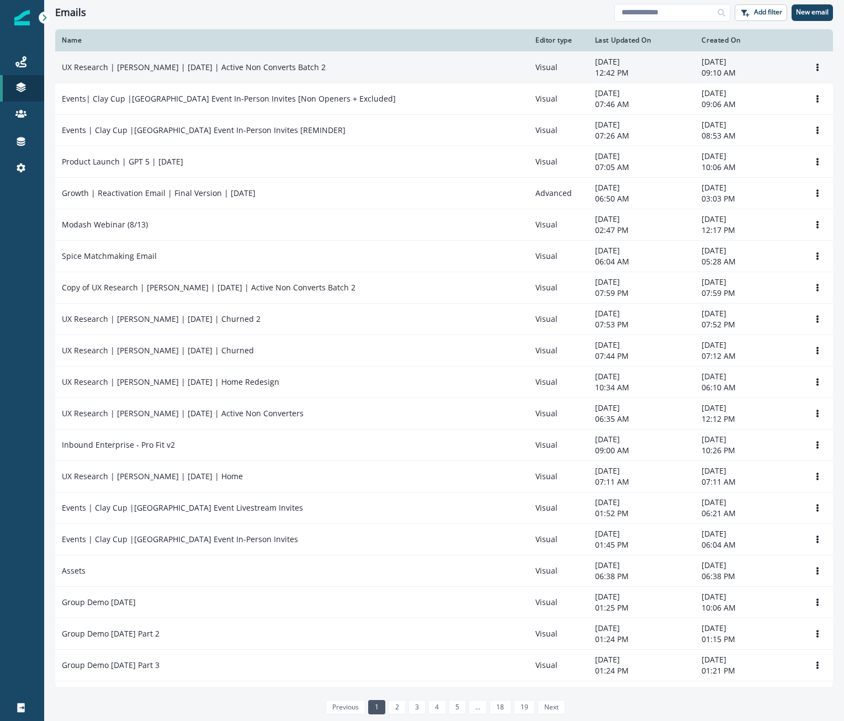
click at [207, 68] on p "UX Research | [PERSON_NAME] | [DATE] | Active Non Converts Batch 2" at bounding box center [194, 67] width 264 height 11
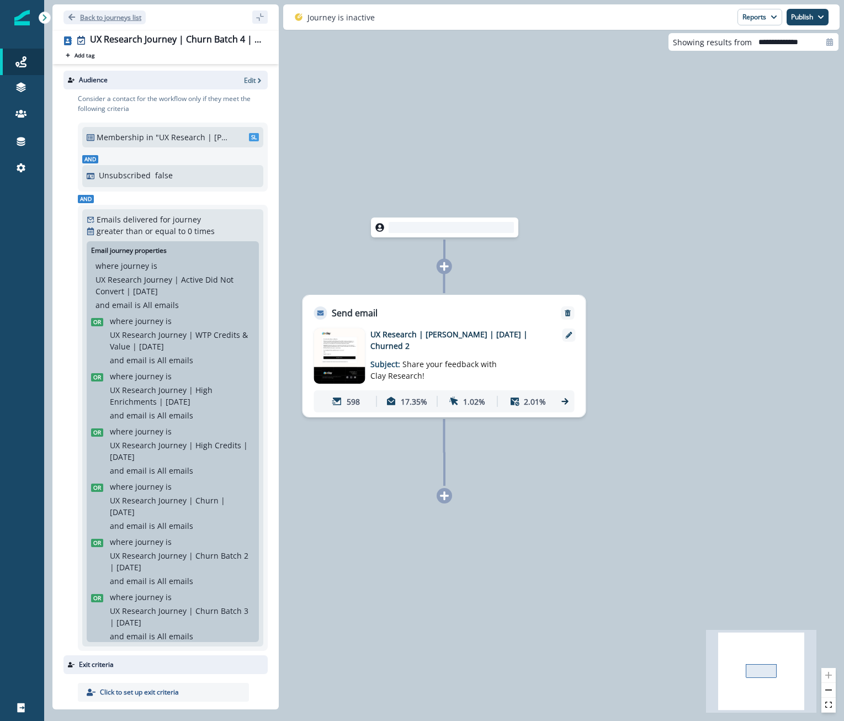
click at [94, 10] on button "Back to journeys list" at bounding box center [104, 17] width 82 height 14
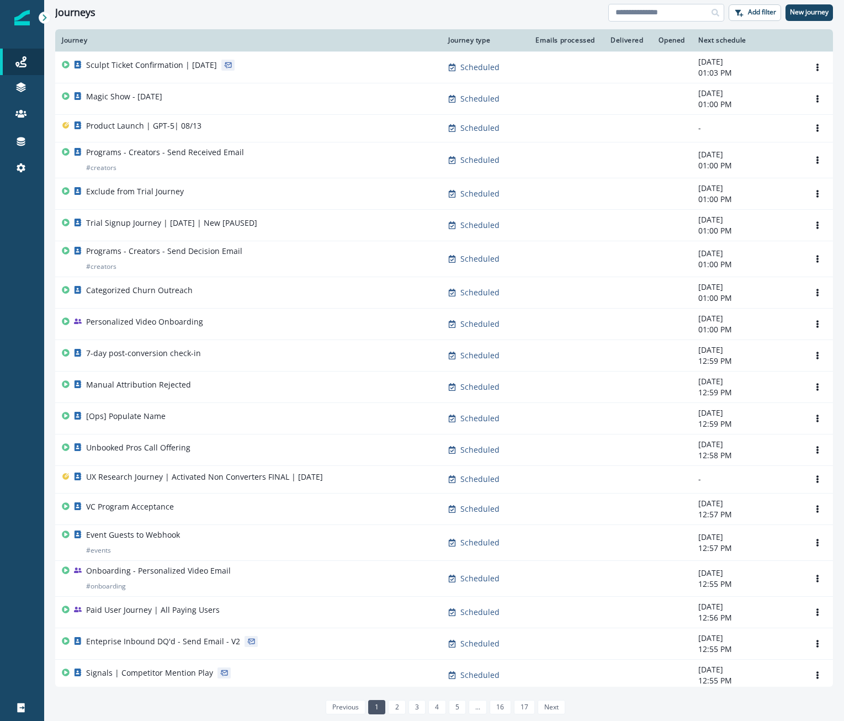
click at [645, 18] on input at bounding box center [666, 13] width 116 height 18
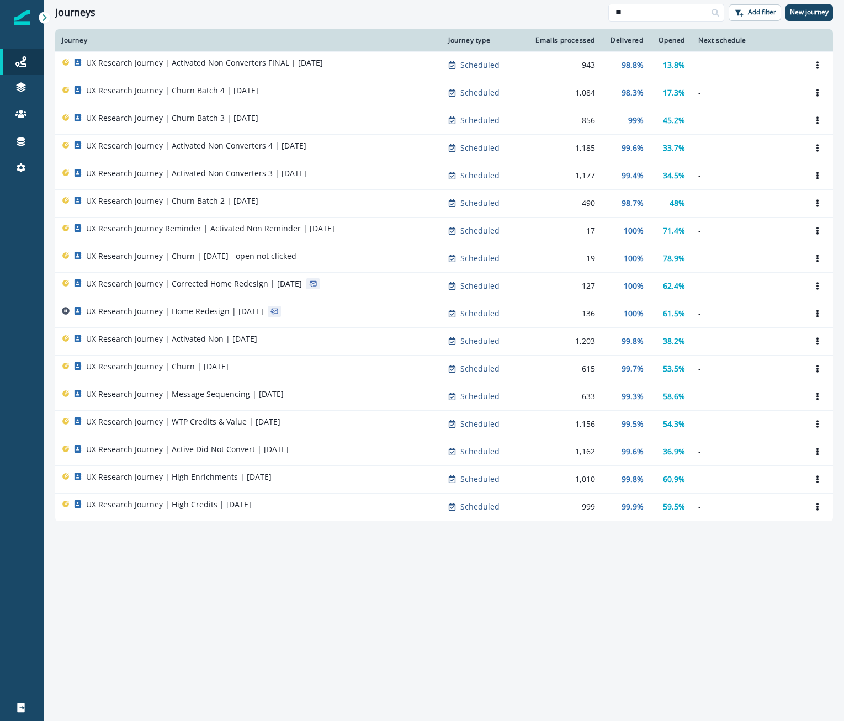
type input "**"
